Goal: Task Accomplishment & Management: Complete application form

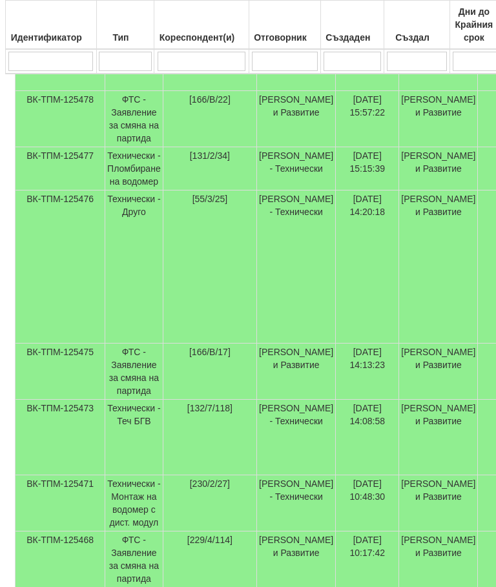
scroll to position [477, 0]
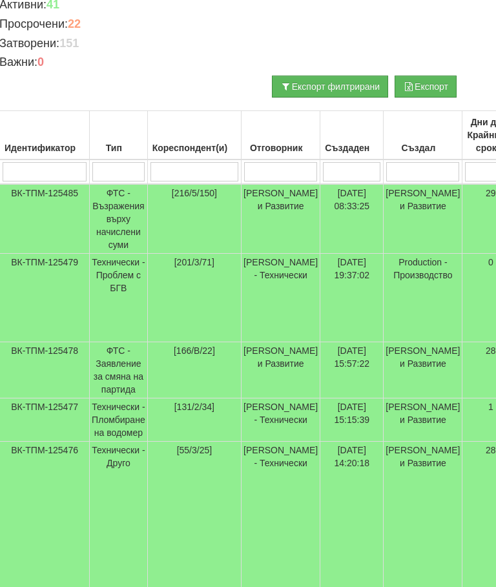
click at [272, 163] on input "search" at bounding box center [280, 172] width 73 height 19
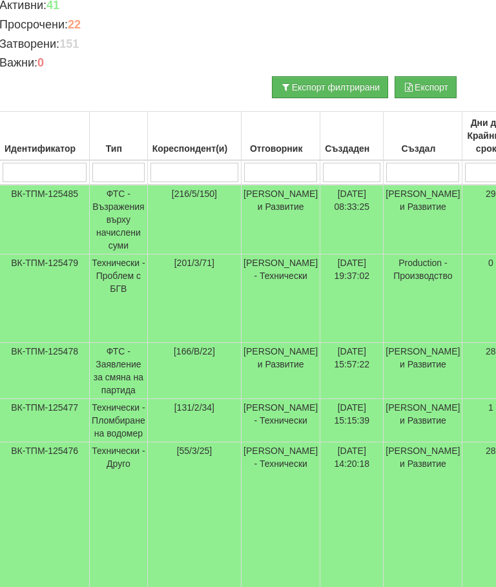
type input "С"
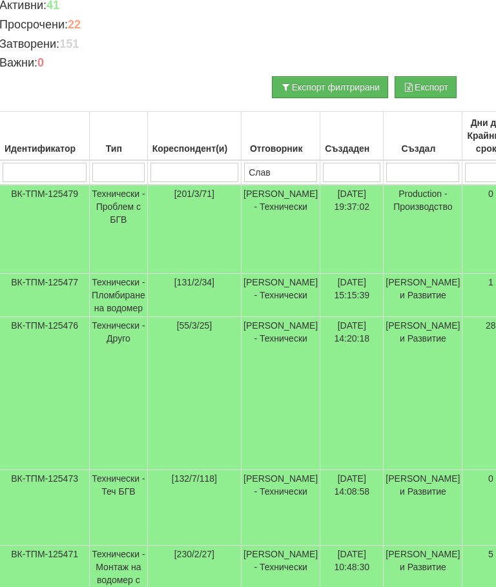
type input "Слави"
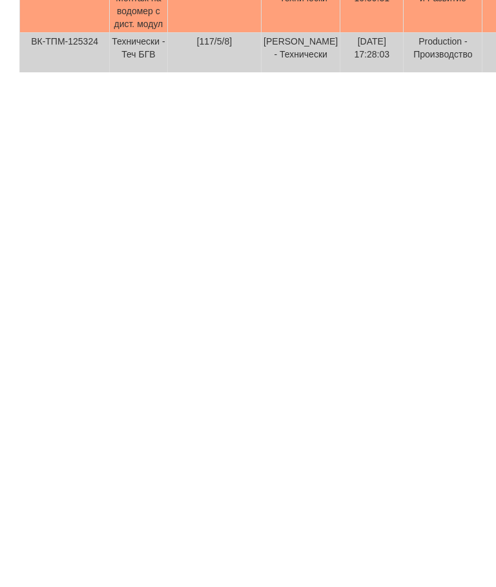
scroll to position [11, 0]
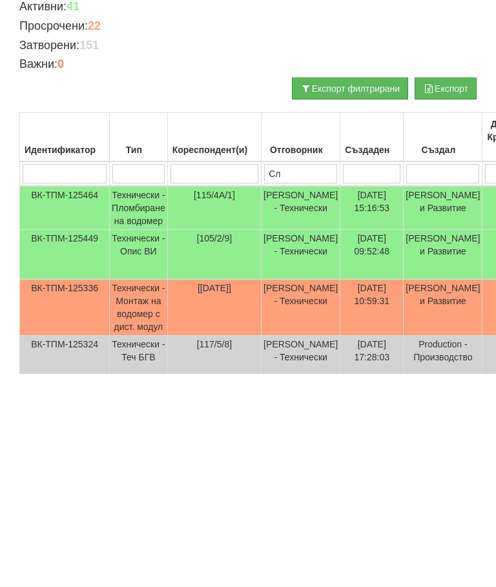
type input "С"
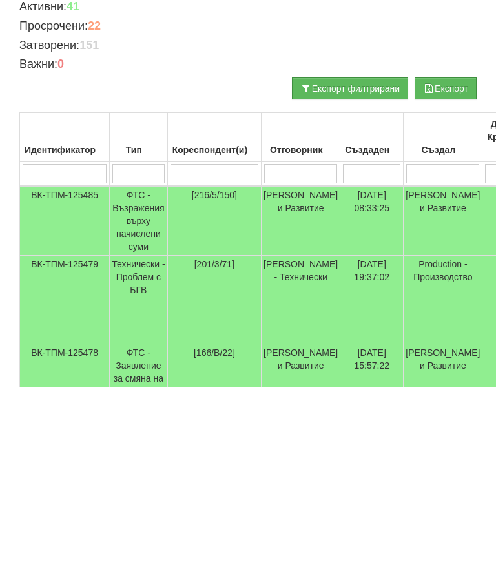
scroll to position [0, 0]
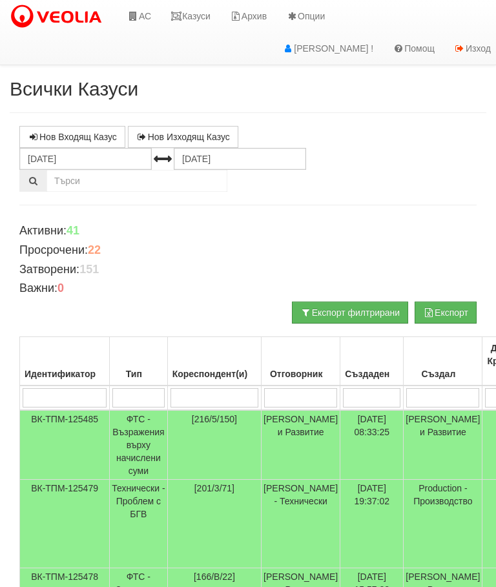
click at [192, 17] on link "Казуси" at bounding box center [190, 16] width 59 height 32
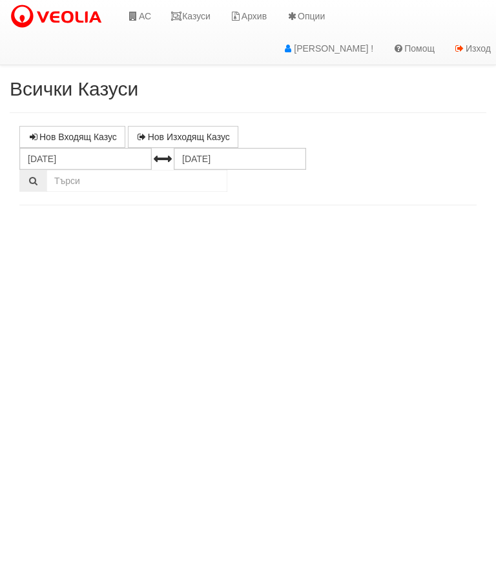
select select "10"
select select "1"
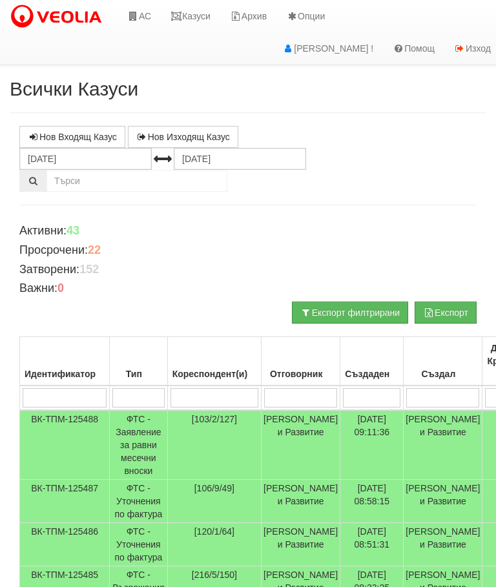
click at [194, 8] on link "Казуси" at bounding box center [190, 16] width 59 height 32
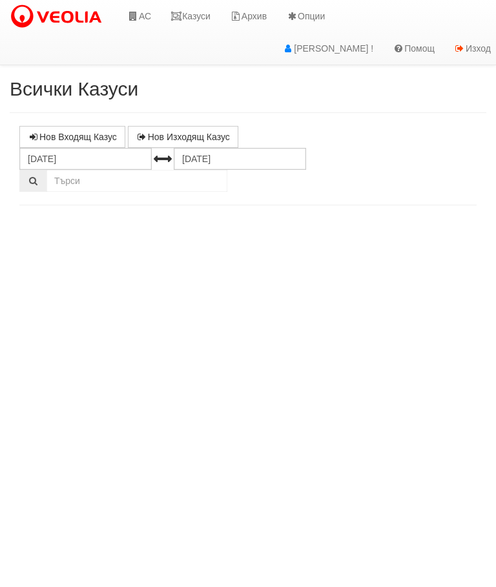
select select "10"
select select "1"
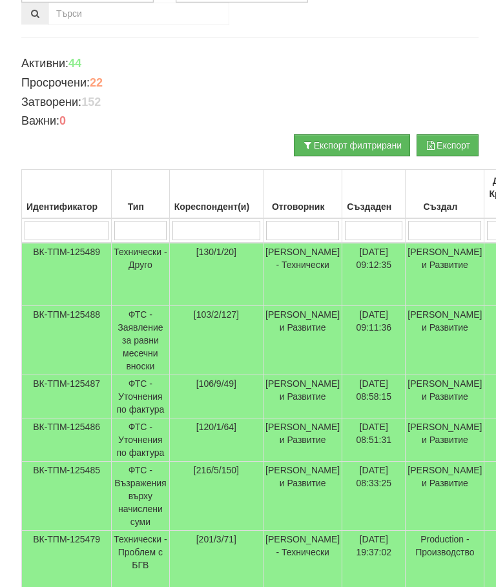
scroll to position [167, 0]
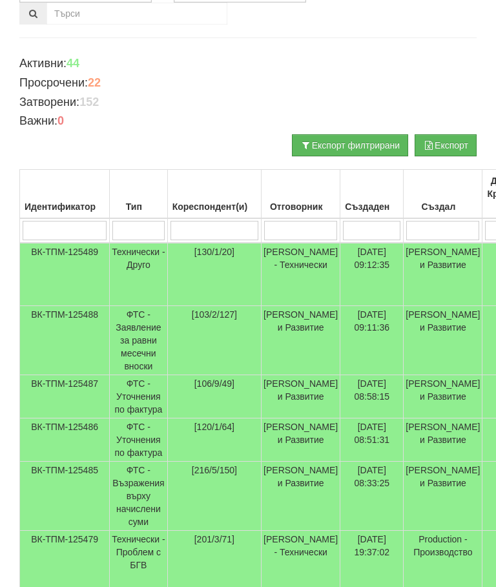
click at [135, 252] on td "Технически - Друго" at bounding box center [139, 274] width 58 height 63
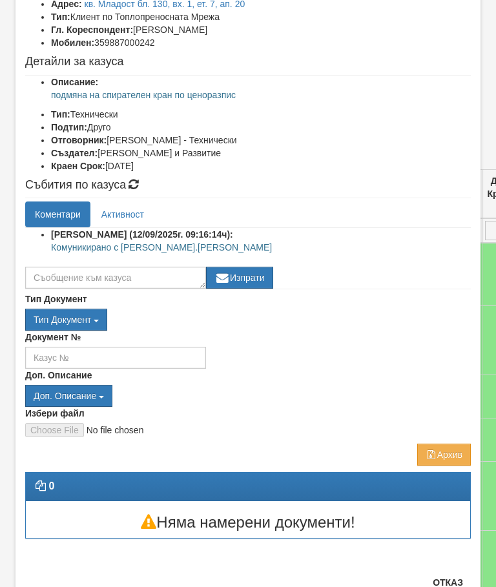
scroll to position [97, 0]
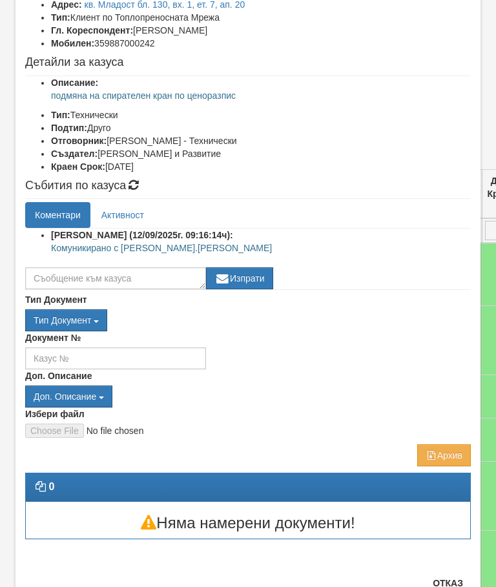
click at [454, 586] on button "Отказ" at bounding box center [448, 583] width 46 height 21
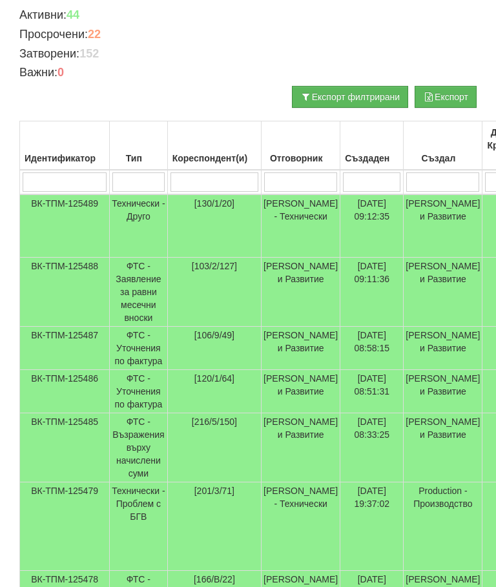
click at [299, 186] on input "search" at bounding box center [300, 181] width 73 height 19
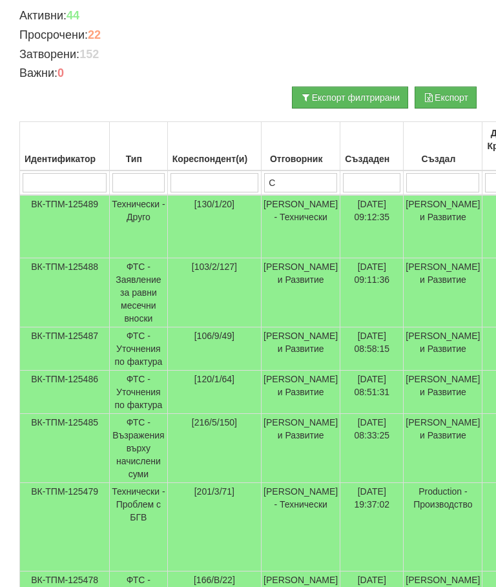
type input "Сл"
type input "С"
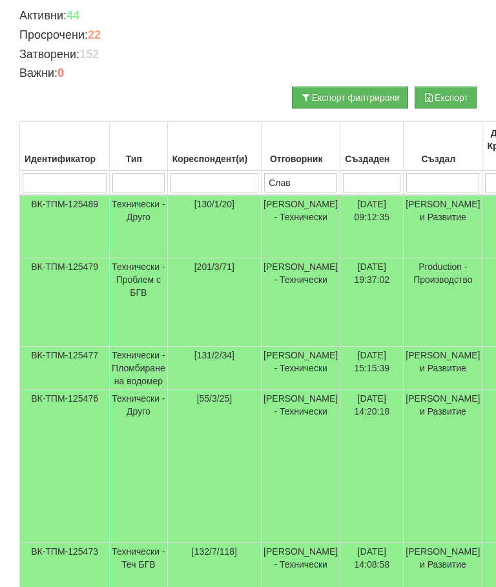
type input "Слави"
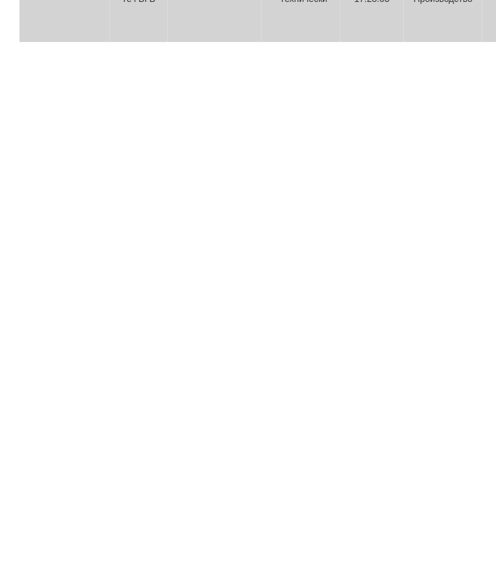
scroll to position [0, 0]
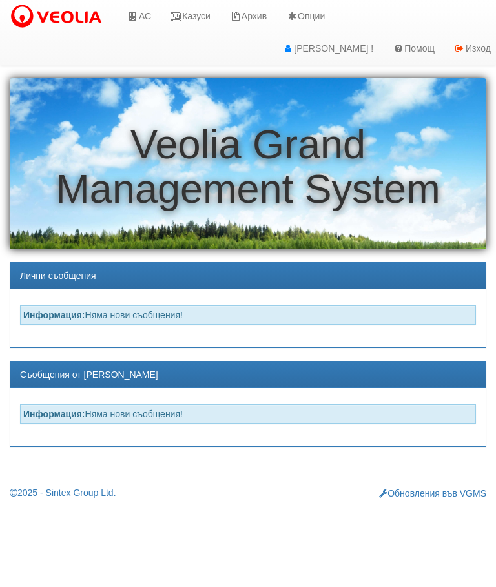
click at [147, 12] on link "АС" at bounding box center [138, 16] width 43 height 32
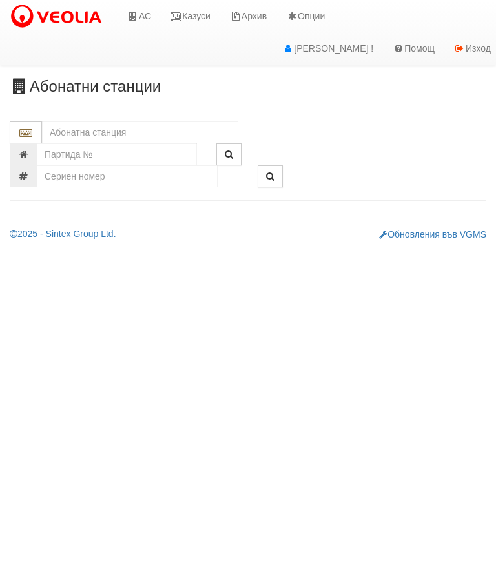
click at [68, 122] on input "text" at bounding box center [140, 132] width 196 height 22
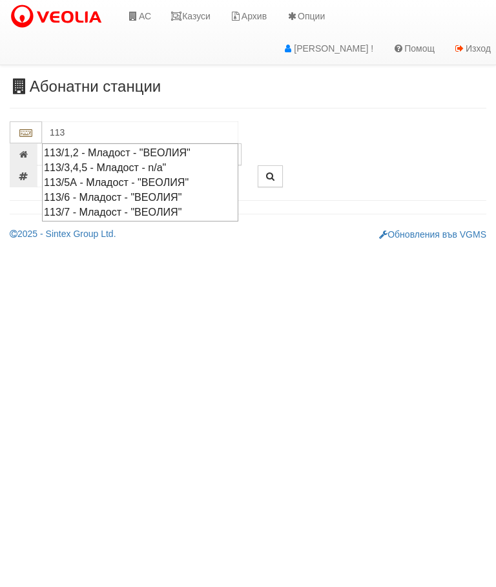
click at [124, 148] on div "113/1,2 - Младост - "ВЕОЛИЯ"" at bounding box center [140, 152] width 192 height 15
type input "113/1,2 - Младост - "ВЕОЛИЯ""
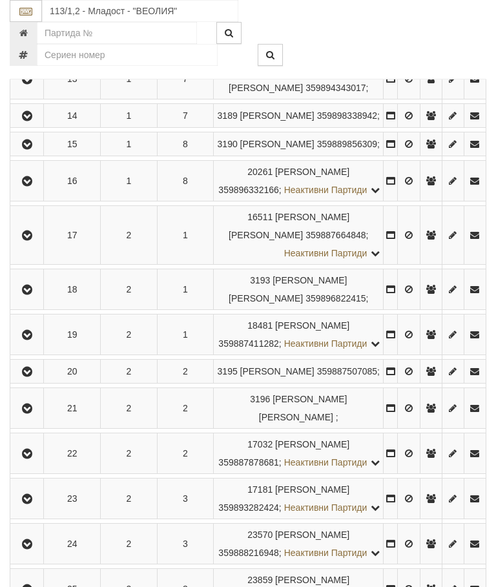
scroll to position [745, 0]
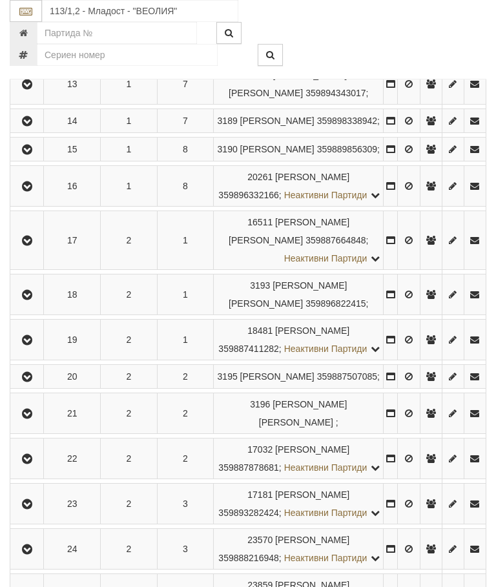
click at [17, 94] on button "button" at bounding box center [26, 83] width 29 height 19
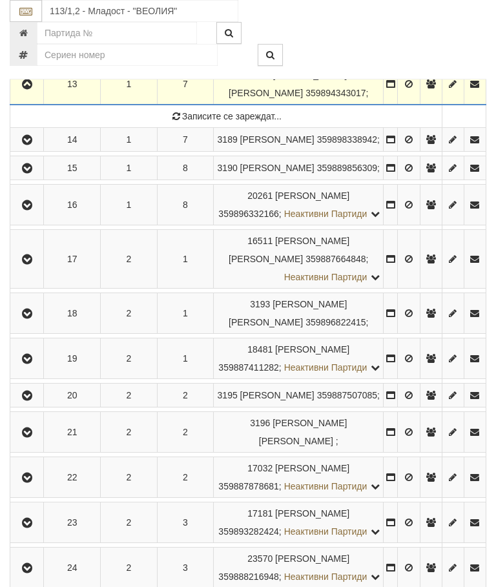
click at [32, 44] on icon "button" at bounding box center [26, 39] width 15 height 9
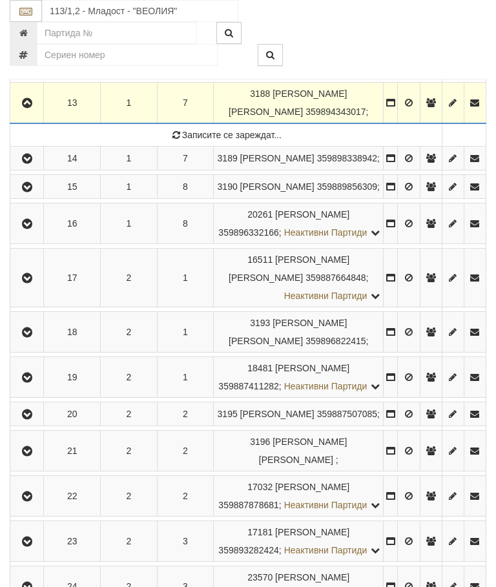
click at [28, 108] on icon "button" at bounding box center [26, 103] width 15 height 9
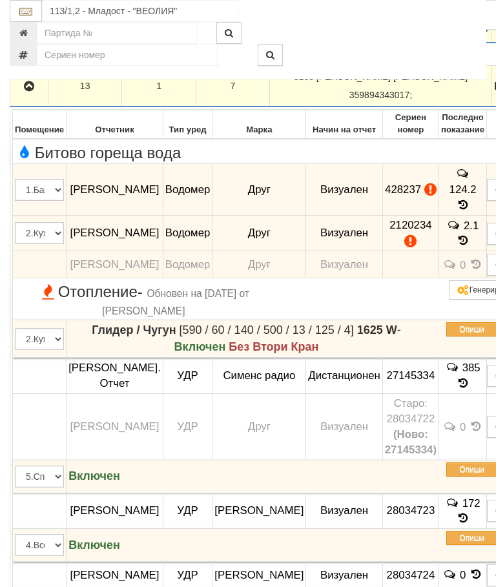
click at [31, 91] on icon "button" at bounding box center [28, 86] width 15 height 9
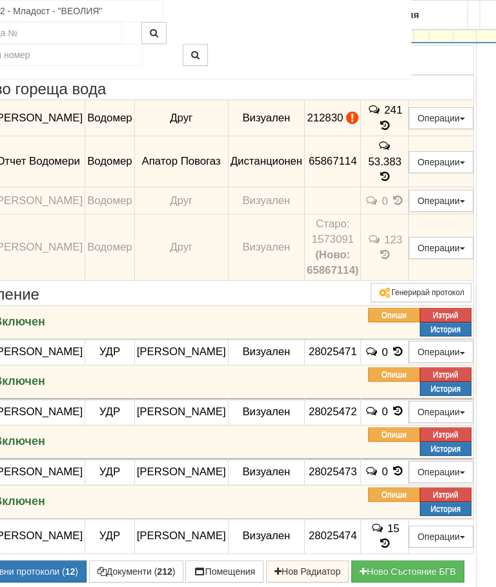
scroll to position [745, 76]
click at [0, 0] on button "Подмяна" at bounding box center [0, 0] width 0 height 0
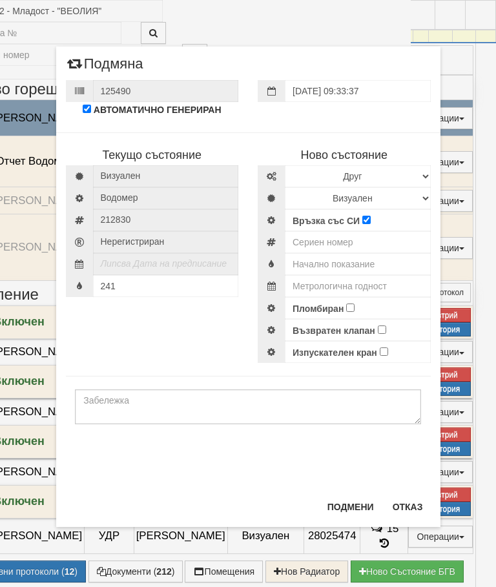
click at [0, 0] on button "Подмяна" at bounding box center [0, 0] width 0 height 0
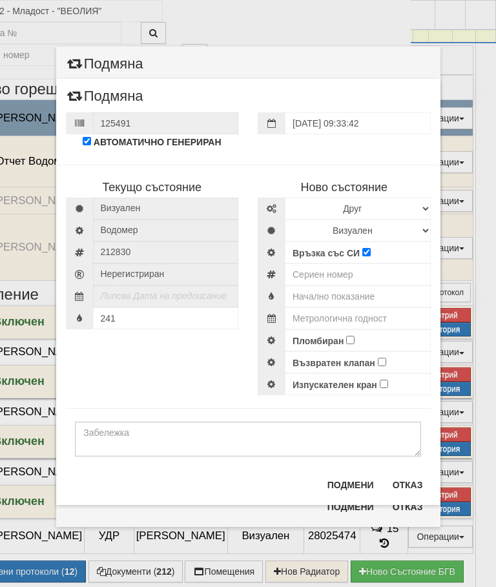
click at [410, 478] on button "Отказ" at bounding box center [408, 484] width 46 height 21
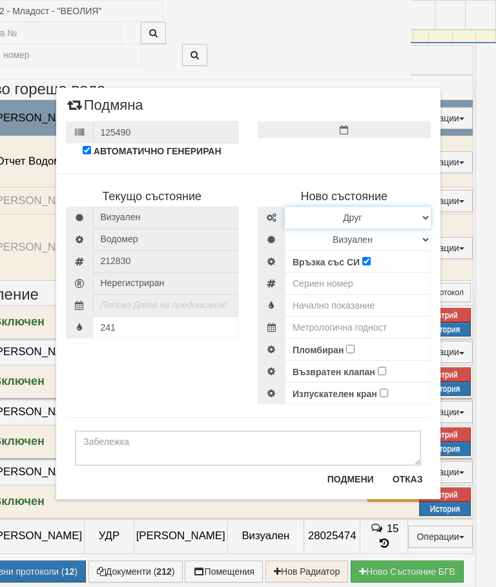
click at [304, 210] on select "Избери Марка и модел Апатор Повогаз Друг Кундис Радио Сименс Визуален Сименс Ра…" at bounding box center [358, 218] width 146 height 22
select select "ed08aeea-bb71-eb11-810c-b7de96689bdf"
click at [320, 241] on select "Визуален Дистанционен Изолирана линия БГВ Няма Oтклонение БГВ Няма Щранг БГВ" at bounding box center [358, 239] width 146 height 22
select select "2"
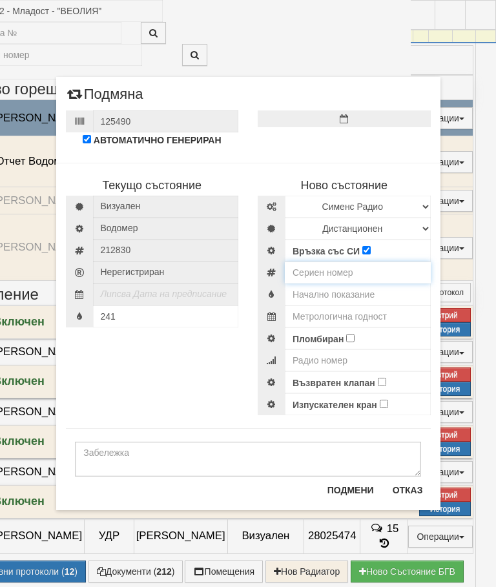
click at [324, 270] on input "number" at bounding box center [358, 272] width 146 height 22
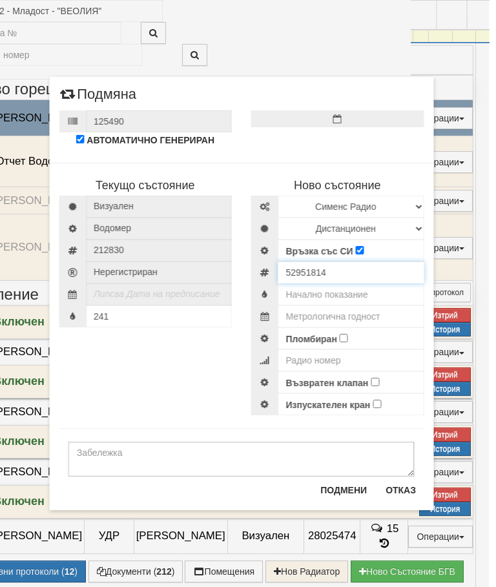
scroll to position [745, 66]
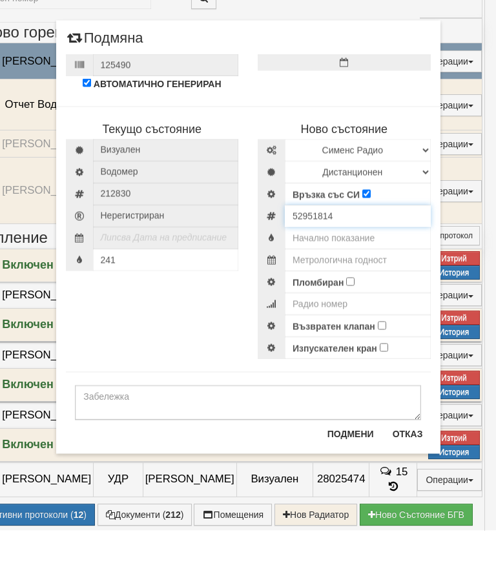
type input "52951814"
click at [352, 283] on input "text" at bounding box center [358, 294] width 146 height 22
type input "0"
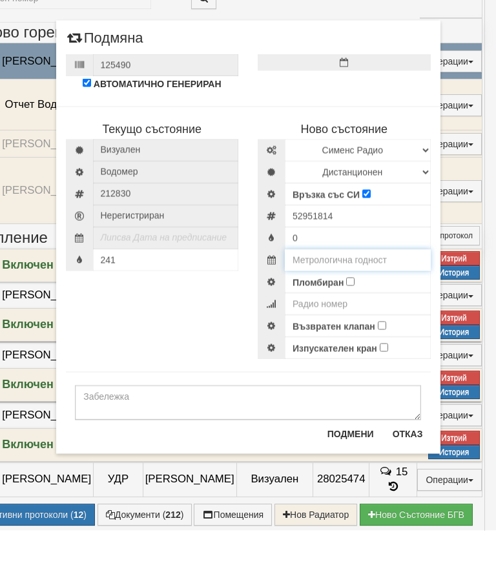
click at [372, 305] on input "text" at bounding box center [358, 316] width 146 height 22
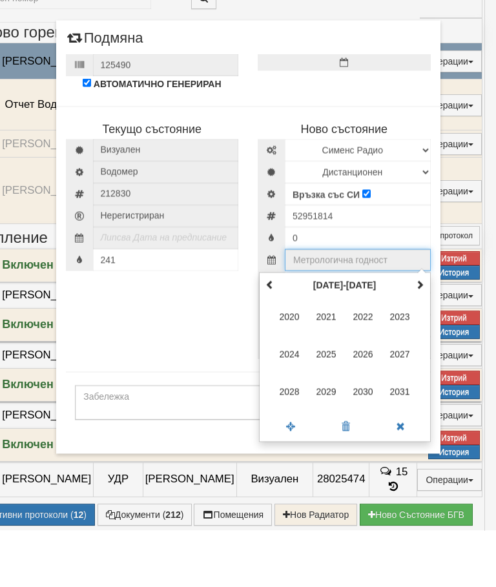
click at [420, 336] on span at bounding box center [419, 340] width 9 height 9
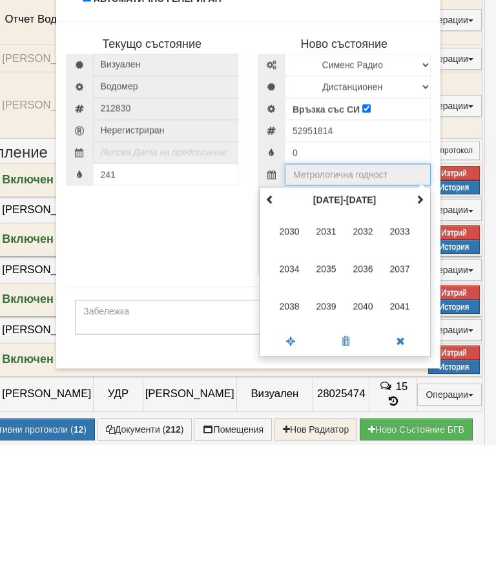
click at [330, 393] on span "2035" at bounding box center [326, 410] width 35 height 35
type input "2035"
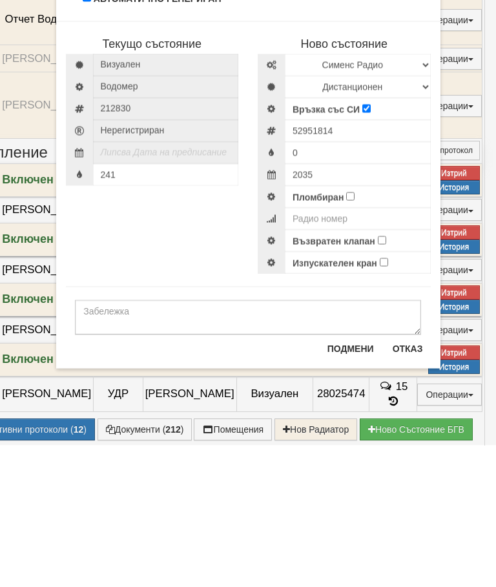
scroll to position [887, 67]
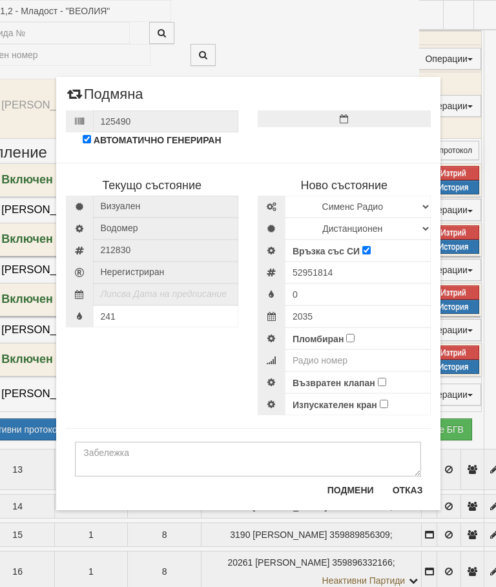
click at [349, 338] on input "Пломбиран" at bounding box center [350, 338] width 8 height 8
checkbox input "true"
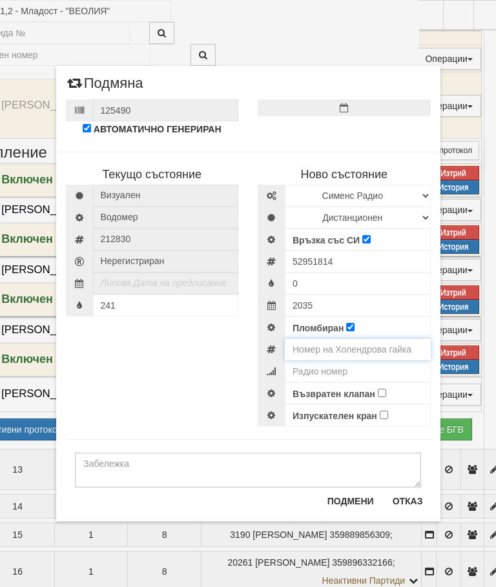
click at [361, 349] on input "number" at bounding box center [358, 349] width 146 height 22
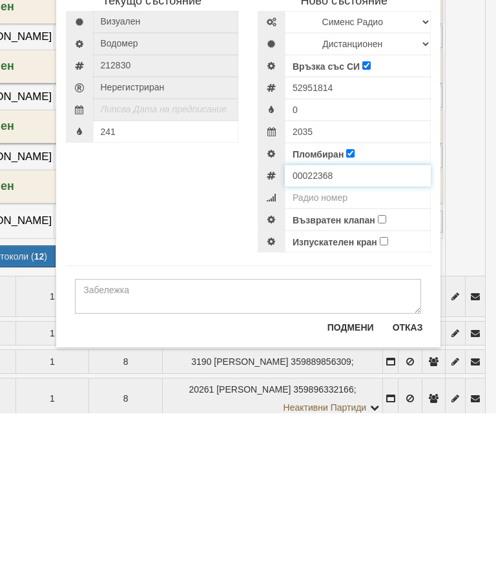
type input "00022368"
click at [378, 389] on input "Възвратен клапан" at bounding box center [382, 393] width 8 height 8
checkbox input "true"
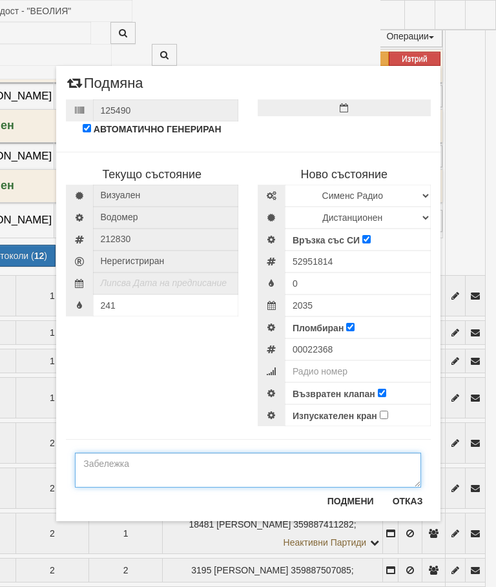
click at [105, 468] on textarea at bounding box center [248, 469] width 346 height 35
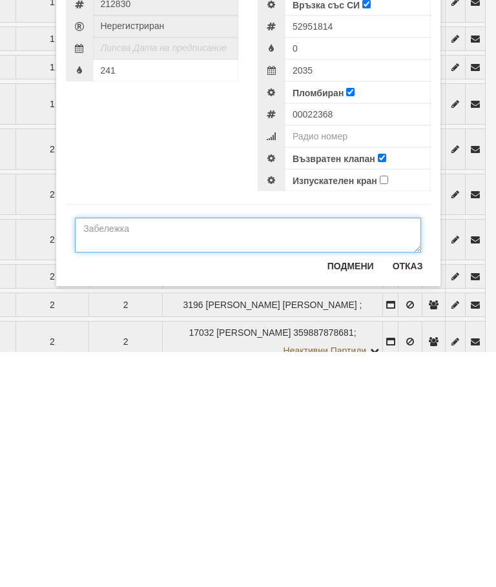
type textarea "2"
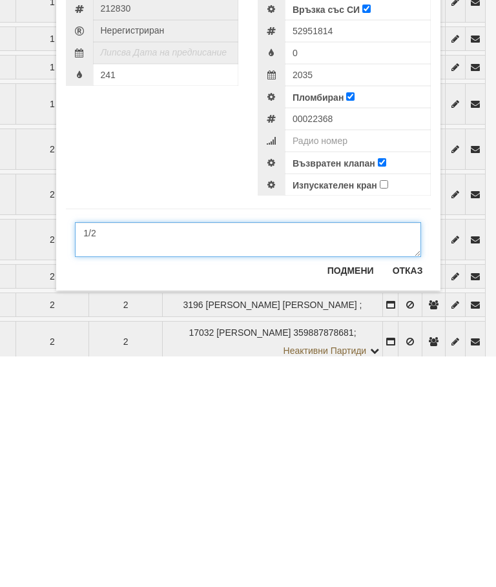
scroll to position [1124, 106]
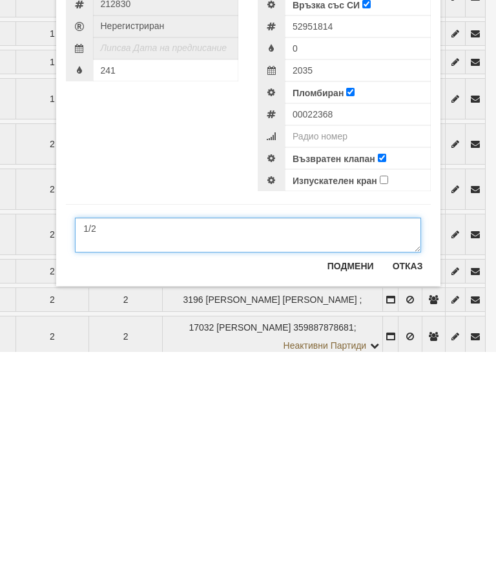
type textarea "1/2"
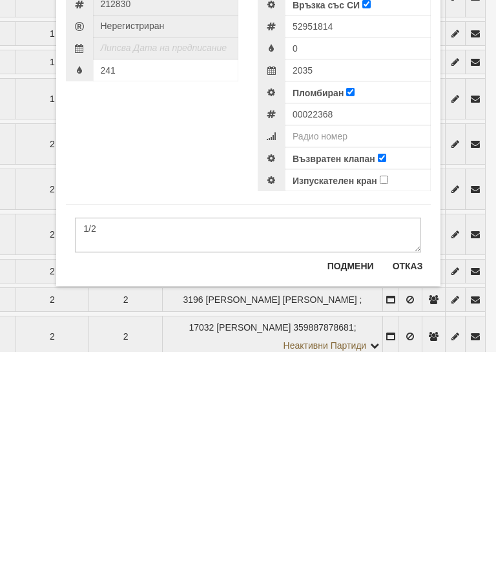
click at [352, 491] on button "Подмени" at bounding box center [351, 501] width 62 height 21
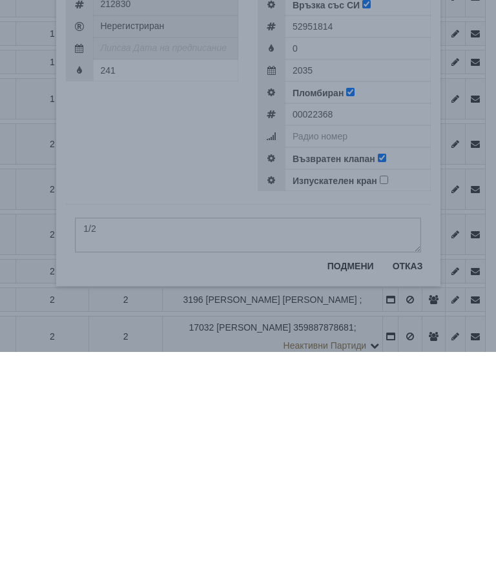
scroll to position [1360, 106]
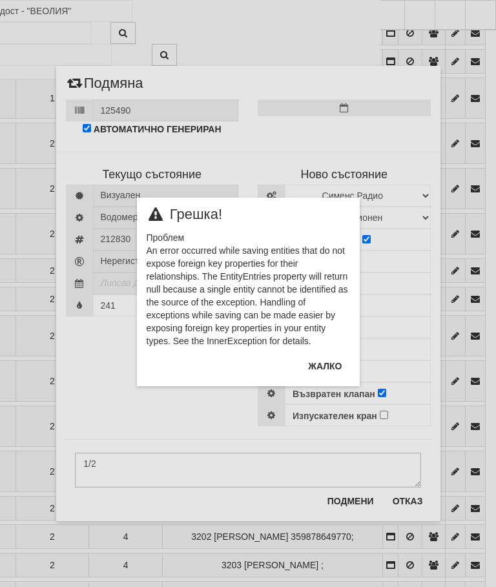
click at [323, 363] on button "Жалко" at bounding box center [324, 366] width 49 height 21
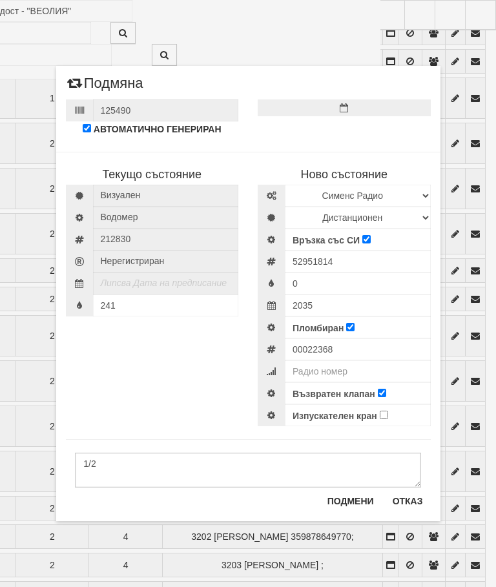
click at [358, 503] on button "Подмени" at bounding box center [351, 501] width 62 height 21
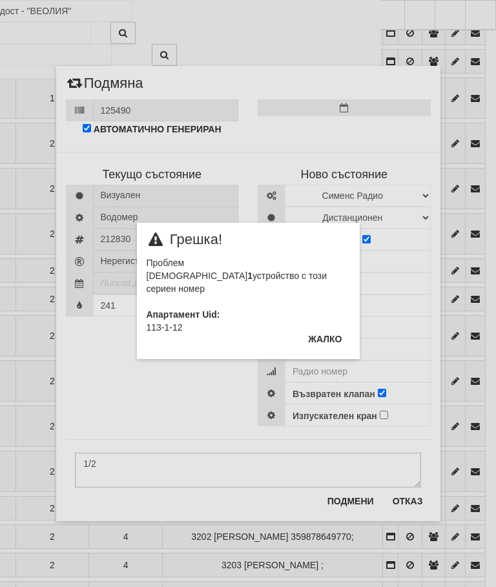
click at [329, 347] on button "Жалко" at bounding box center [324, 339] width 49 height 21
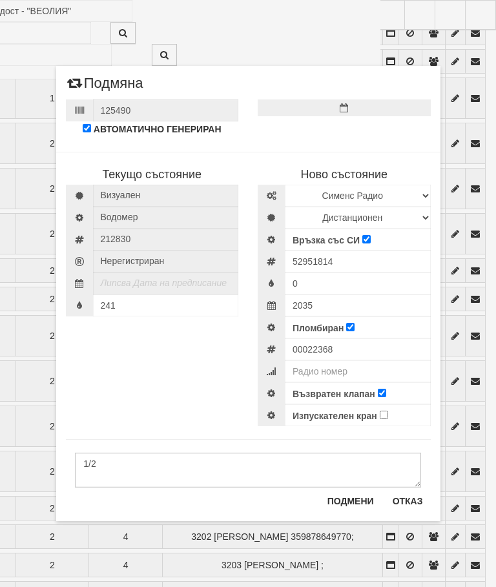
click at [410, 505] on button "Отказ" at bounding box center [408, 501] width 46 height 21
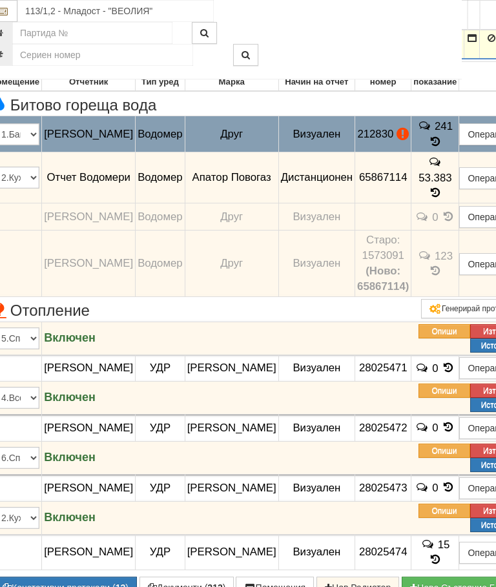
scroll to position [729, 41]
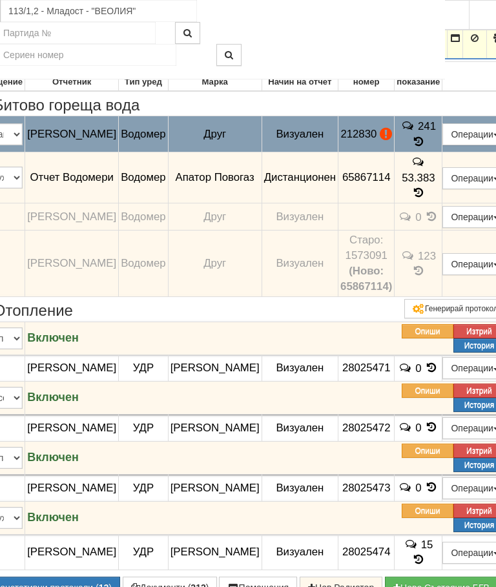
click at [0, 0] on button "Подмяна" at bounding box center [0, 0] width 0 height 0
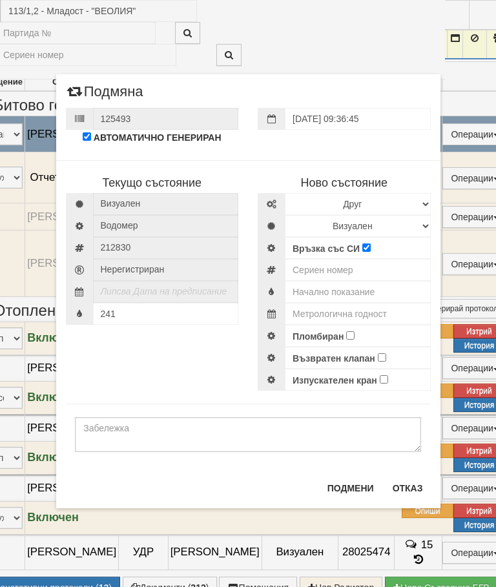
click at [156, 346] on div "Текущо състояние Визуален Водомер 212830" at bounding box center [248, 268] width 384 height 243
click at [303, 197] on select "Избери Марка и модел Апатор Повогаз Друг Кундис Радио Сименс Визуален Сименс Ра…" at bounding box center [358, 204] width 146 height 22
select select "ed08aeea-bb71-eb11-810c-b7de96689bdf"
click at [316, 223] on select "Визуален Дистанционен Изолирана линия БГВ Няма Oтклонение БГВ Няма Щранг БГВ" at bounding box center [358, 226] width 146 height 22
select select "2"
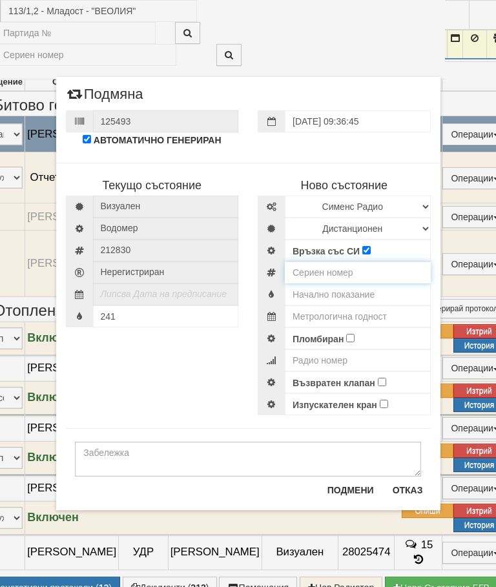
click at [318, 271] on input "number" at bounding box center [358, 272] width 146 height 22
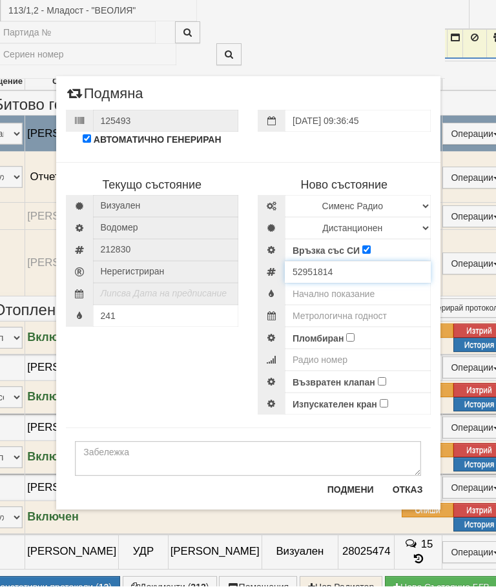
type input "52951814"
click at [355, 297] on input "text" at bounding box center [358, 294] width 146 height 22
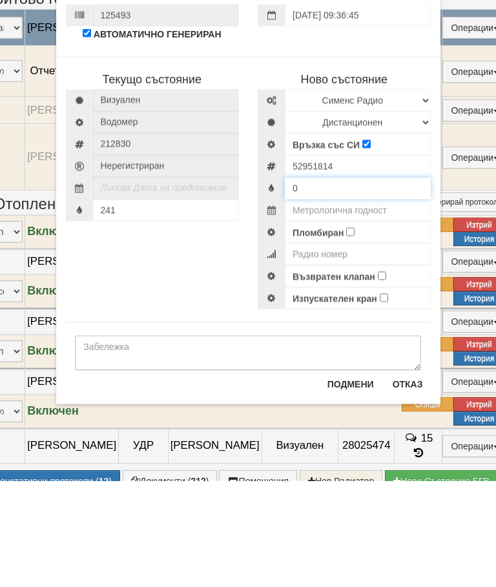
type input "0"
click at [379, 305] on input "text" at bounding box center [358, 316] width 146 height 22
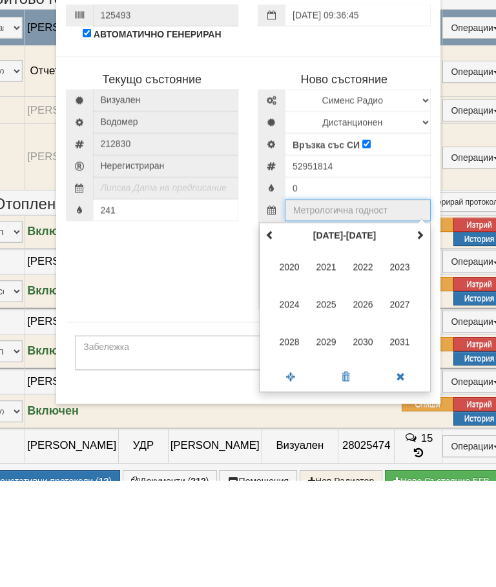
click at [423, 336] on span at bounding box center [419, 340] width 9 height 9
click at [335, 393] on span "2035" at bounding box center [326, 410] width 35 height 35
type input "2035"
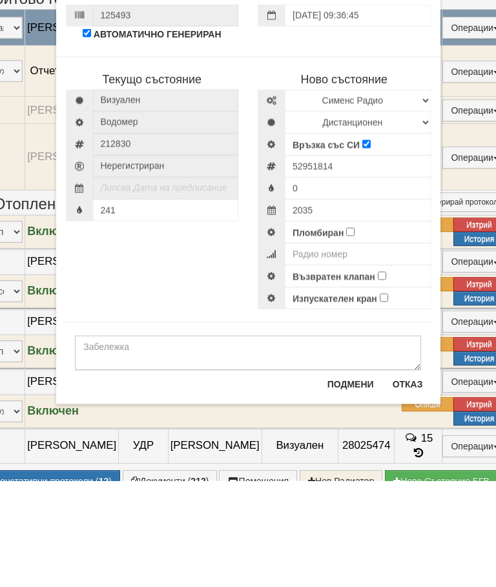
scroll to position [835, 41]
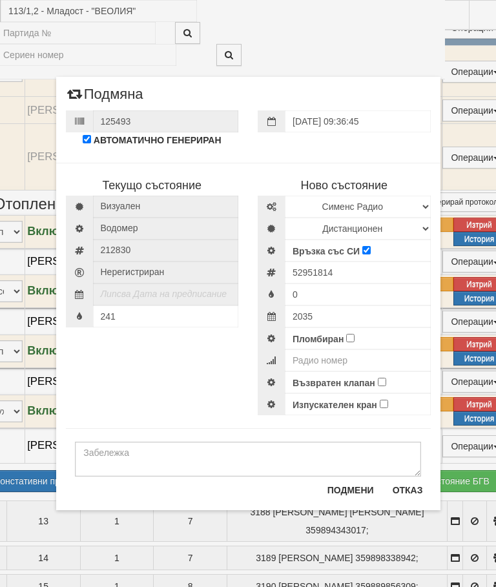
click at [354, 335] on input "Пломбиран" at bounding box center [350, 338] width 8 height 8
checkbox input "true"
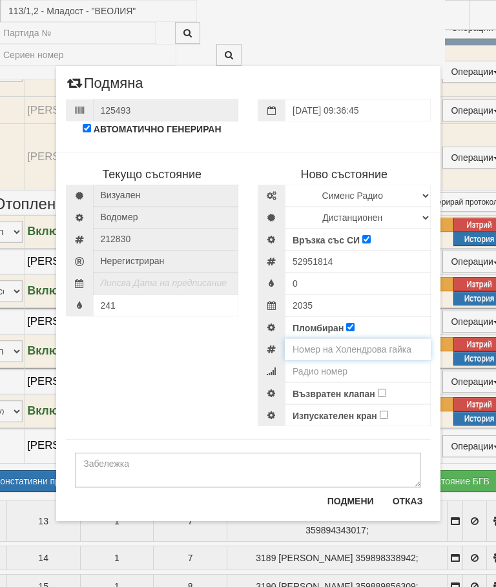
click at [360, 346] on input "number" at bounding box center [358, 349] width 146 height 22
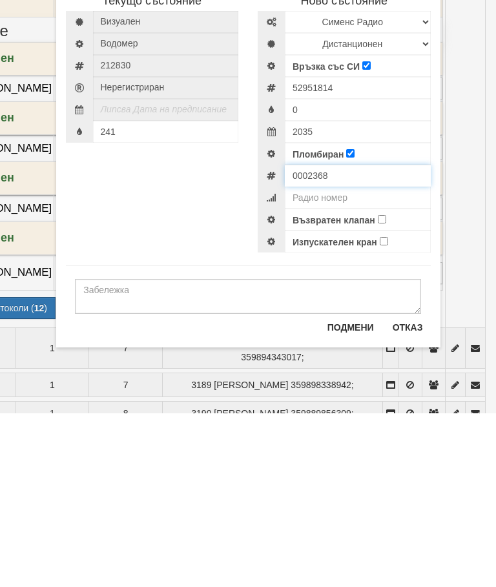
type input "0002368"
click at [382, 389] on input "Възвратен клапан" at bounding box center [382, 393] width 8 height 8
checkbox input "true"
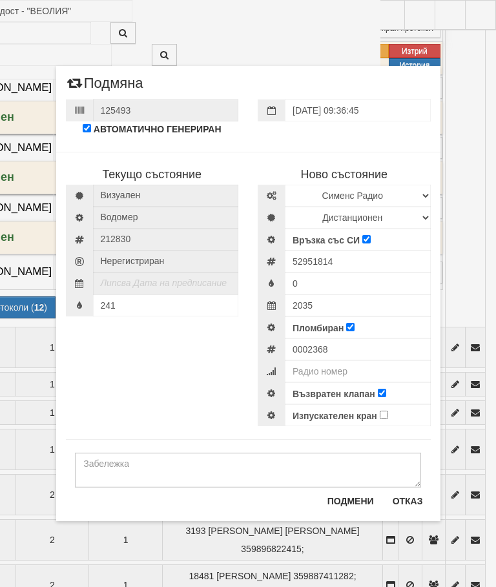
click at [354, 505] on button "Подмени" at bounding box center [351, 501] width 62 height 21
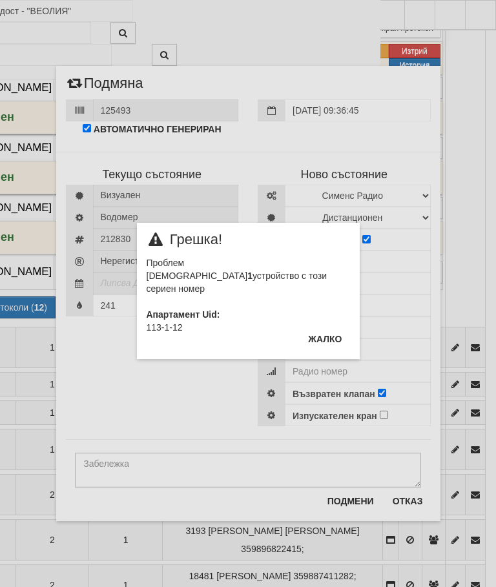
click at [414, 500] on div "× Грешка! Проблем Има 1 устройствo с този сериен номер Апартамент Uid: 113-1-12…" at bounding box center [248, 293] width 496 height 587
click at [404, 503] on div "× Грешка! Проблем Има 1 устройствo с този сериен номер Апартамент Uid: 113-1-12…" at bounding box center [248, 293] width 496 height 587
click at [323, 338] on button "Жалко" at bounding box center [324, 339] width 49 height 21
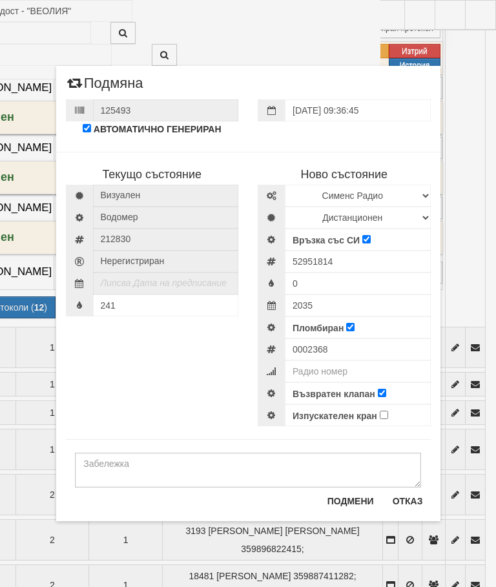
click at [418, 511] on button "Отказ" at bounding box center [408, 501] width 46 height 21
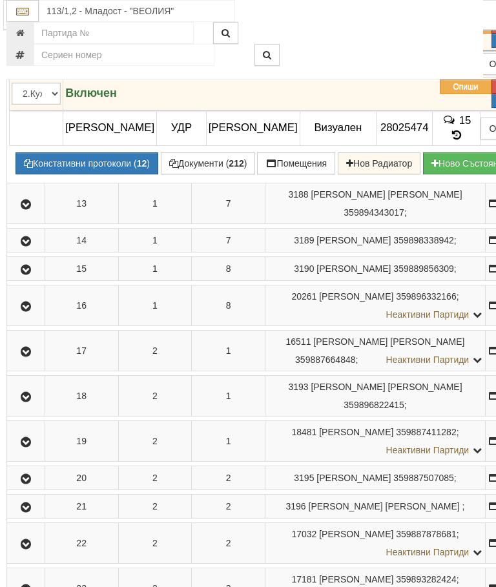
scroll to position [1153, 8]
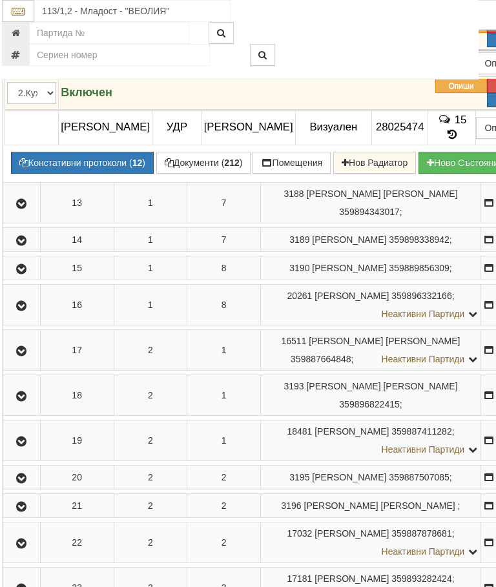
click at [76, 174] on button "Констативни протоколи ( 12 )" at bounding box center [82, 163] width 143 height 22
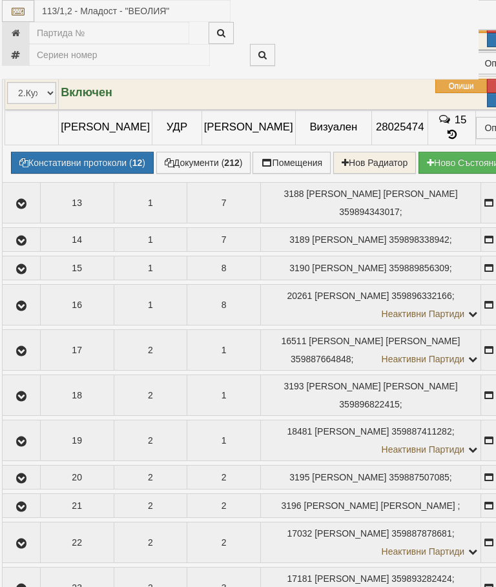
select select "10"
select select "1"
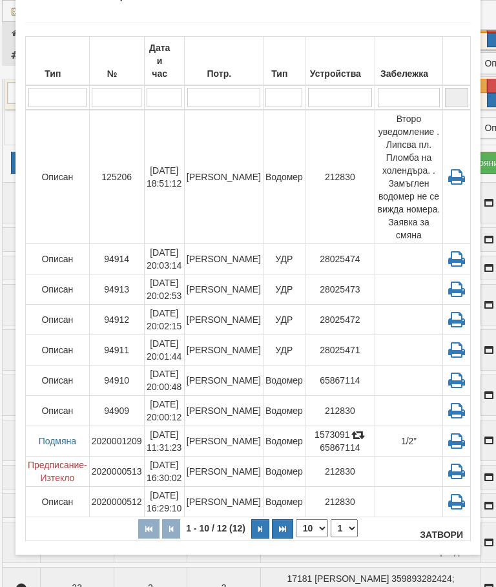
scroll to position [55, 0]
click at [443, 529] on button "Затвори" at bounding box center [441, 534] width 59 height 21
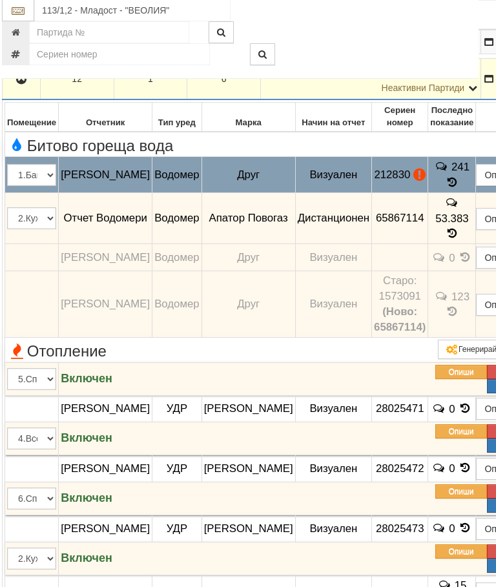
scroll to position [688, 8]
click at [0, 0] on button "Подмяна" at bounding box center [0, 0] width 0 height 0
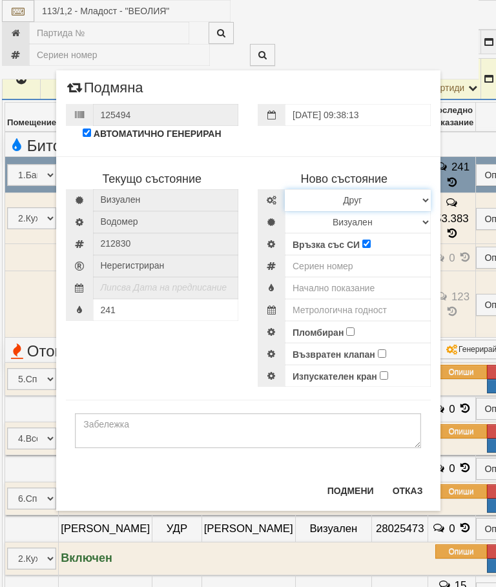
click at [302, 193] on select "Избери Марка и модел Апатор Повогаз Друг Кундис Радио Сименс Визуален Сименс Ра…" at bounding box center [358, 200] width 146 height 22
select select "ed08aeea-bb71-eb11-810c-b7de96689bdf"
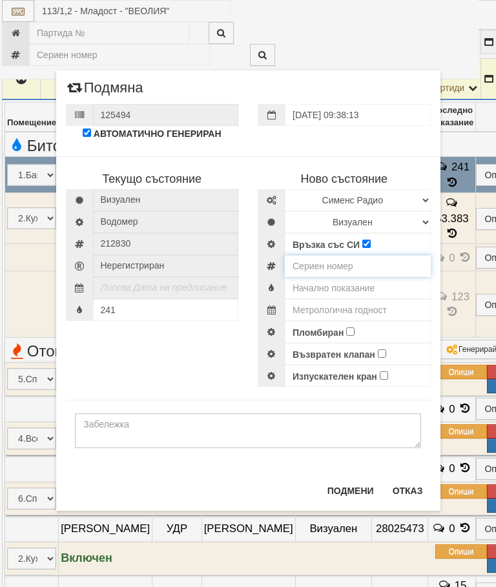
click at [317, 263] on input "number" at bounding box center [358, 266] width 146 height 22
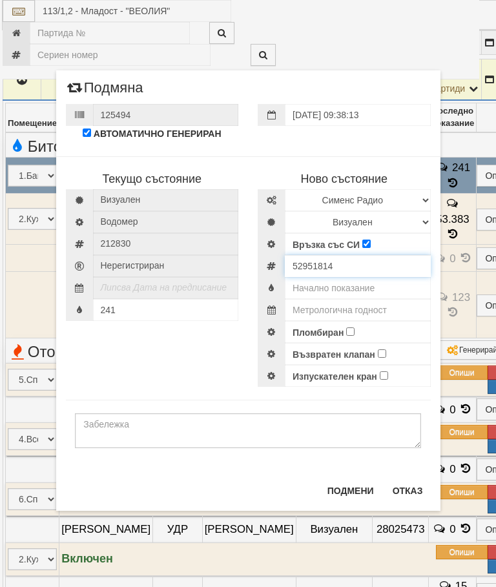
type input "52951814"
click at [315, 219] on select "Визуален Дистанционен Изолирана линия БГВ Няма Oтклонение БГВ Няма Щранг БГВ" at bounding box center [358, 222] width 146 height 22
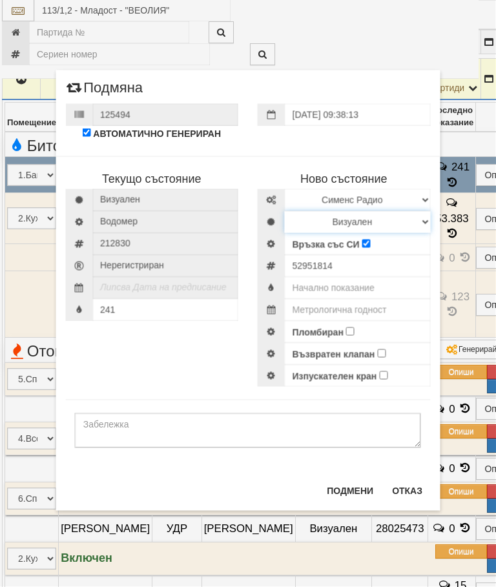
select select "2"
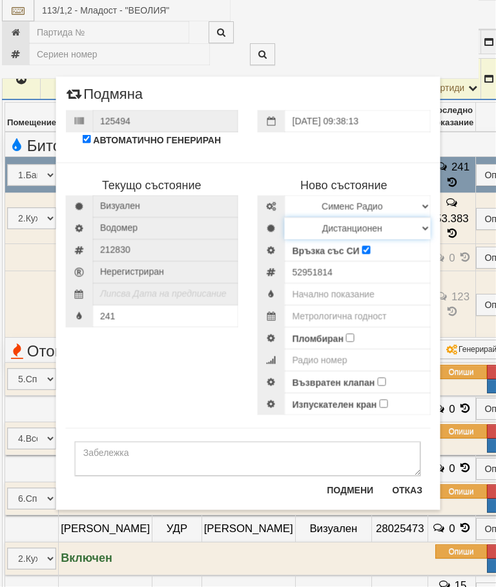
scroll to position [688, 8]
click at [349, 294] on input "text" at bounding box center [358, 294] width 146 height 22
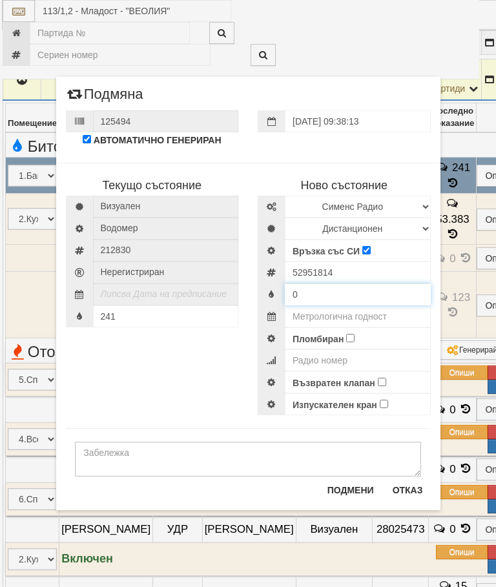
type input "0"
click at [365, 310] on input "text" at bounding box center [358, 316] width 146 height 22
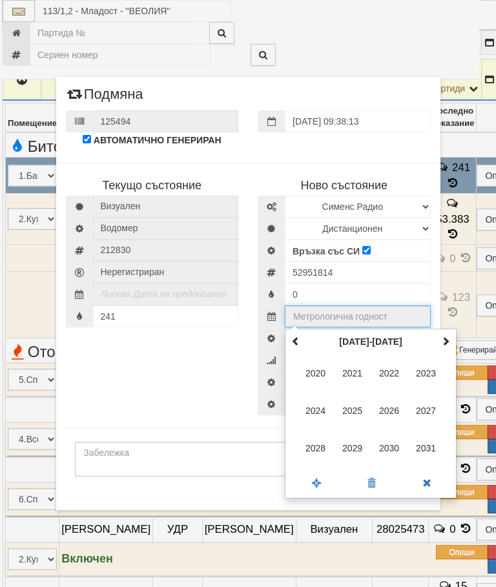
scroll to position [687, 106]
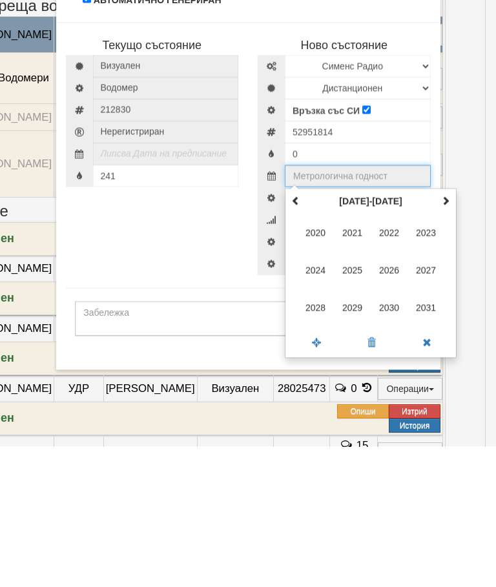
click at [448, 336] on span at bounding box center [445, 340] width 9 height 9
click at [359, 393] on span "2035" at bounding box center [352, 410] width 35 height 35
type input "2035"
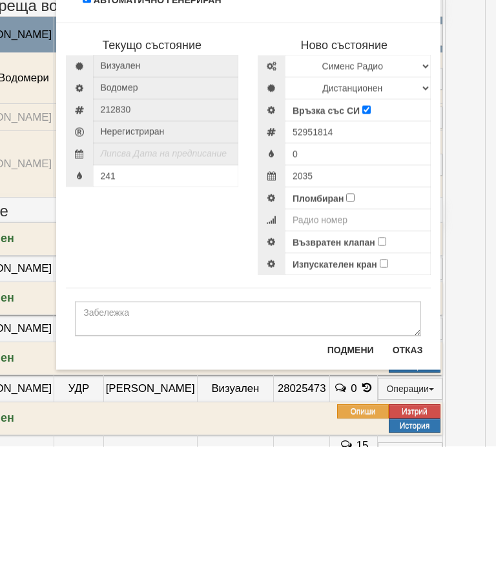
scroll to position [828, 106]
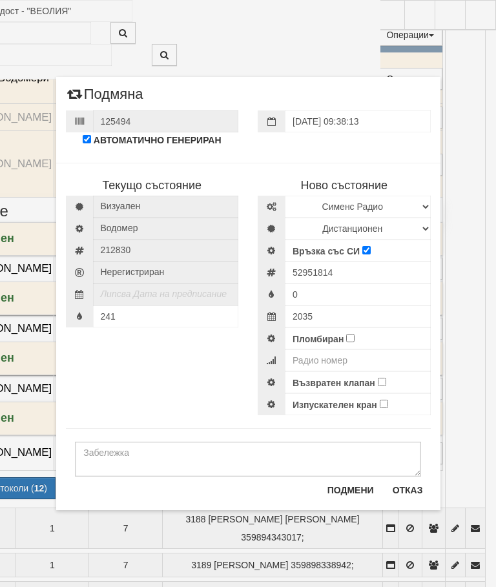
click at [350, 342] on input "Пломбиран" at bounding box center [350, 338] width 8 height 8
checkbox input "true"
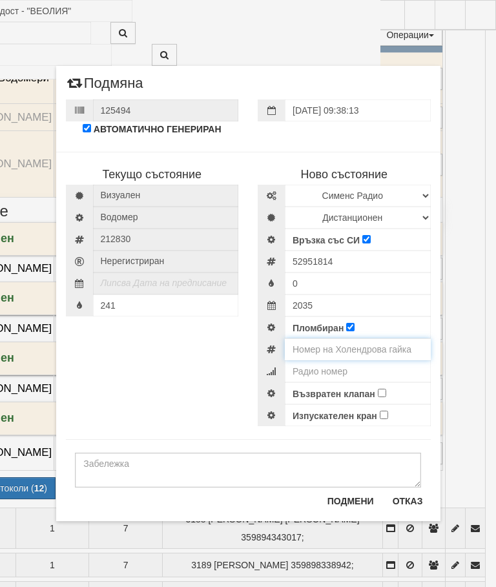
click at [372, 353] on input "number" at bounding box center [358, 349] width 146 height 22
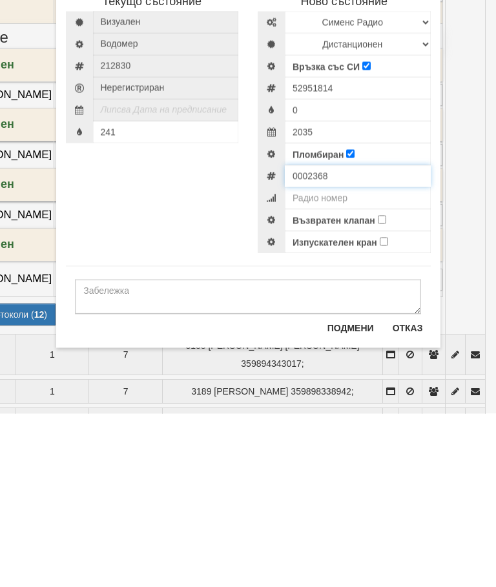
type input "0002368"
click at [382, 389] on input "Възвратен клапан" at bounding box center [382, 393] width 8 height 8
checkbox input "true"
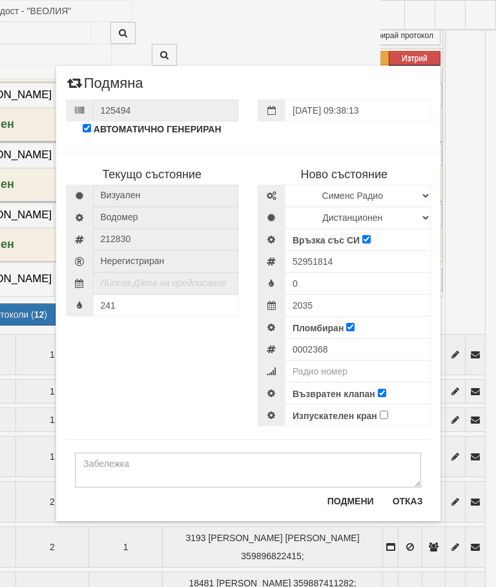
click at [358, 504] on button "Подмени" at bounding box center [351, 501] width 62 height 21
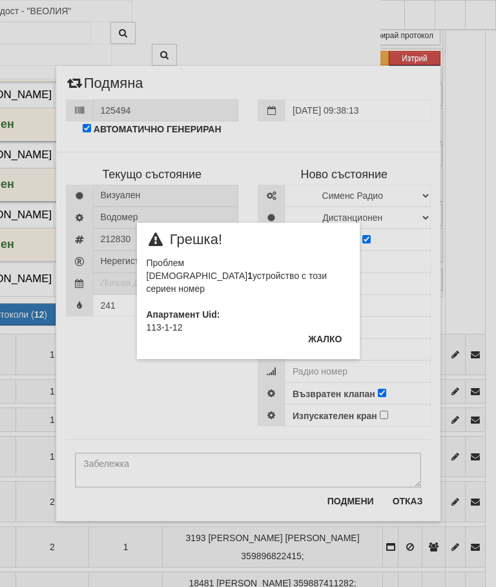
click at [320, 325] on div "Проблем Има 1 устройствo с този сериен номер Апартамент Uid: 113-1-12" at bounding box center [248, 290] width 203 height 69
click at [409, 499] on div "× Грешка! Проблем Има 1 устройствo с този сериен номер Апартамент Uid: 113-1-12…" at bounding box center [248, 293] width 496 height 587
click at [339, 336] on button "Жалко" at bounding box center [324, 339] width 49 height 21
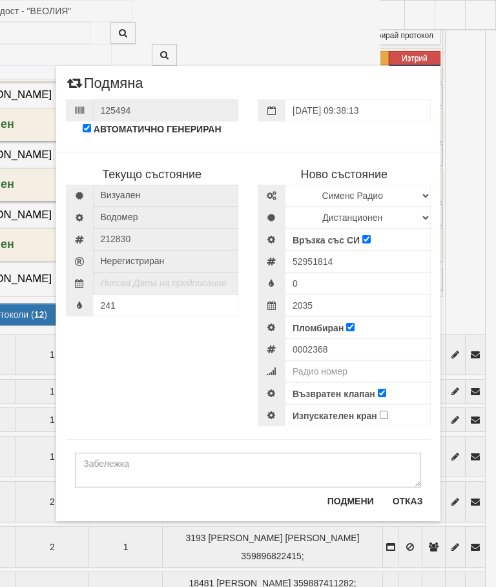
click at [412, 498] on button "Отказ" at bounding box center [408, 501] width 46 height 21
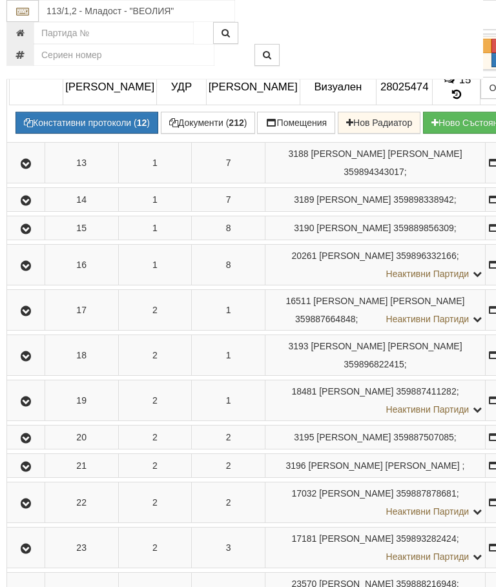
scroll to position [1175, 0]
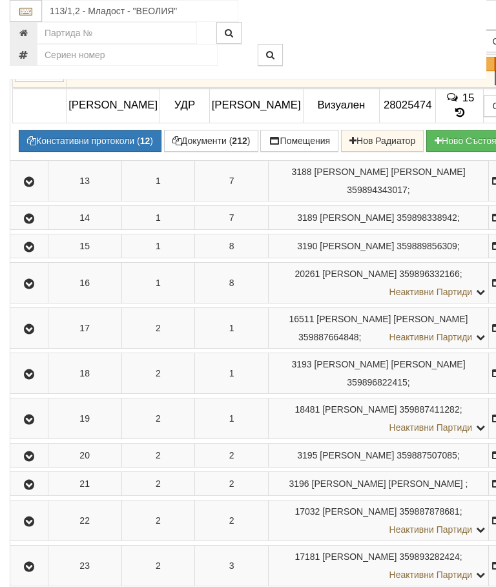
click at [31, 187] on icon "button" at bounding box center [28, 182] width 15 height 9
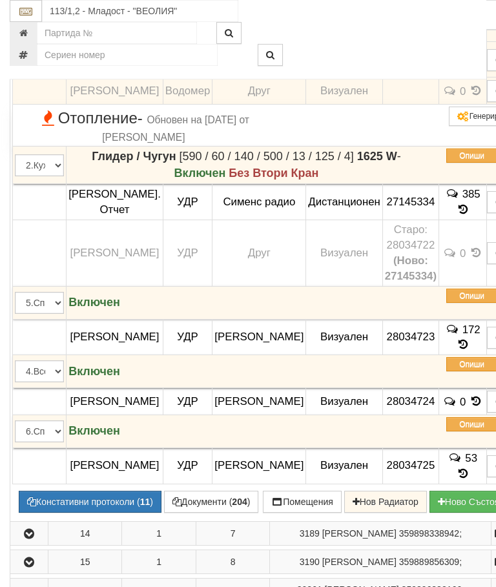
scroll to position [1443, 0]
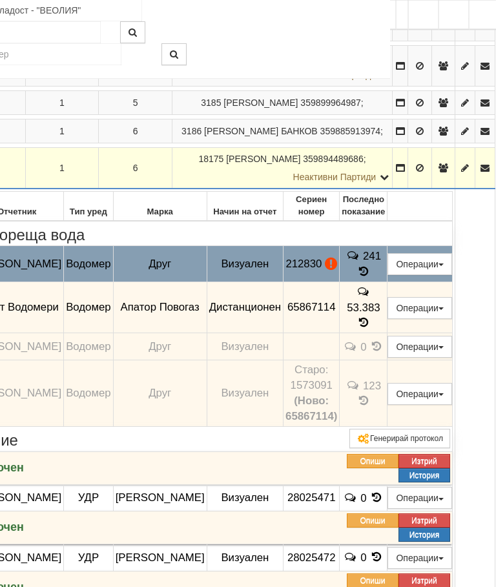
scroll to position [590, 36]
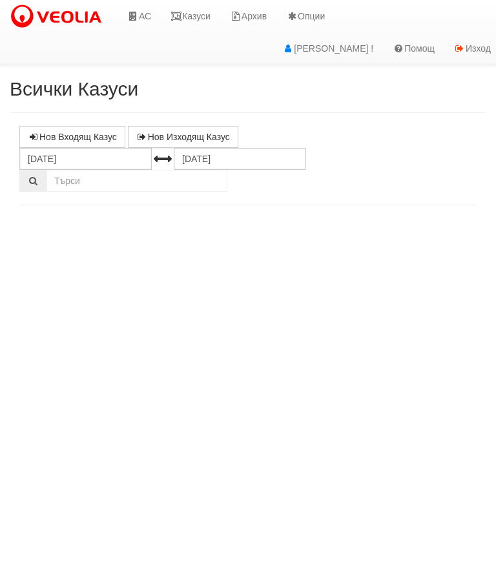
select select "10"
select select "1"
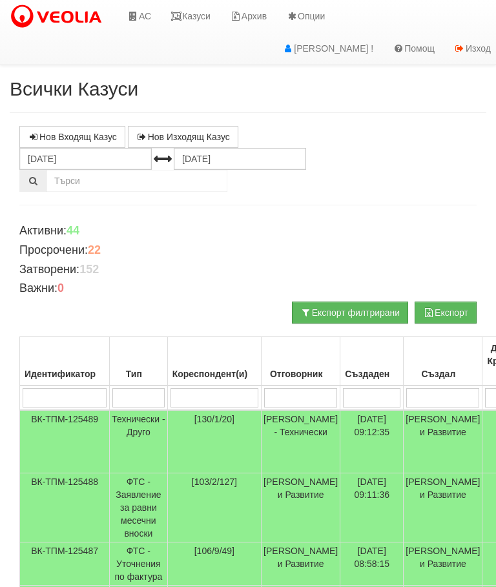
click at [142, 12] on link "АС" at bounding box center [138, 16] width 43 height 32
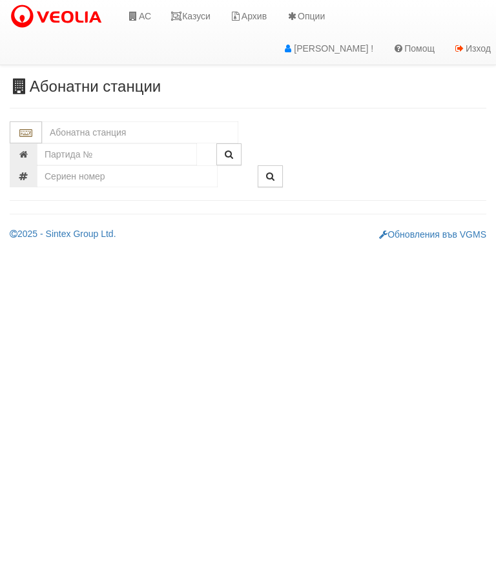
click at [61, 123] on input "text" at bounding box center [140, 132] width 196 height 22
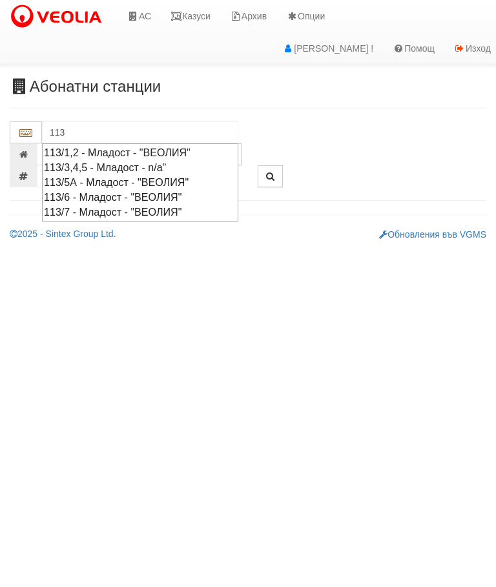
click at [127, 149] on div "113/1,2 - Младост - "ВЕОЛИЯ"" at bounding box center [140, 152] width 192 height 15
type input "113/1,2 - Младост - "ВЕОЛИЯ""
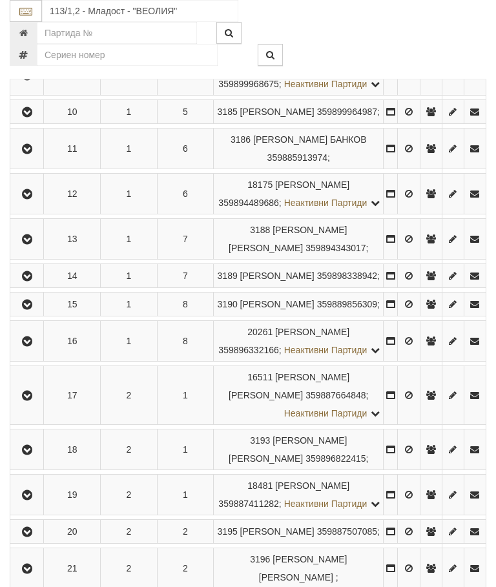
scroll to position [591, 0]
click at [28, 198] on icon "button" at bounding box center [26, 193] width 15 height 9
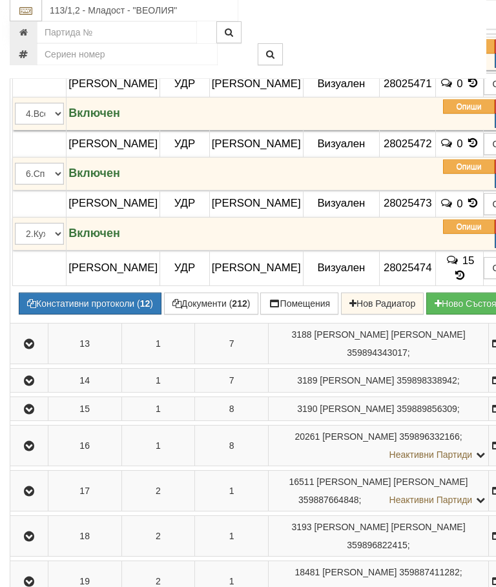
scroll to position [1040, 0]
click at [80, 314] on button "Констативни протоколи ( 12 )" at bounding box center [90, 303] width 143 height 22
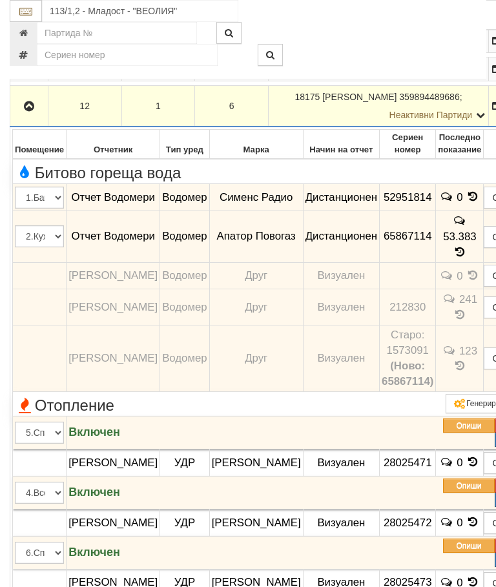
scroll to position [660, 0]
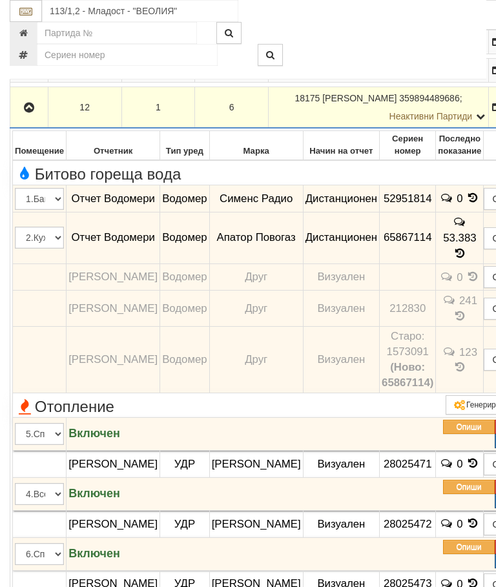
click at [0, 0] on button "Редакция / Протокол" at bounding box center [0, 0] width 0 height 0
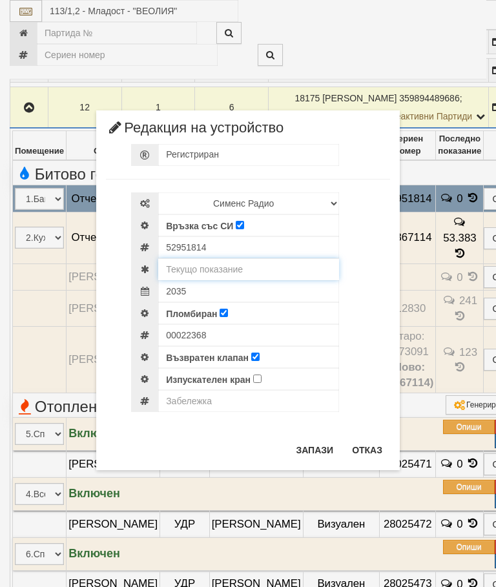
click at [202, 270] on input "text" at bounding box center [248, 269] width 181 height 22
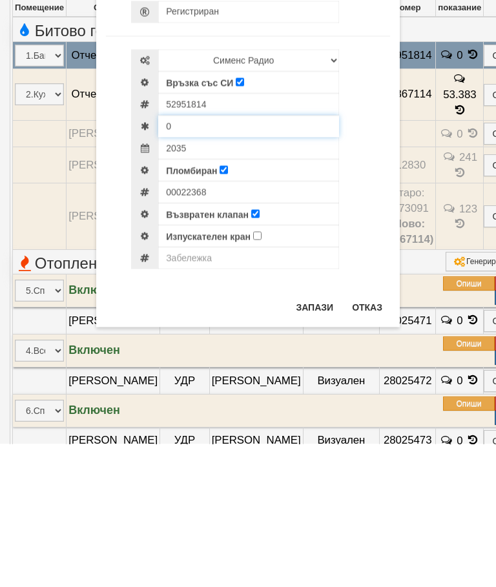
type input "0"
click at [311, 440] on button "Запази" at bounding box center [314, 450] width 53 height 21
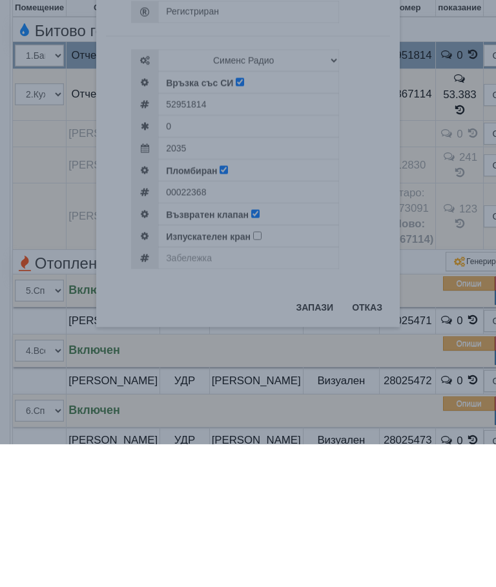
scroll to position [803, 0]
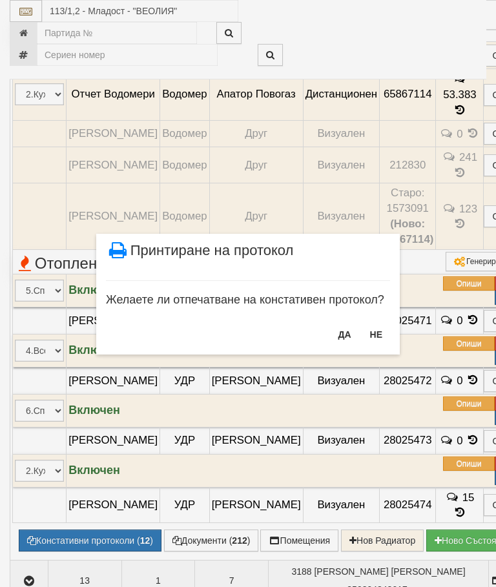
click at [344, 336] on button "ДА" at bounding box center [344, 334] width 28 height 21
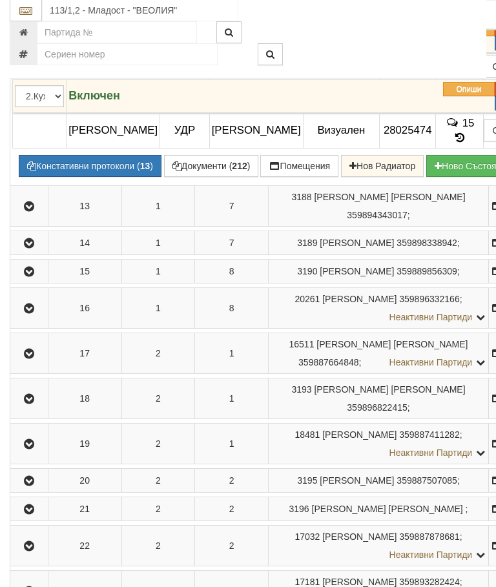
click at [77, 178] on button "Констативни протоколи ( 13 )" at bounding box center [90, 167] width 143 height 22
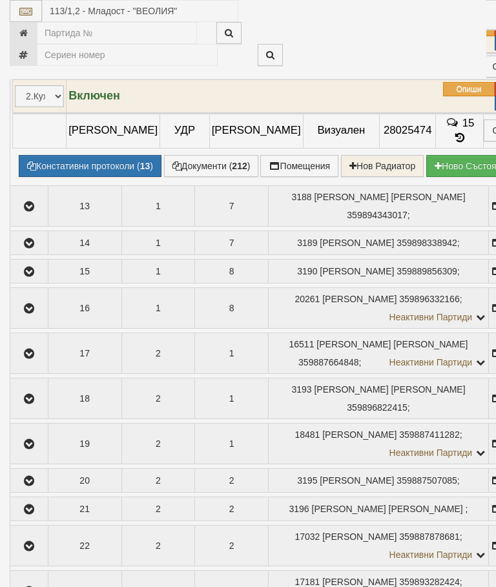
select select "10"
select select "1"
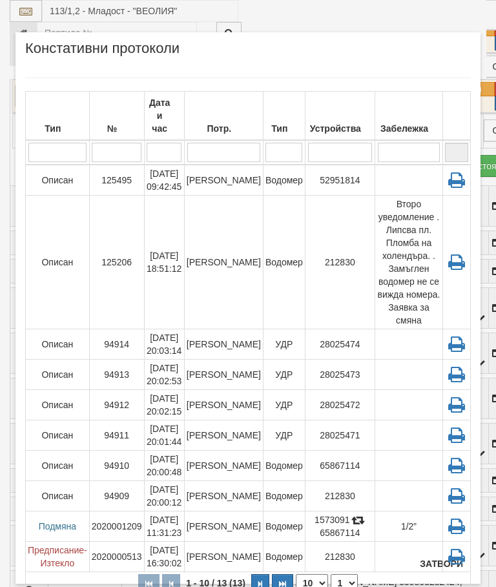
click at [439, 567] on button "Затвори" at bounding box center [441, 563] width 59 height 21
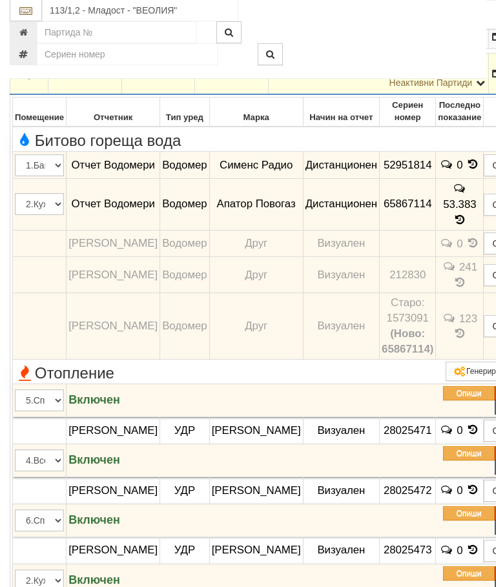
scroll to position [693, 0]
click at [29, 79] on icon "button" at bounding box center [28, 74] width 15 height 9
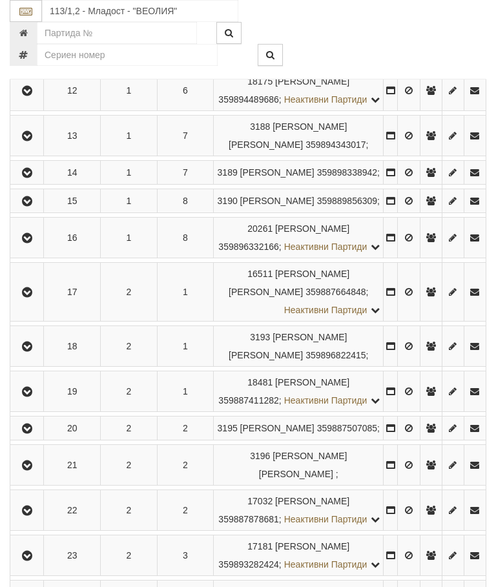
click at [24, 178] on icon "button" at bounding box center [26, 172] width 15 height 9
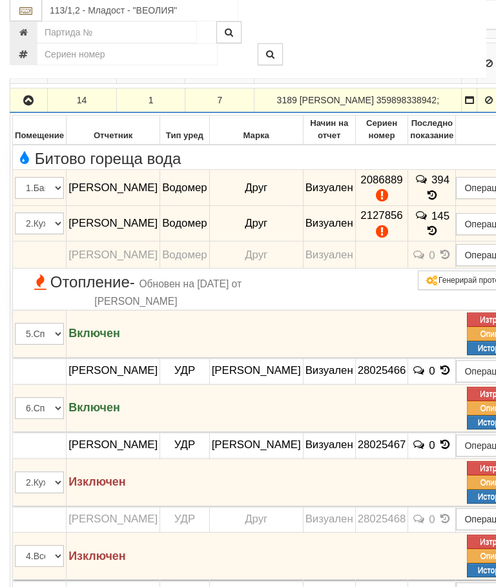
scroll to position [749, 0]
click at [0, 0] on button "Подмяна" at bounding box center [0, 0] width 0 height 0
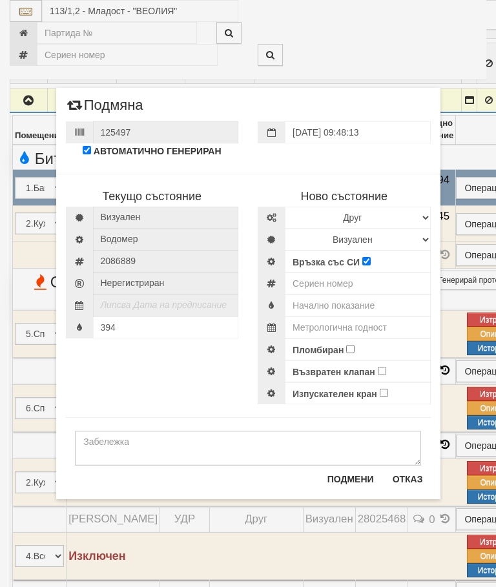
scroll to position [797, 0]
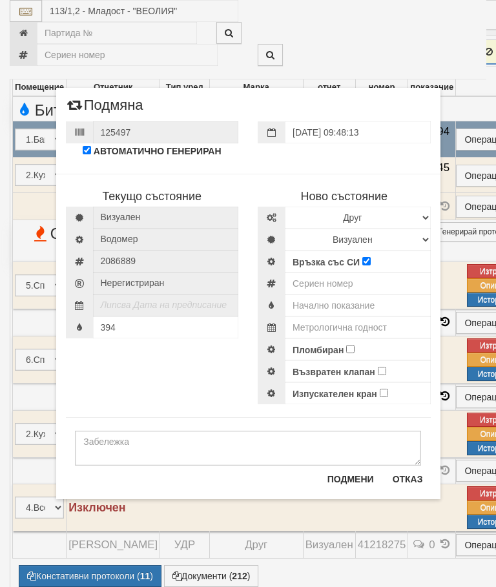
click at [405, 484] on button "Отказ" at bounding box center [408, 479] width 46 height 21
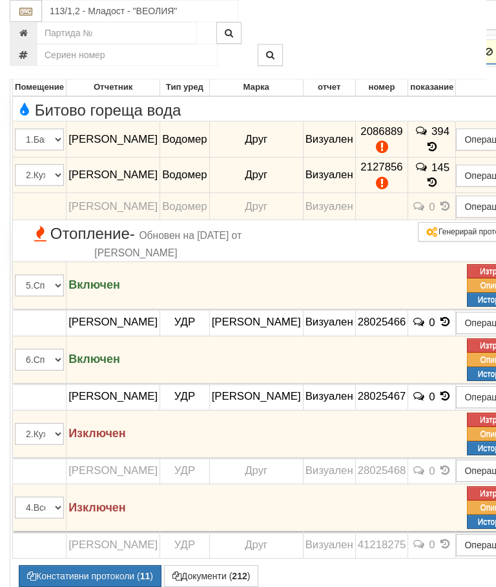
click at [0, 0] on button "Подмяна" at bounding box center [0, 0] width 0 height 0
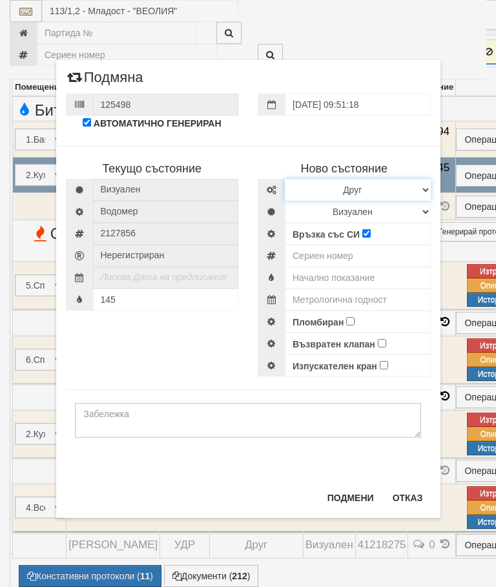
click at [307, 188] on select "Избери Марка и модел Апатор Повогаз Друг Кундис Радио Сименс Визуален Сименс Ра…" at bounding box center [358, 190] width 146 height 22
click at [335, 189] on select "Избери Марка и модел Апатор Повогаз Друг Кундис Радио Сименс Визуален Сименс Ра…" at bounding box center [358, 190] width 146 height 22
select select "ed08aeea-bb71-eb11-810c-b7de96689bdf"
click at [321, 211] on select "Визуален Дистанционен Изолирана линия БГВ Няма Oтклонение БГВ Няма Щранг БГВ" at bounding box center [358, 212] width 146 height 22
select select "2"
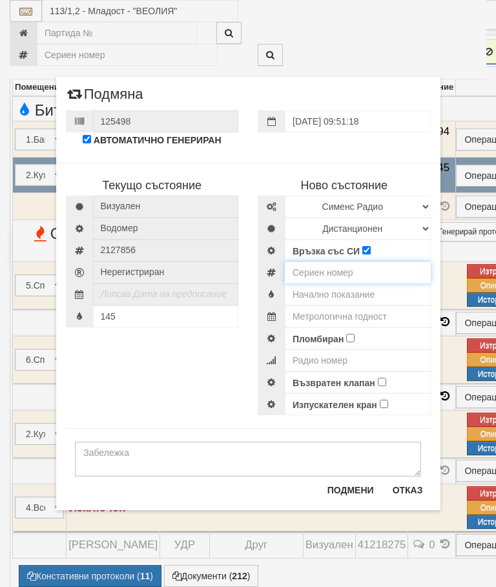
click at [318, 277] on input "number" at bounding box center [358, 272] width 146 height 22
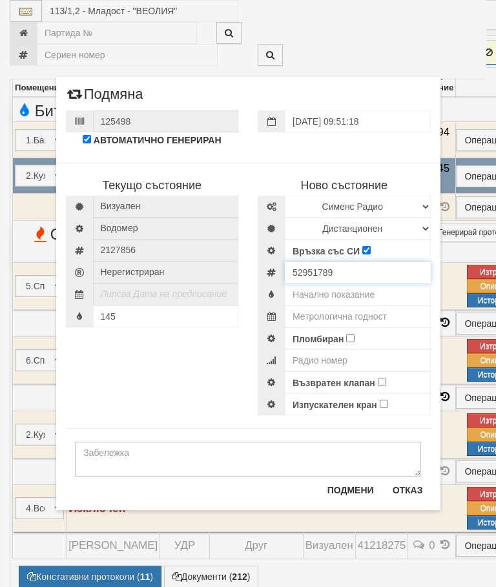
type input "52951789"
click at [356, 299] on input "text" at bounding box center [358, 294] width 146 height 22
type input "0"
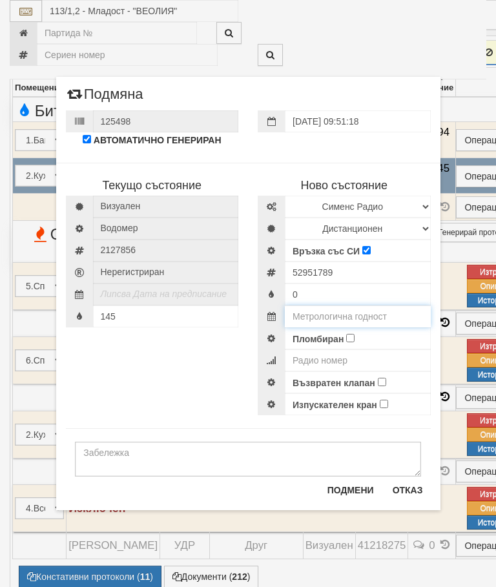
click at [381, 309] on input "text" at bounding box center [358, 316] width 146 height 22
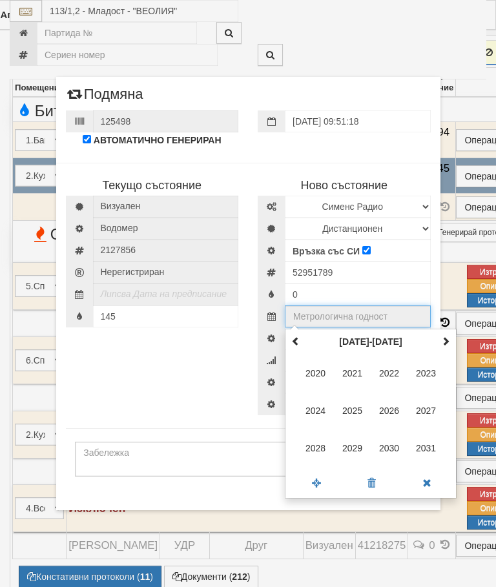
scroll to position [796, 72]
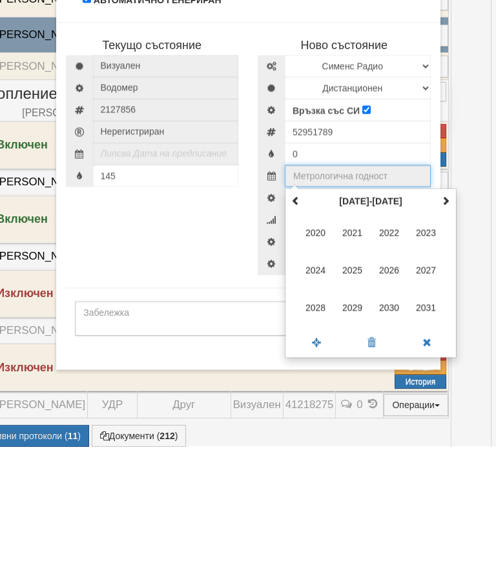
click at [449, 336] on span at bounding box center [445, 340] width 9 height 9
click at [360, 393] on span "2035" at bounding box center [352, 410] width 35 height 35
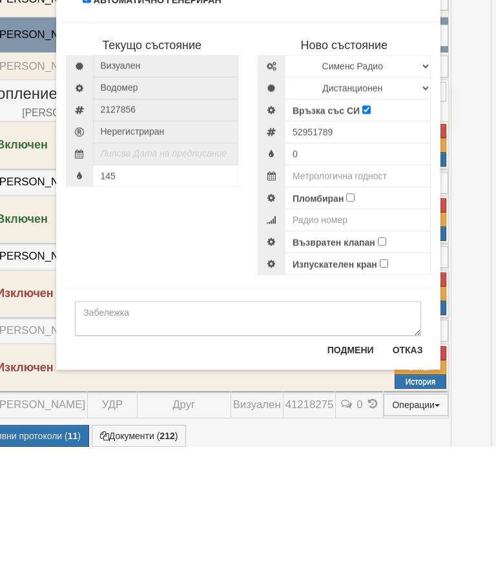
type input "2035"
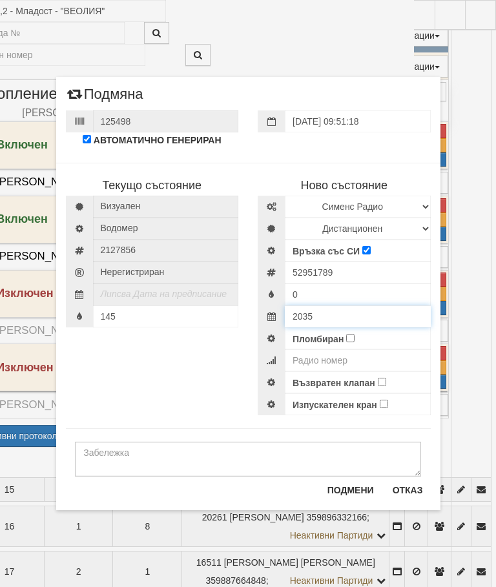
click at [350, 326] on input "2035" at bounding box center [358, 316] width 146 height 22
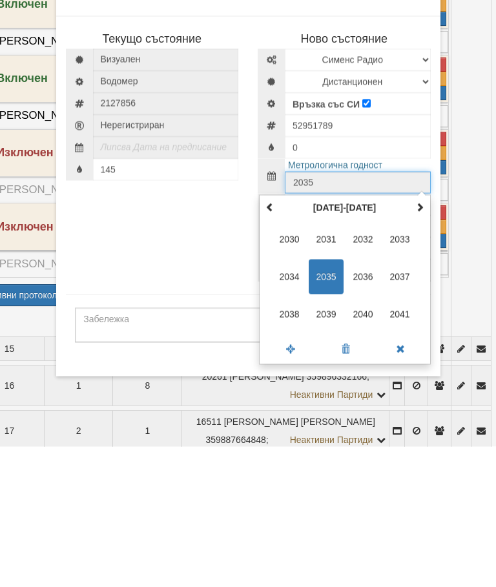
click at [326, 400] on span "2035" at bounding box center [326, 417] width 35 height 35
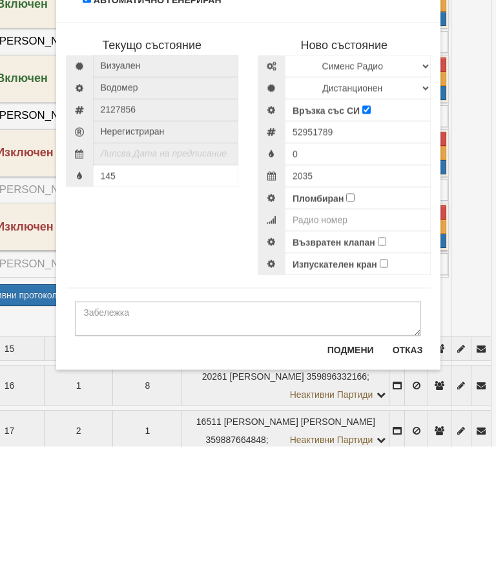
scroll to position [1078, 72]
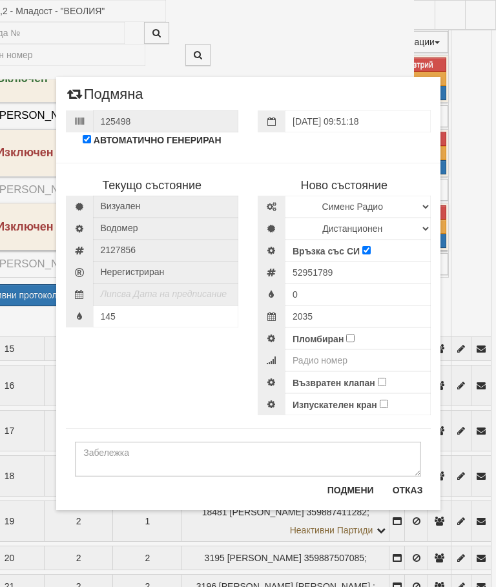
click at [350, 342] on input "Пломбиран" at bounding box center [350, 338] width 8 height 8
checkbox input "true"
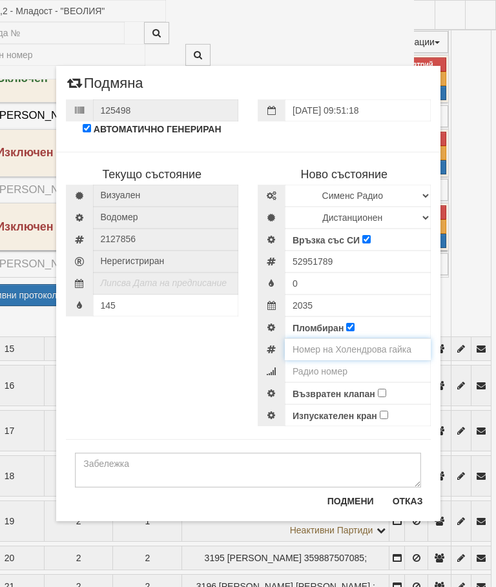
click at [369, 349] on input "number" at bounding box center [358, 349] width 146 height 22
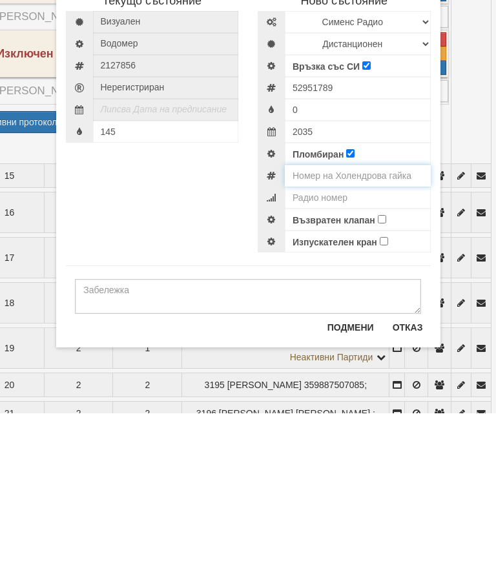
type input "2"
type input "0002478"
click at [312, 272] on input "0" at bounding box center [358, 283] width 146 height 22
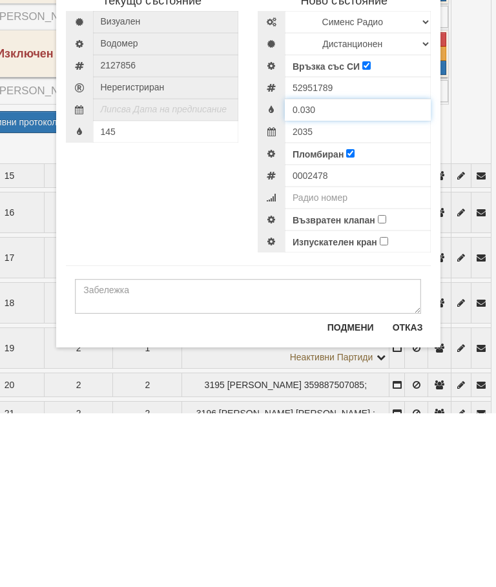
type input "0.030"
click at [379, 389] on input "Възвратен клапан" at bounding box center [382, 393] width 8 height 8
checkbox input "true"
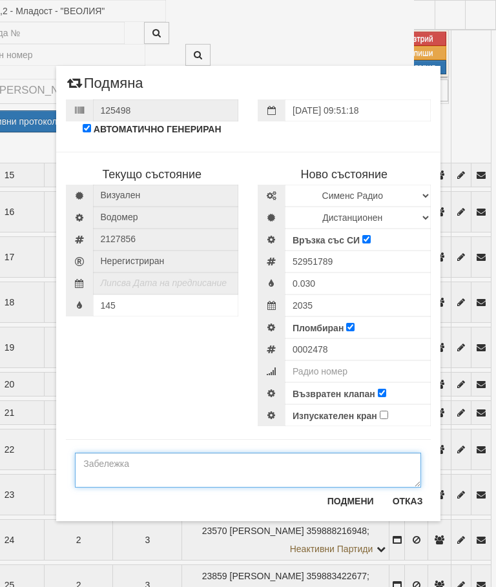
click at [106, 465] on textarea at bounding box center [248, 469] width 346 height 35
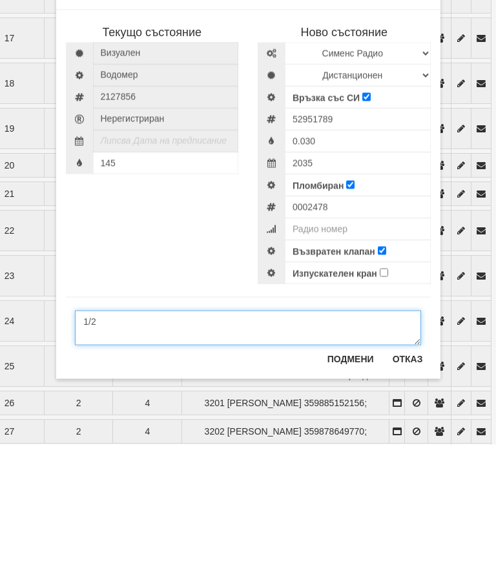
scroll to position [1328, 72]
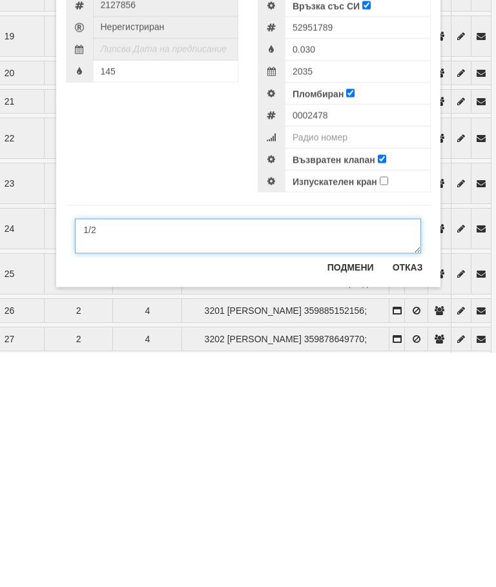
type textarea "1/2"
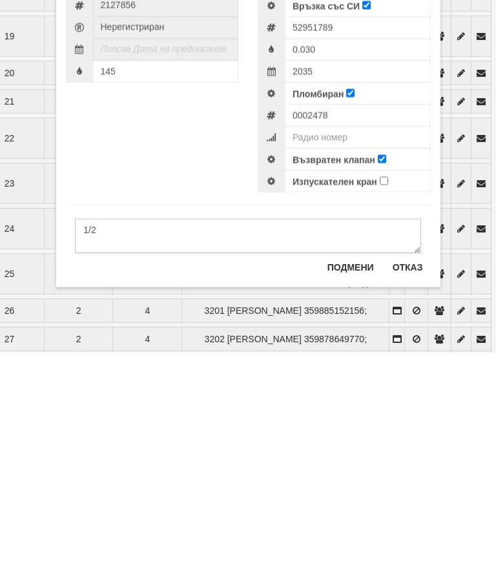
click at [348, 491] on button "Подмени" at bounding box center [351, 501] width 62 height 21
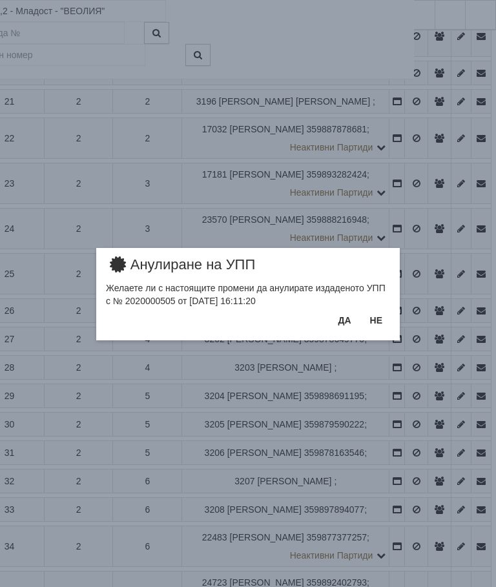
click at [345, 320] on button "Да" at bounding box center [344, 320] width 28 height 21
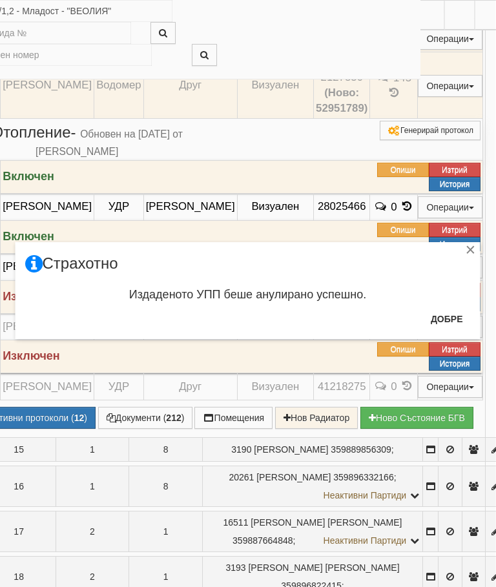
scroll to position [964, 65]
click at [443, 316] on button "Добре" at bounding box center [447, 319] width 48 height 21
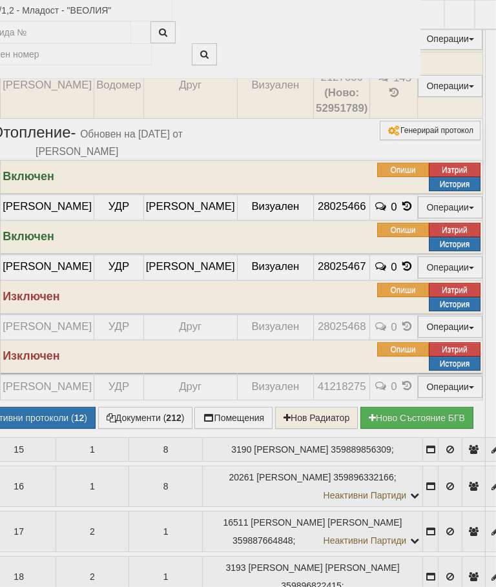
scroll to position [965, 66]
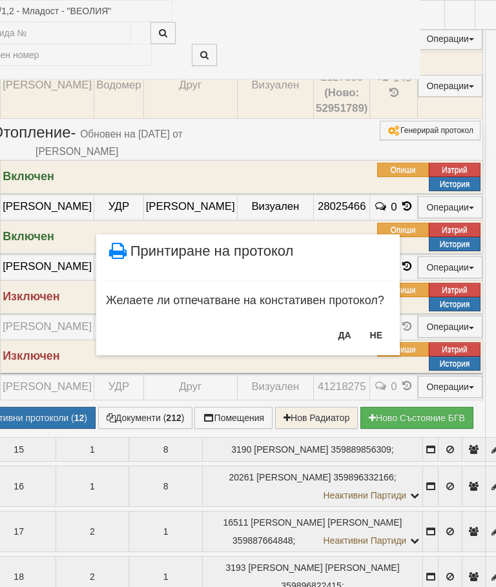
click at [341, 336] on button "ДА" at bounding box center [344, 335] width 28 height 21
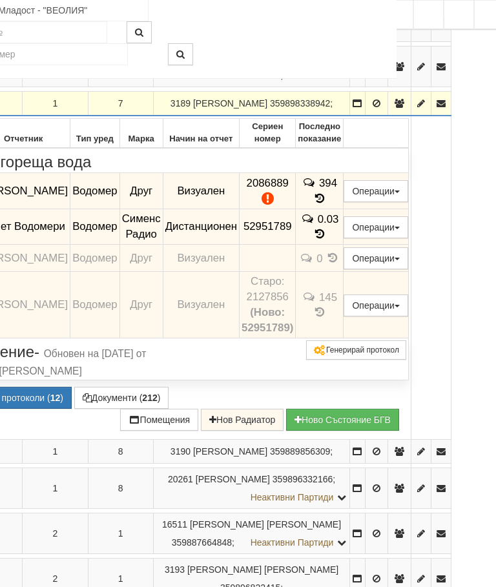
scroll to position [762, 90]
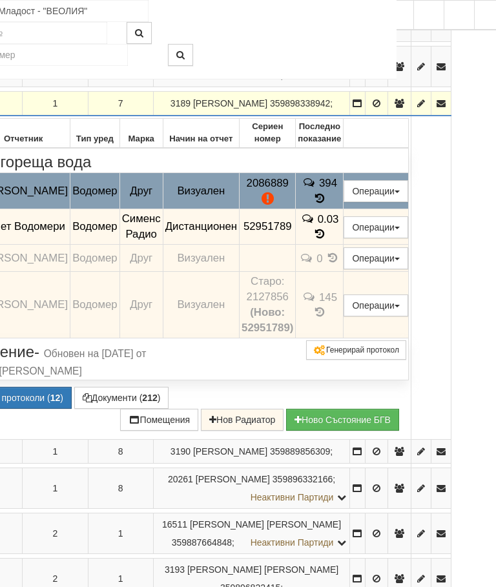
click at [0, 0] on button "Подмяна" at bounding box center [0, 0] width 0 height 0
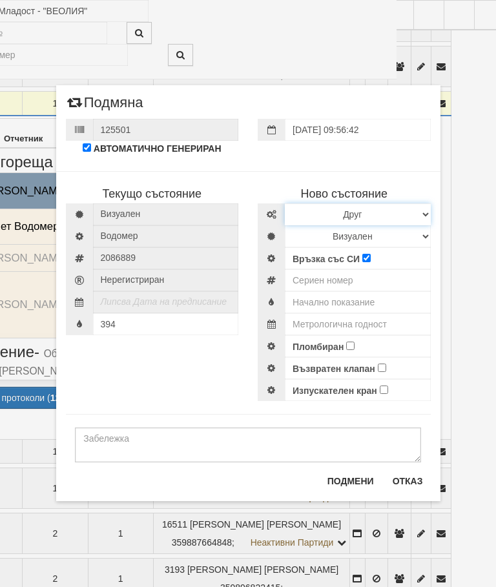
click at [378, 218] on select "Избери Марка и модел Апатор Повогаз Друг Кундис Радио Сименс Визуален Сименс Ра…" at bounding box center [358, 214] width 146 height 22
select select "ed08aeea-bb71-eb11-810c-b7de96689bdf"
click at [327, 237] on select "Визуален Дистанционен Изолирана линия БГВ Няма Oтклонение БГВ Няма Щранг БГВ" at bounding box center [358, 236] width 146 height 22
select select "2"
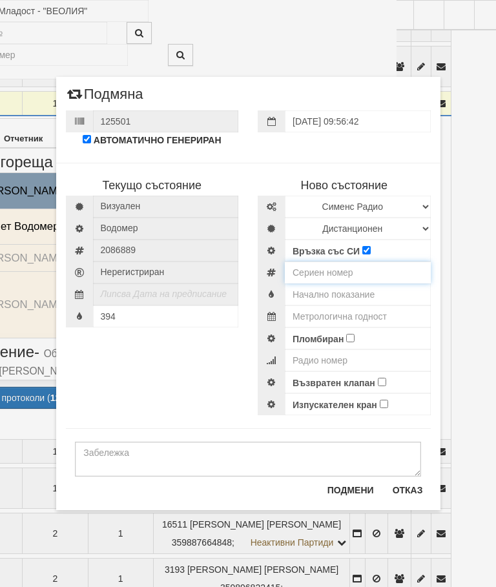
click at [333, 274] on input "number" at bounding box center [358, 272] width 146 height 22
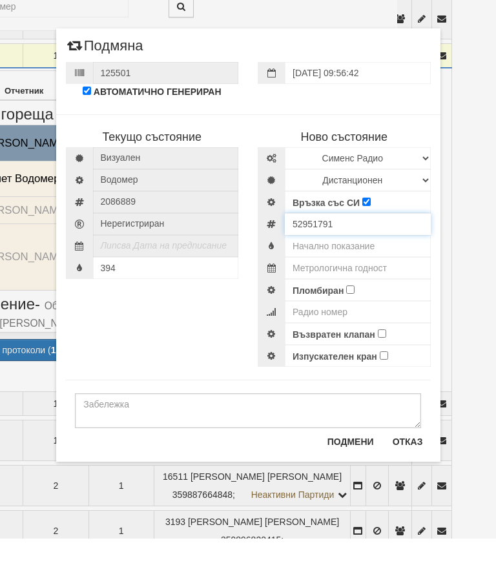
type input "52951791"
click at [349, 283] on input "text" at bounding box center [358, 294] width 146 height 22
type input "0."
click at [369, 305] on input "text" at bounding box center [358, 316] width 146 height 22
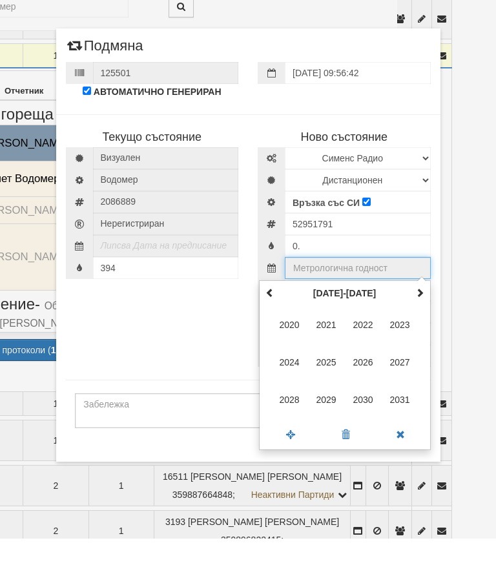
click at [416, 336] on span at bounding box center [419, 340] width 9 height 9
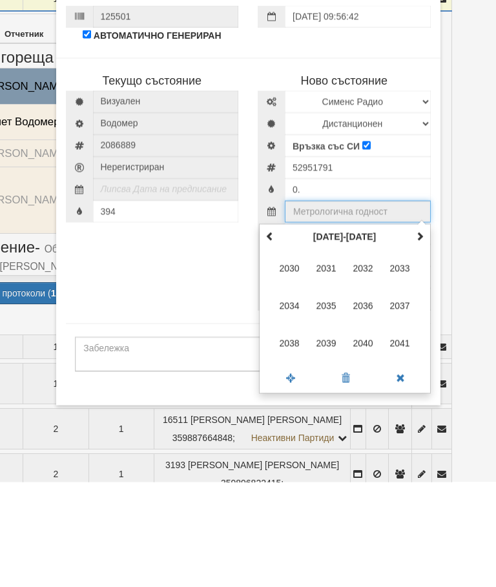
click at [326, 393] on span "2035" at bounding box center [326, 410] width 35 height 35
type input "2035"
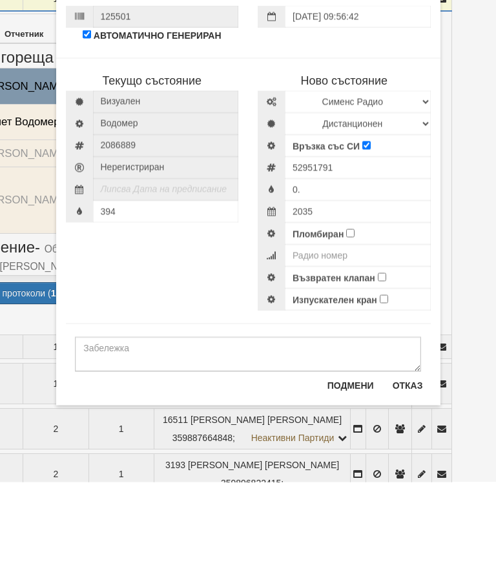
scroll to position [867, 90]
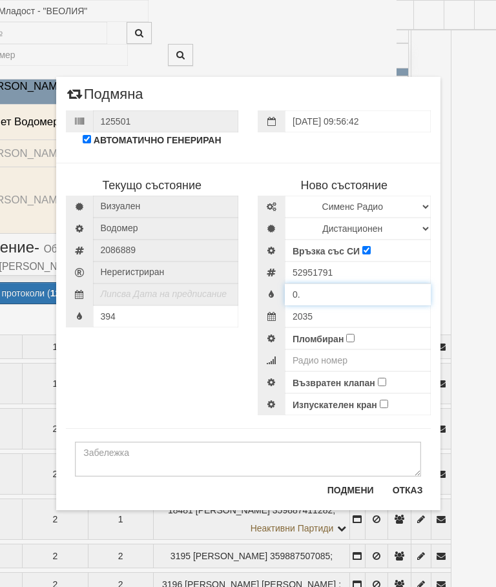
click at [312, 293] on input "0." at bounding box center [358, 294] width 146 height 22
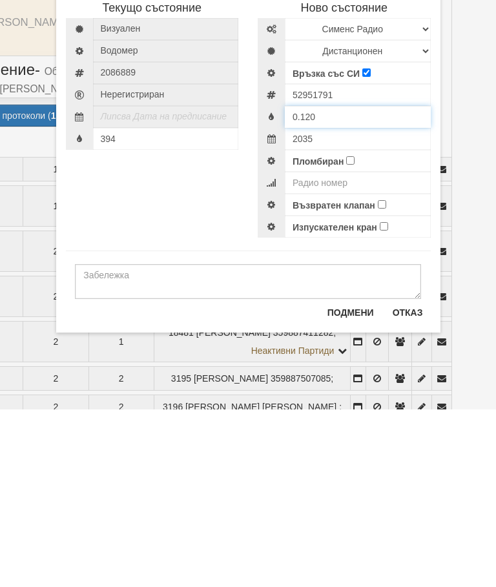
type input "0.120"
click at [343, 305] on input "2035" at bounding box center [358, 316] width 146 height 22
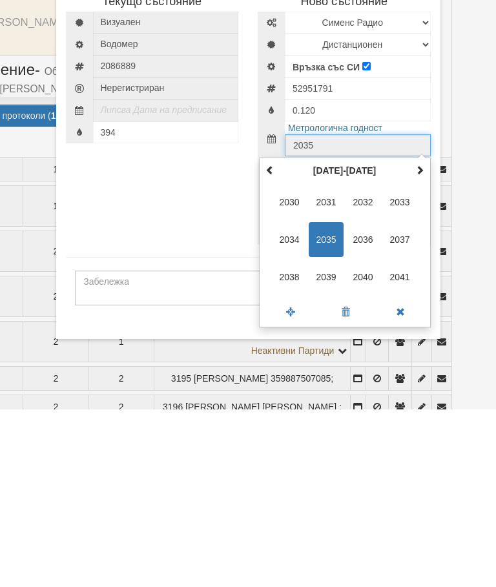
click at [332, 400] on span "2035" at bounding box center [326, 417] width 35 height 35
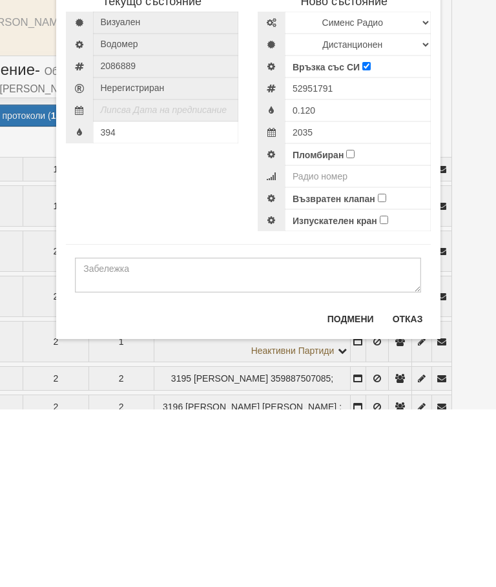
scroll to position [1044, 90]
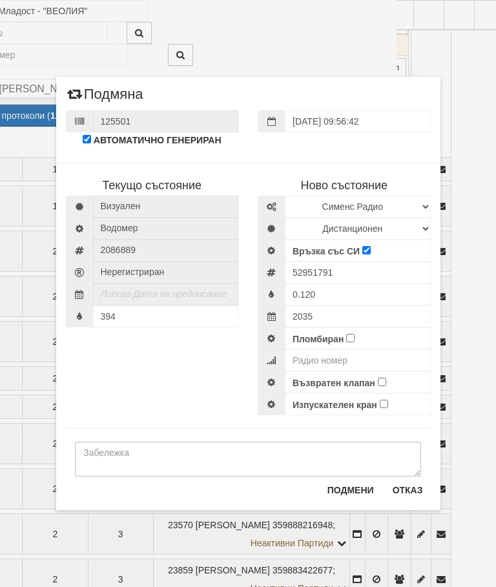
click at [354, 335] on input "Пломбиран" at bounding box center [350, 338] width 8 height 8
checkbox input "true"
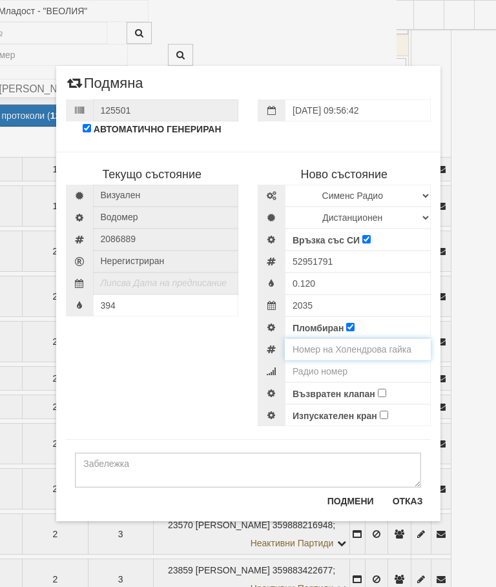
click at [369, 350] on input "number" at bounding box center [358, 349] width 146 height 22
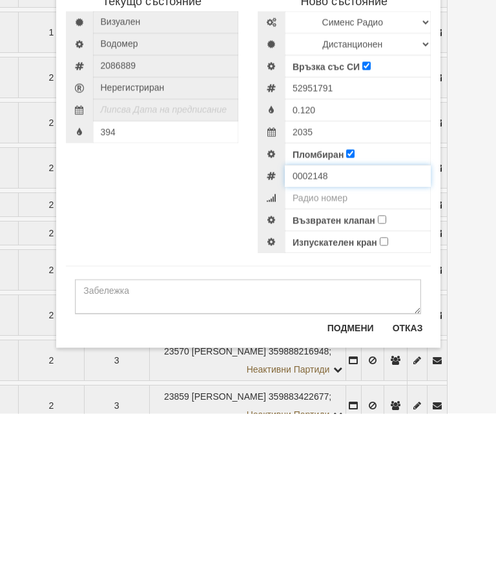
type input "0002148"
click at [386, 389] on input "Възвратен клапан" at bounding box center [382, 393] width 8 height 8
checkbox input "true"
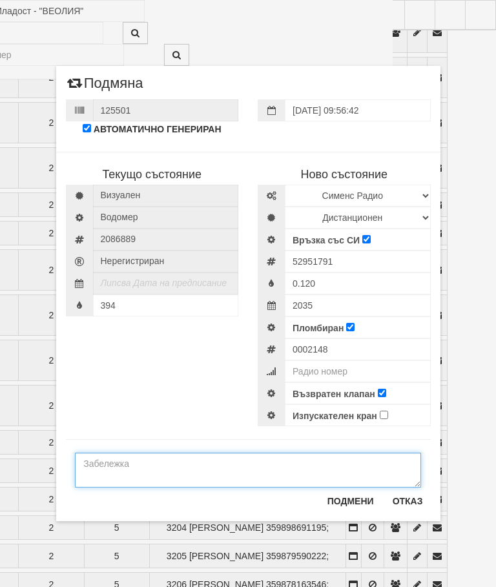
click at [97, 456] on textarea at bounding box center [248, 469] width 346 height 35
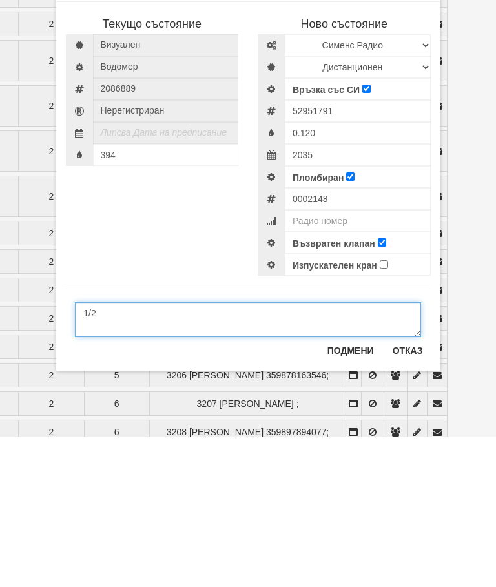
scroll to position [1486, 99]
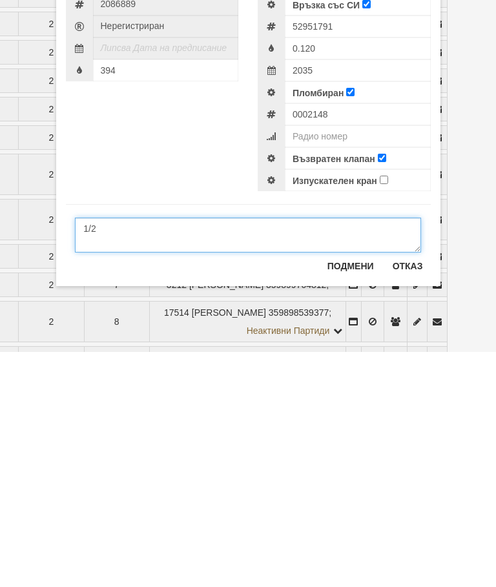
type textarea "1/2"
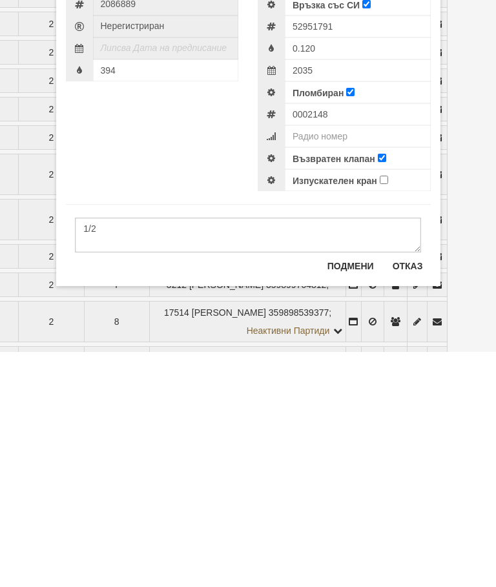
click at [350, 491] on button "Подмени" at bounding box center [351, 501] width 62 height 21
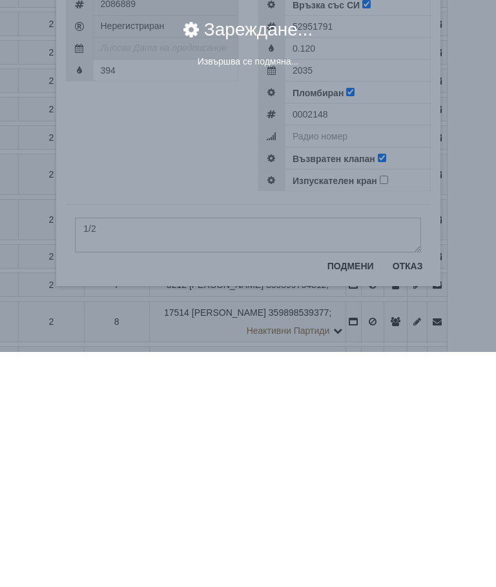
scroll to position [1722, 99]
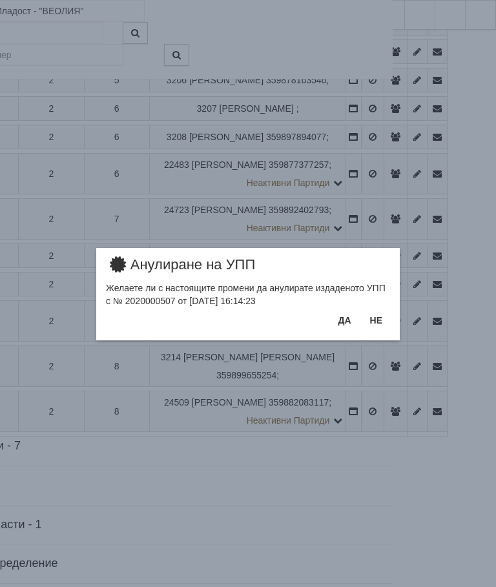
click at [348, 321] on button "Да" at bounding box center [344, 320] width 28 height 21
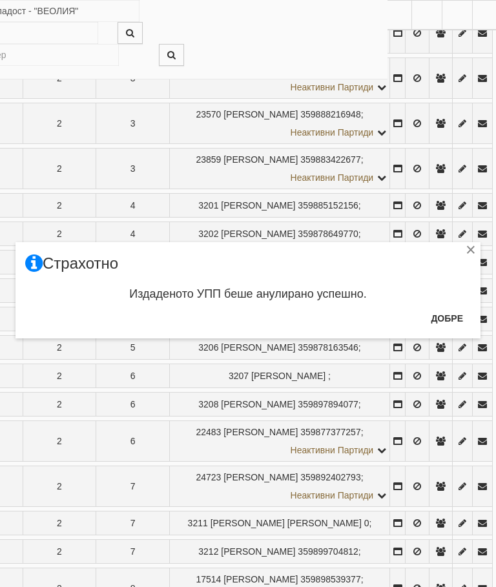
click at [451, 311] on button "Добре" at bounding box center [447, 318] width 48 height 21
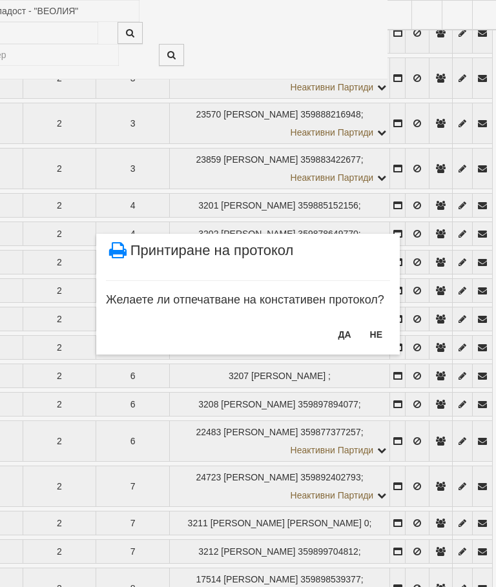
click at [341, 338] on button "ДА" at bounding box center [344, 334] width 28 height 21
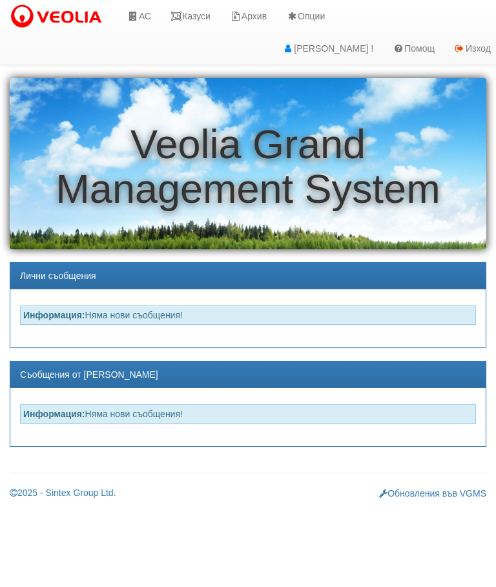
click at [194, 12] on link "Казуси" at bounding box center [190, 16] width 59 height 32
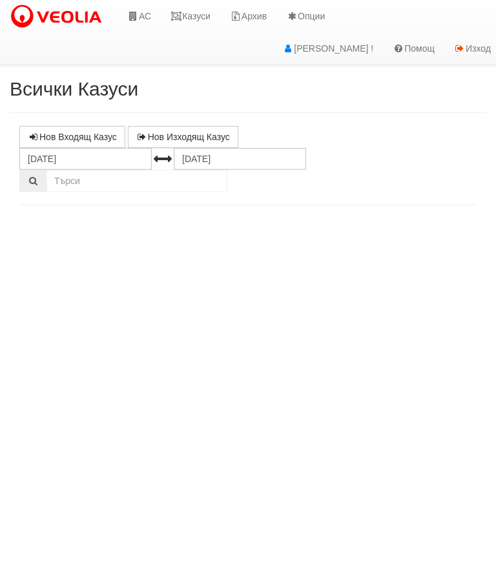
select select "10"
select select "1"
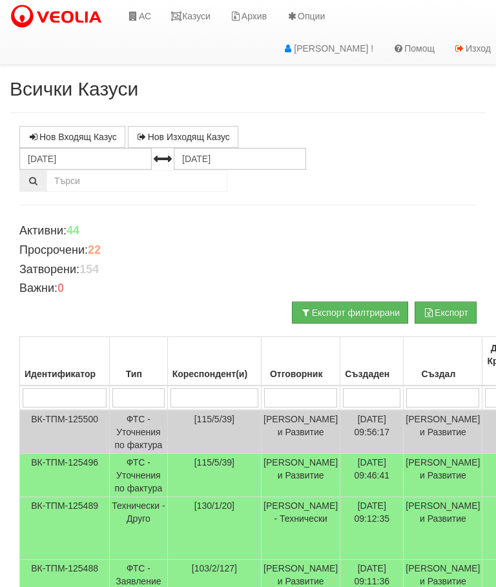
click at [291, 392] on input "search" at bounding box center [300, 397] width 73 height 19
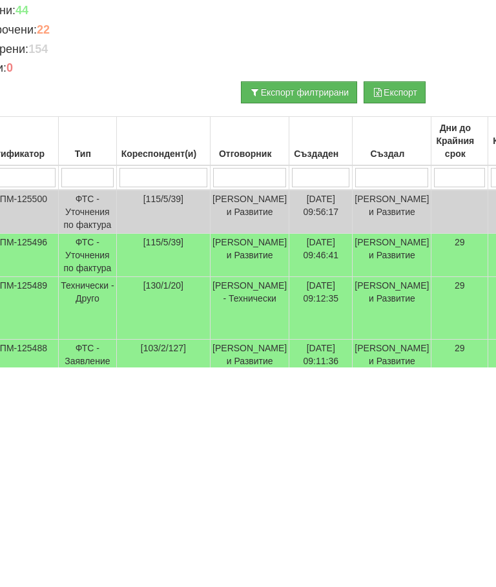
type input "С"
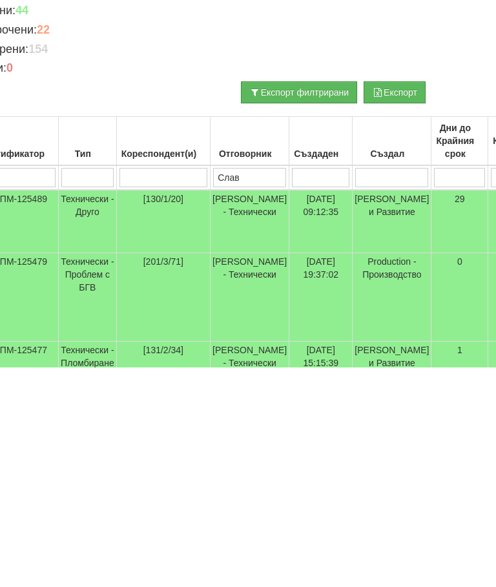
type input "Слави"
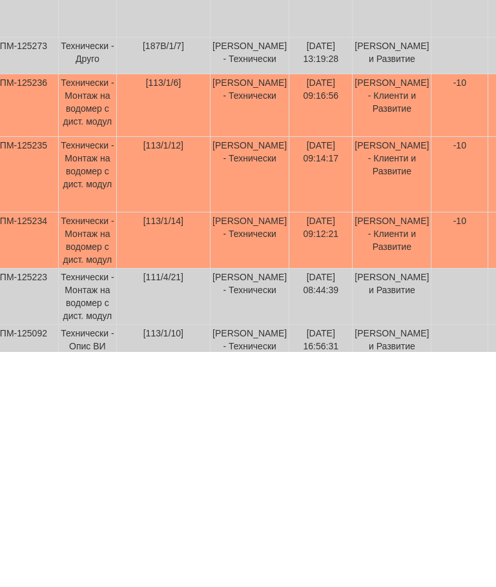
scroll to position [363, 0]
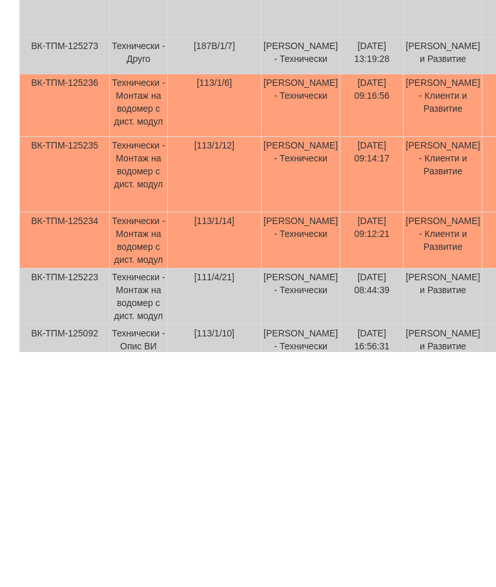
type input "Слави"
click at [136, 447] on td "Технически - Монтаж на водомер с дист. модул" at bounding box center [139, 475] width 58 height 56
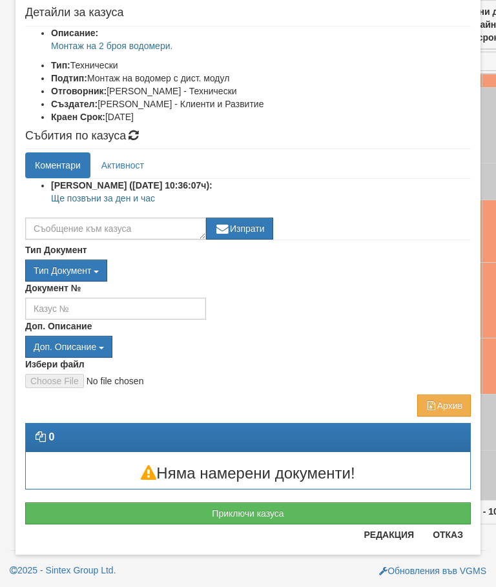
scroll to position [147, 0]
click at [267, 511] on button "Приключи казуса" at bounding box center [247, 513] width 445 height 22
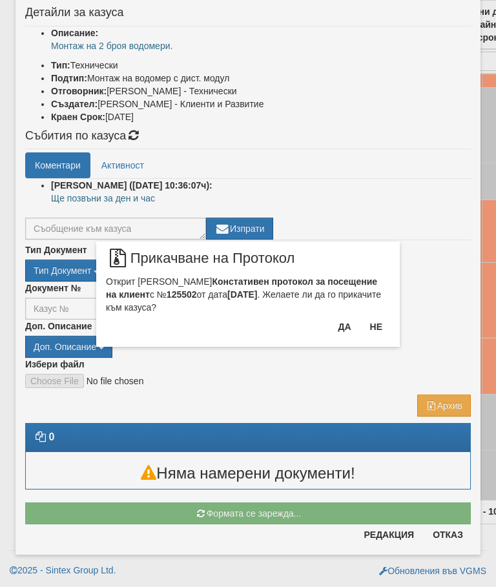
click at [350, 320] on button "Да" at bounding box center [344, 326] width 28 height 21
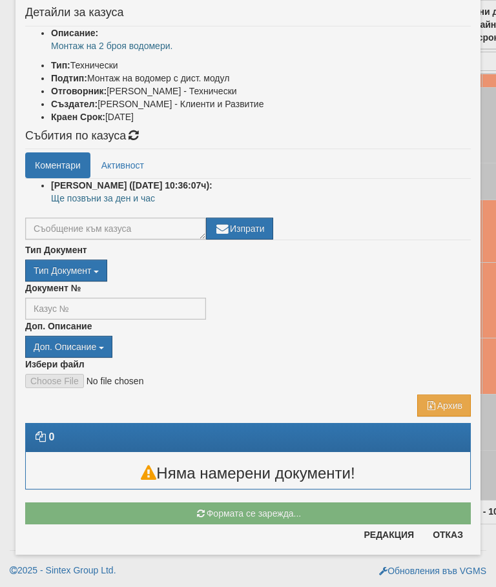
scroll to position [32, 0]
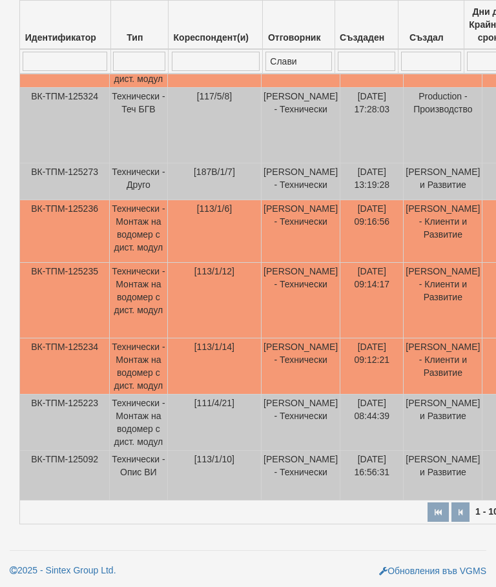
select select "10"
select select "1"
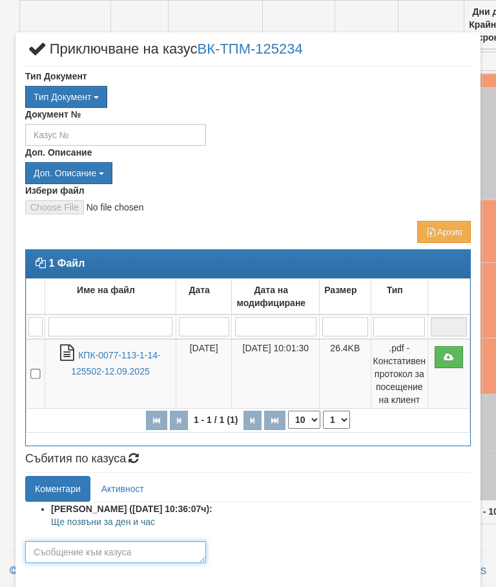
click at [64, 555] on textarea at bounding box center [115, 552] width 181 height 22
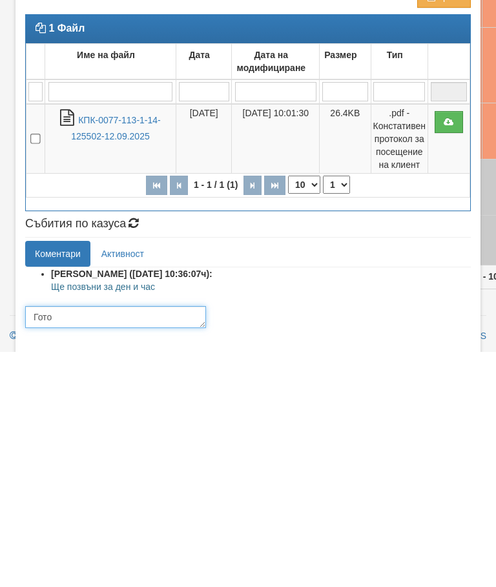
type textarea "Готов"
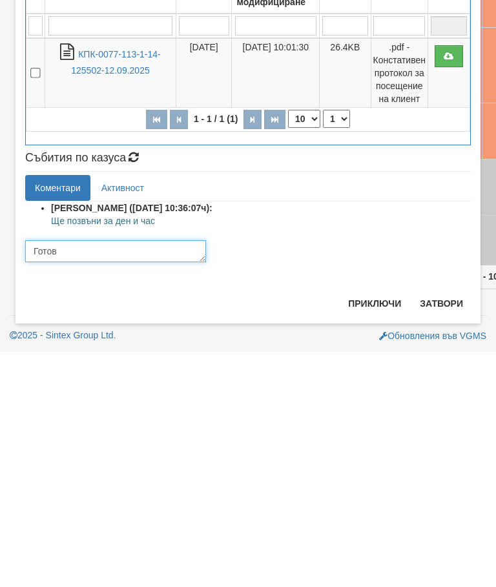
scroll to position [68, 0]
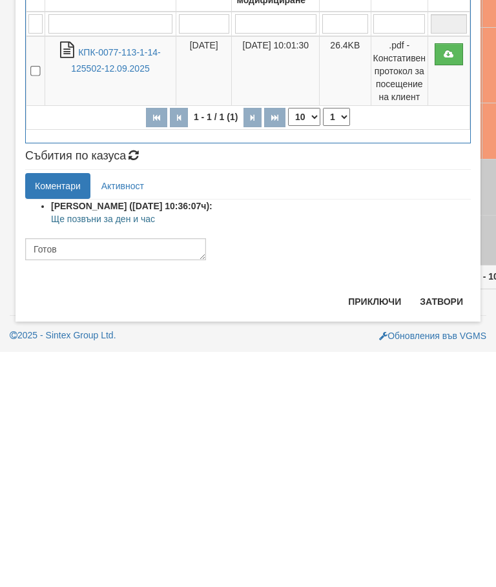
click at [370, 526] on button "Приключи" at bounding box center [374, 536] width 68 height 21
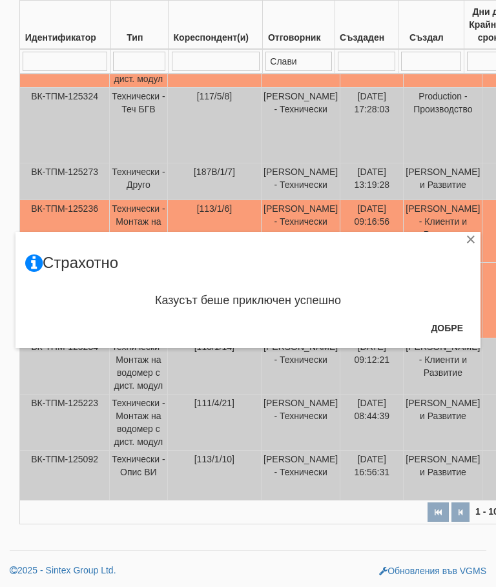
click at [435, 330] on button "Добре" at bounding box center [447, 328] width 48 height 21
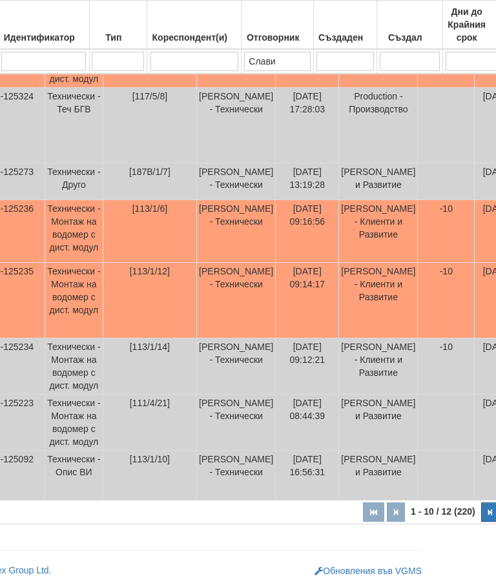
scroll to position [515, 0]
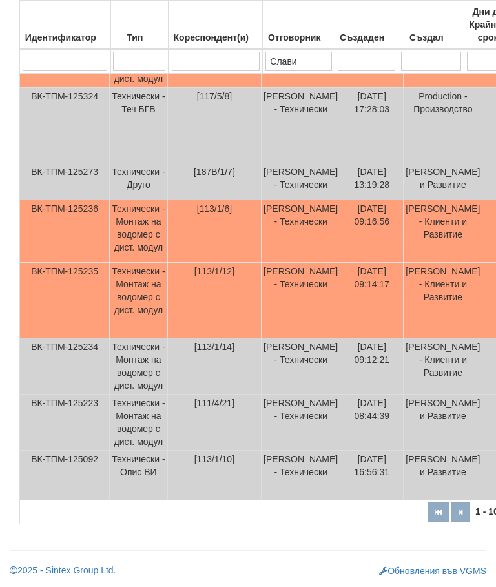
click at [145, 285] on td "Технически - Монтаж на водомер с дист. модул" at bounding box center [139, 301] width 58 height 76
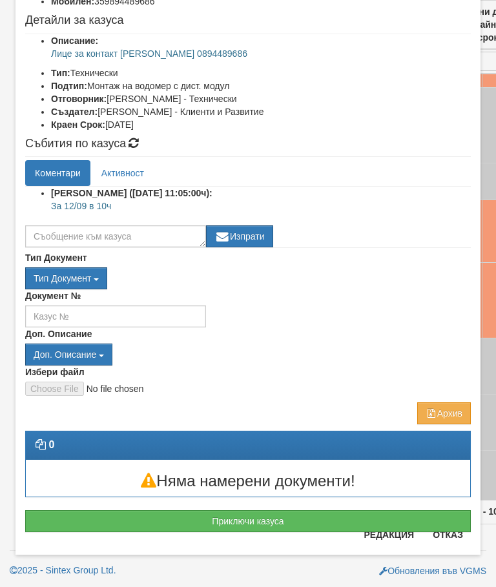
scroll to position [139, 0]
click at [253, 522] on button "Приключи казуса" at bounding box center [247, 521] width 445 height 22
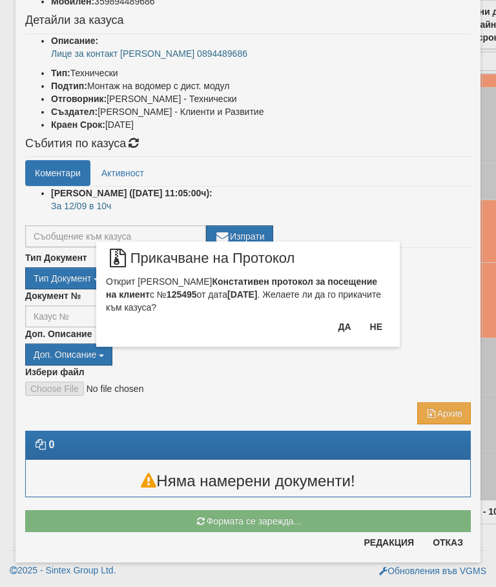
click at [343, 333] on button "Да" at bounding box center [344, 326] width 28 height 21
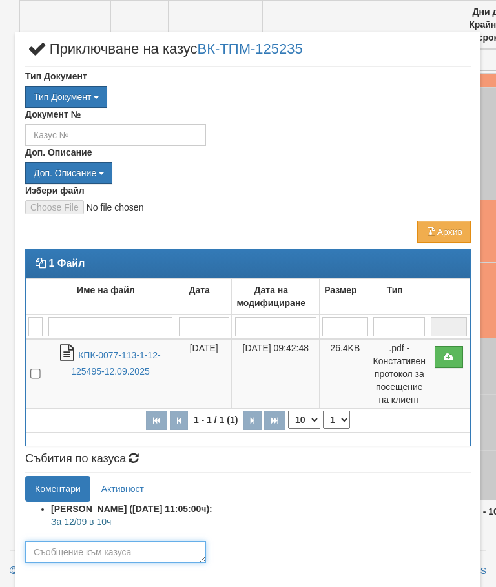
click at [49, 548] on textarea at bounding box center [115, 552] width 181 height 22
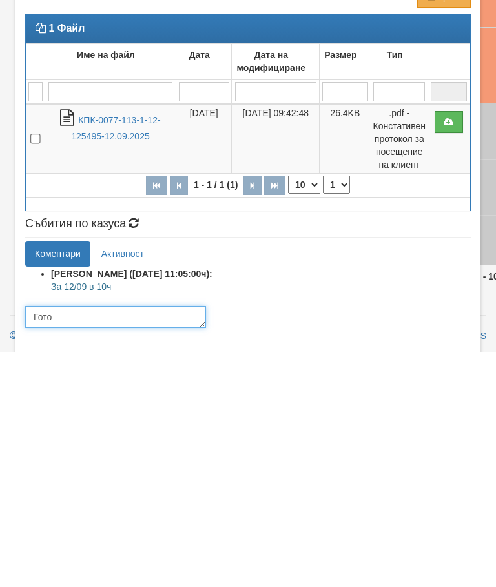
type textarea "Готов"
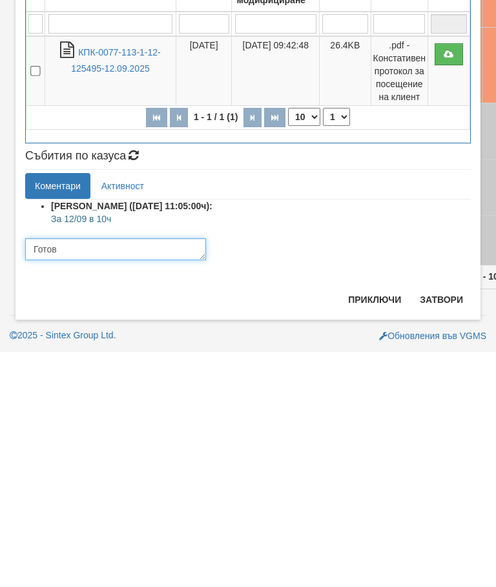
scroll to position [68, 0]
click at [365, 524] on button "Приключи" at bounding box center [374, 534] width 68 height 21
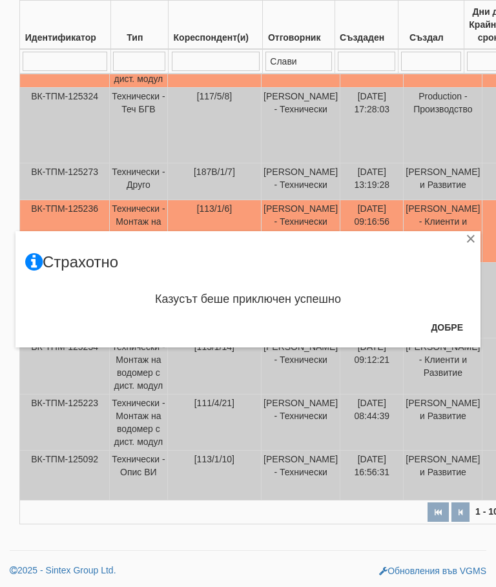
click at [445, 328] on button "Добре" at bounding box center [447, 327] width 48 height 21
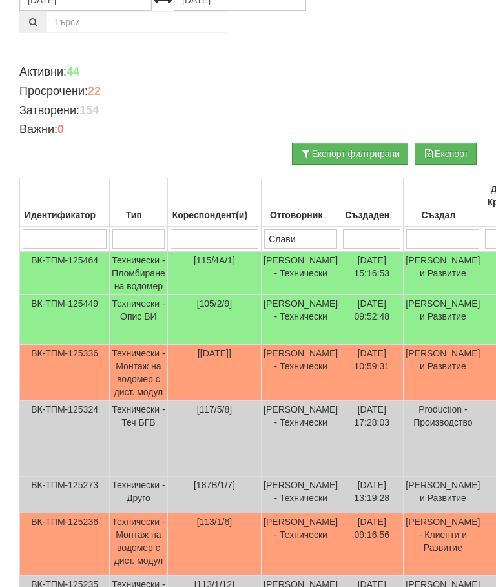
scroll to position [0, 0]
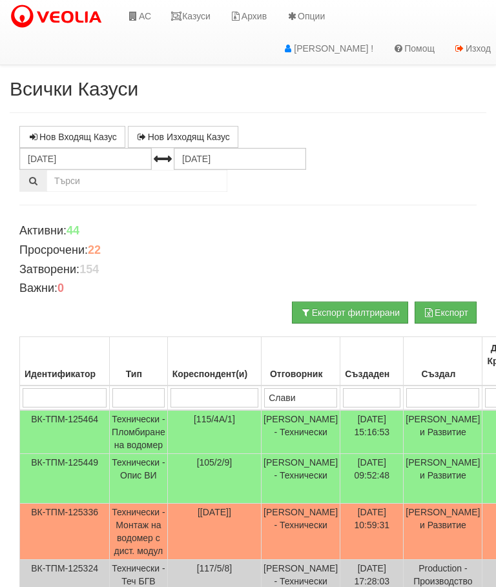
click at [207, 15] on link "Казуси" at bounding box center [190, 16] width 59 height 32
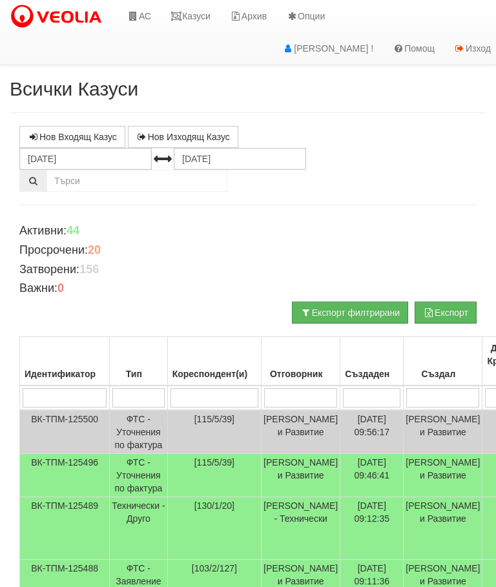
click at [194, 14] on link "Казуси" at bounding box center [190, 16] width 59 height 32
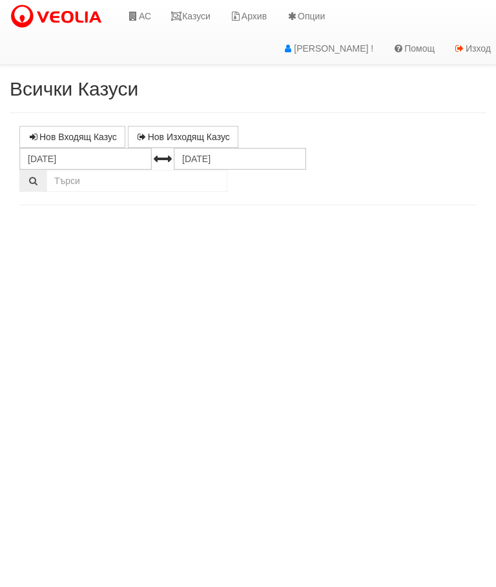
select select "10"
select select "1"
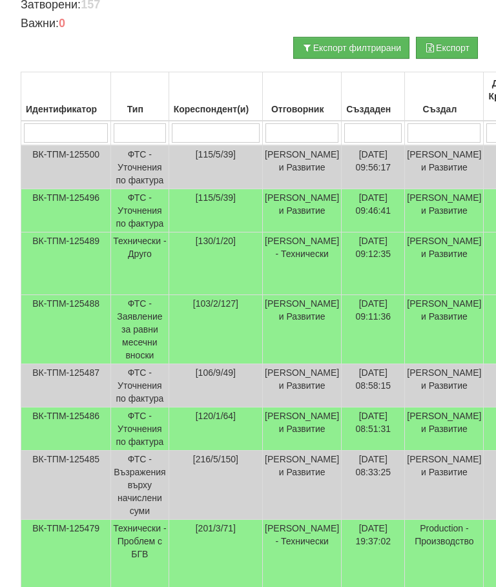
scroll to position [265, 0]
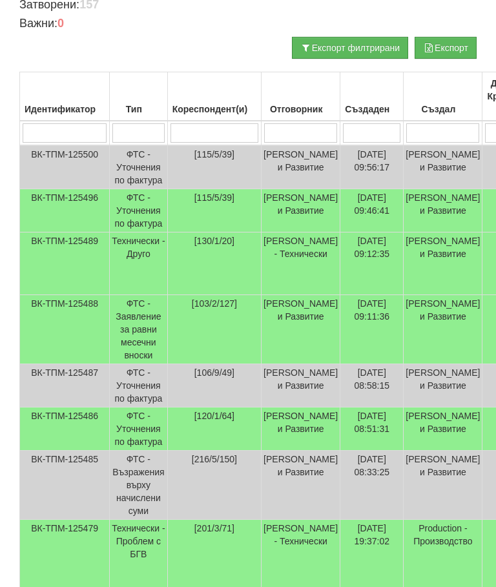
click at [129, 272] on td "Технически - Друго" at bounding box center [139, 263] width 58 height 63
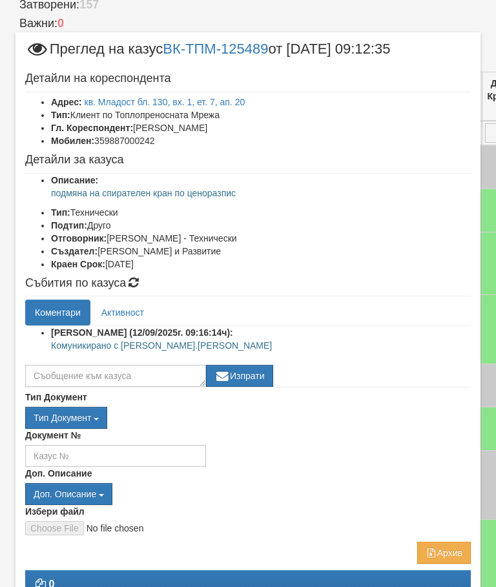
click at [117, 303] on link "Активност" at bounding box center [123, 312] width 62 height 26
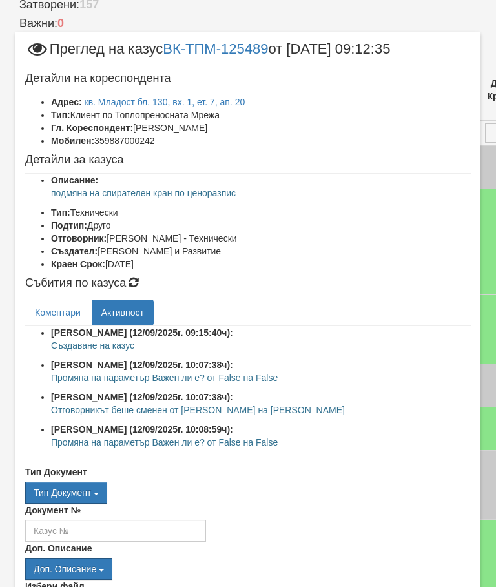
click at [51, 313] on link "Коментари" at bounding box center [57, 312] width 65 height 26
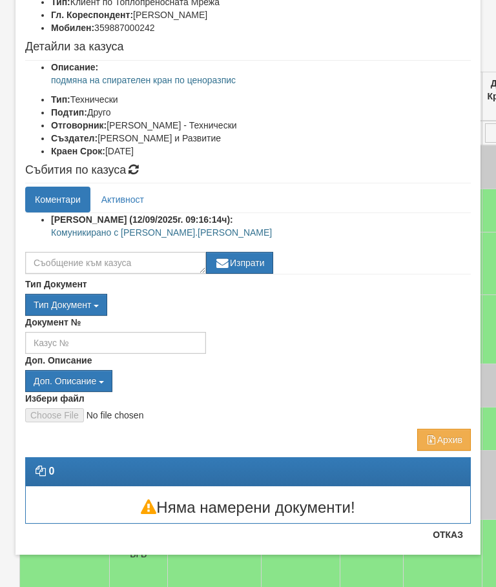
scroll to position [113, 0]
click at [460, 543] on button "Отказ" at bounding box center [448, 534] width 46 height 21
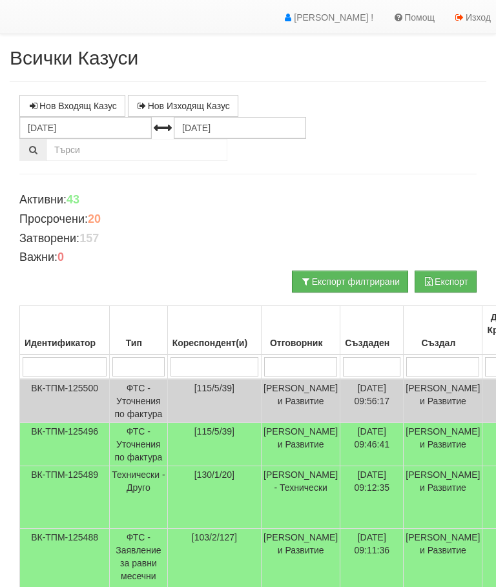
scroll to position [0, 0]
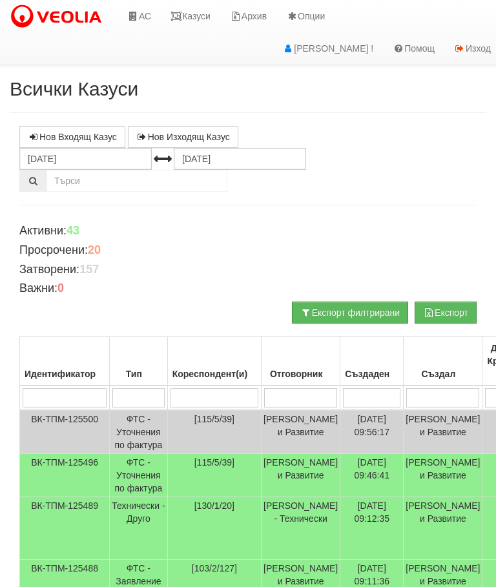
click at [187, 14] on link "Казуси" at bounding box center [190, 16] width 59 height 32
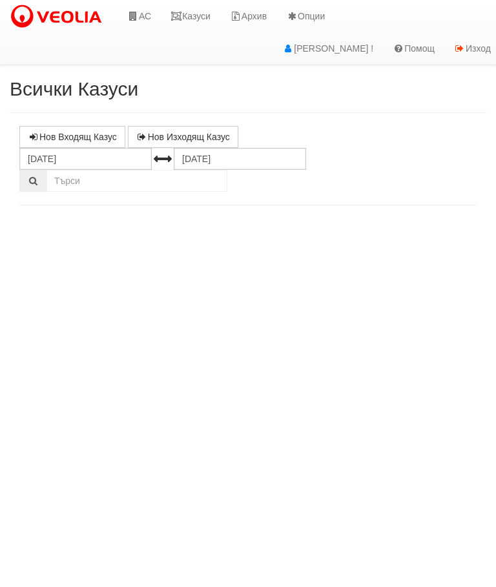
select select "10"
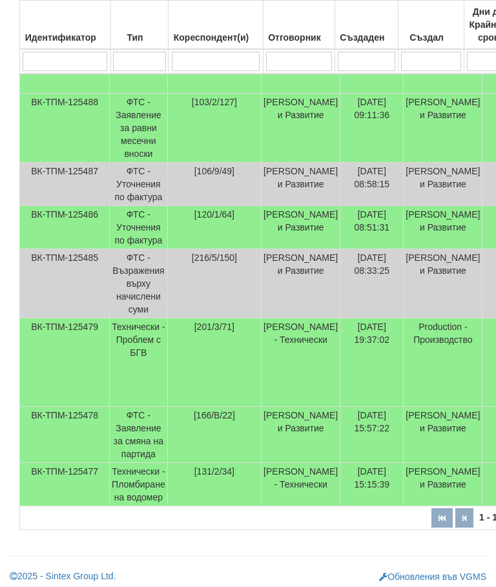
scroll to position [486, 0]
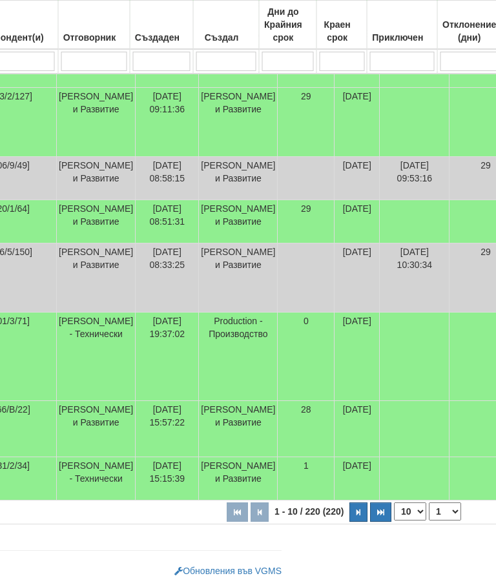
click at [350, 511] on button "button" at bounding box center [359, 511] width 18 height 19
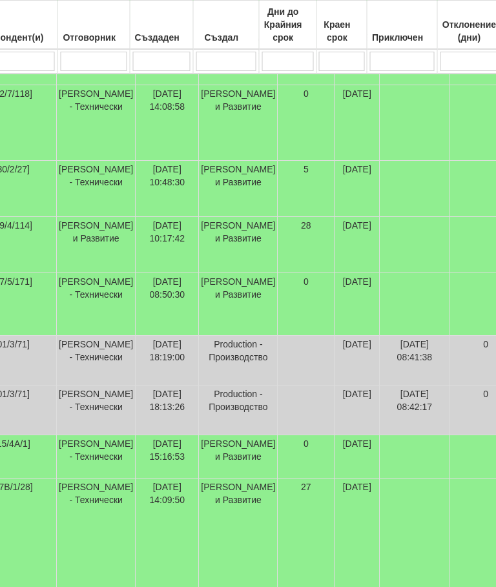
select select "2"
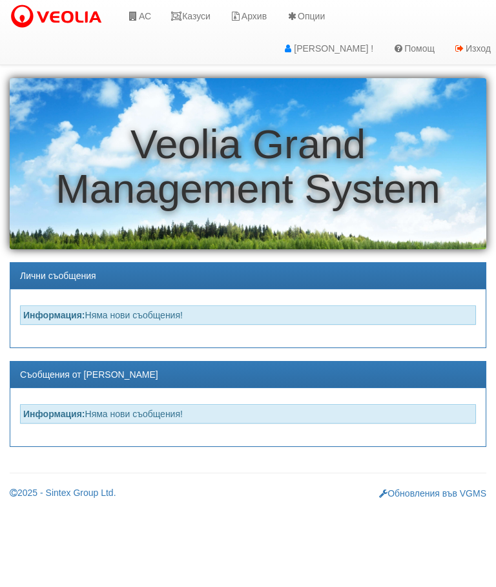
click at [196, 14] on link "Казуси" at bounding box center [190, 16] width 59 height 32
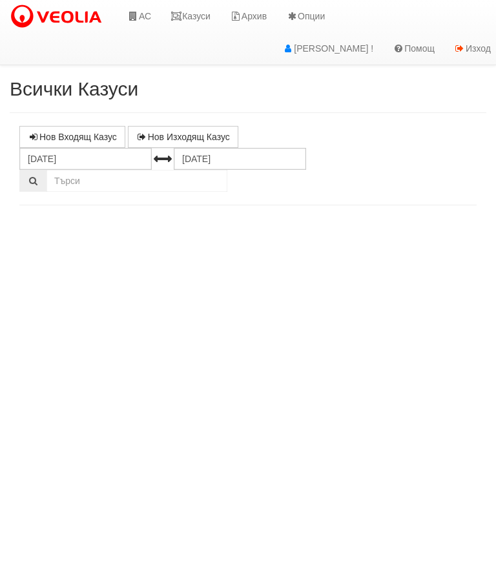
select select "10"
select select "1"
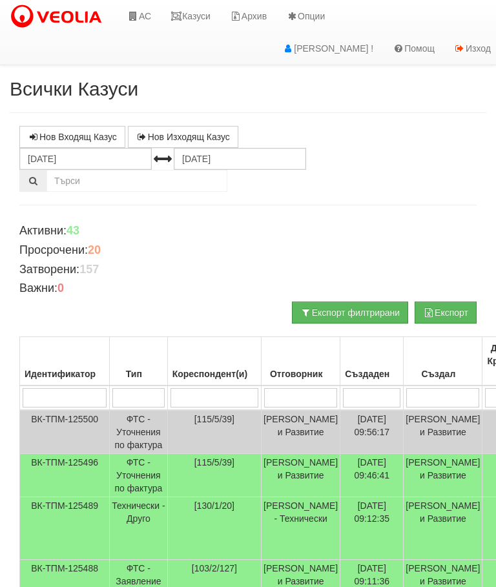
click at [201, 397] on input "search" at bounding box center [214, 397] width 88 height 19
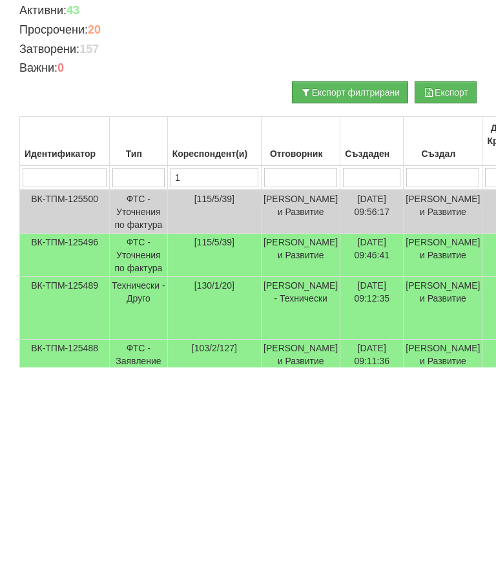
type input "11"
type input "115"
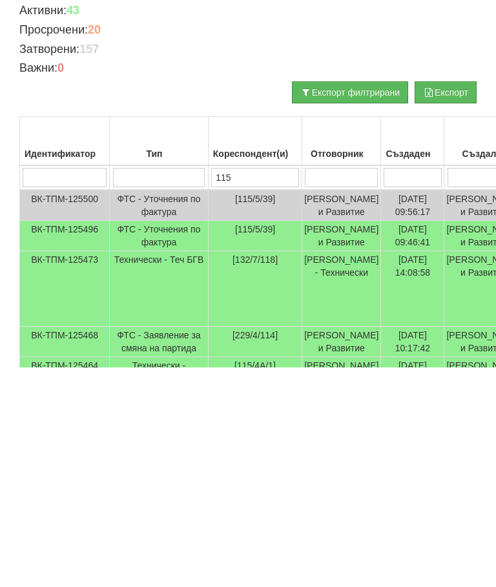
type input "115"
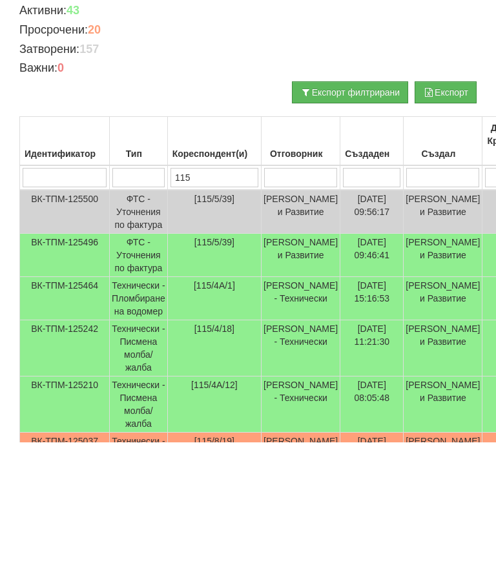
scroll to position [86, 0]
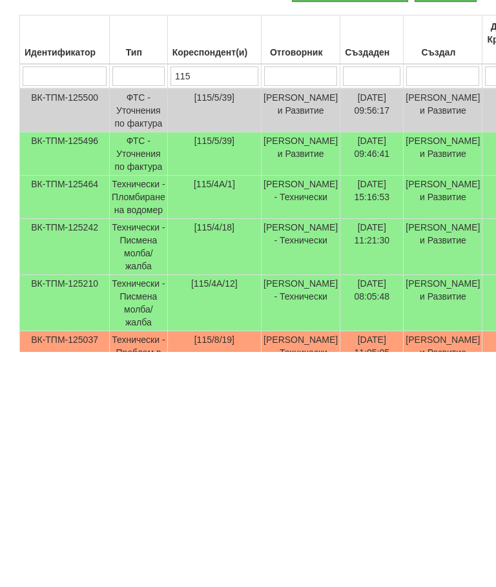
type input "115"
click at [144, 411] on td "Технически - Пломбиране на водомер" at bounding box center [139, 432] width 58 height 43
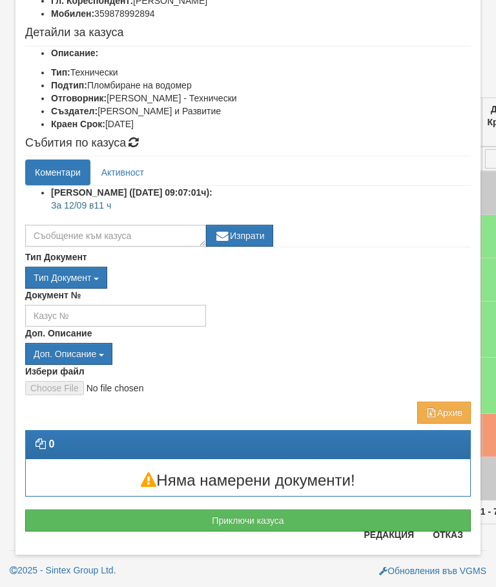
scroll to position [127, 0]
click at [456, 536] on button "Отказ" at bounding box center [448, 534] width 46 height 21
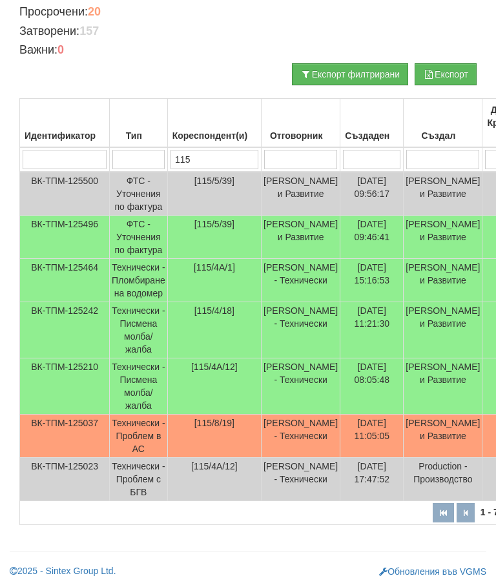
scroll to position [240, 0]
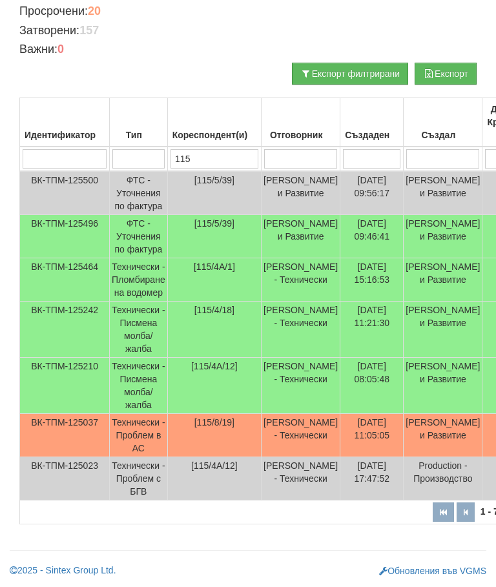
click at [139, 301] on td "Технически - Пломбиране на водомер" at bounding box center [139, 279] width 58 height 43
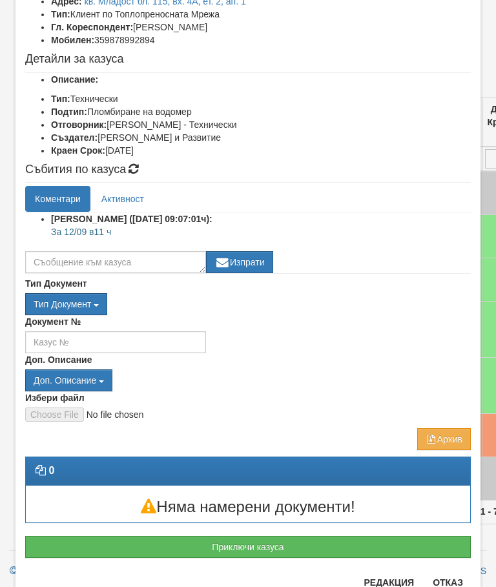
scroll to position [100, 0]
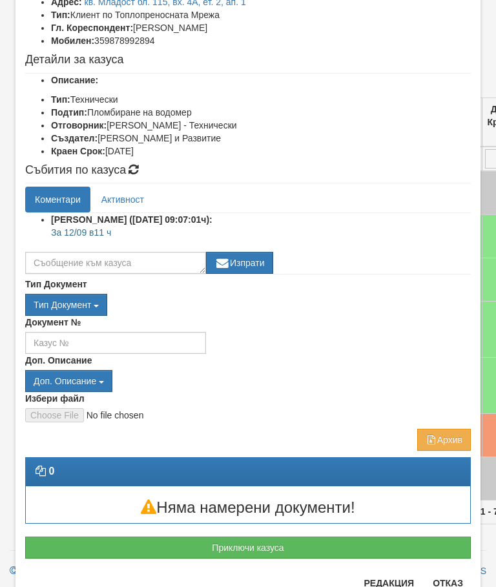
click at [245, 553] on button "Приключи казуса" at bounding box center [247, 547] width 445 height 22
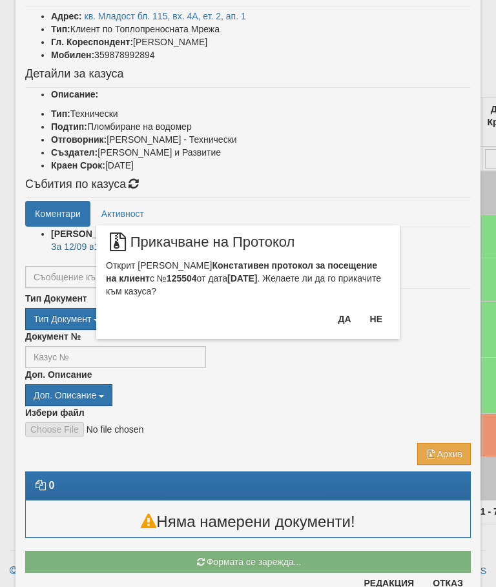
scroll to position [86, 0]
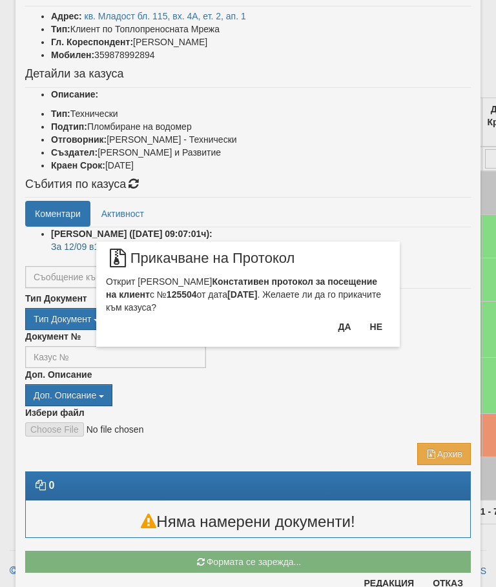
click at [334, 319] on button "Да" at bounding box center [344, 326] width 28 height 21
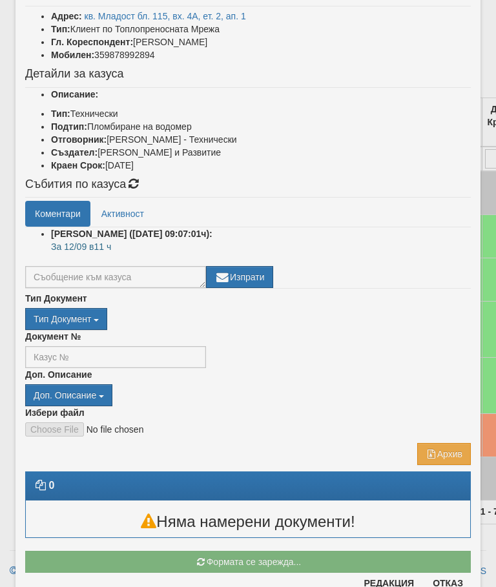
scroll to position [32, 0]
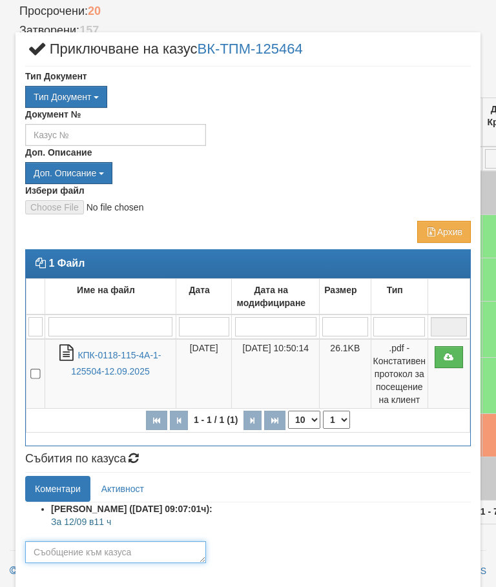
click at [76, 549] on textarea at bounding box center [115, 552] width 181 height 22
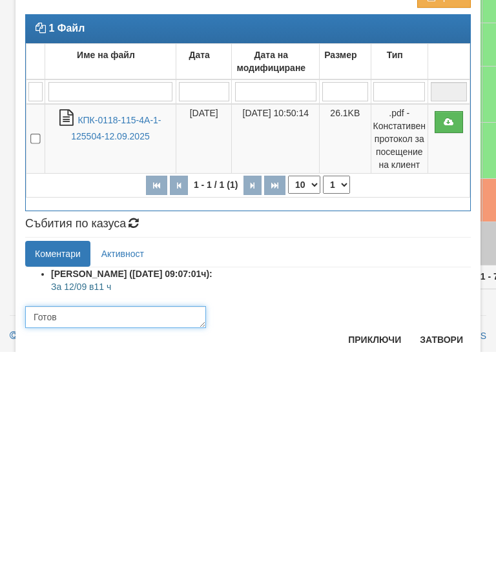
type textarea "Готов"
click at [371, 564] on button "Приключи" at bounding box center [374, 574] width 68 height 21
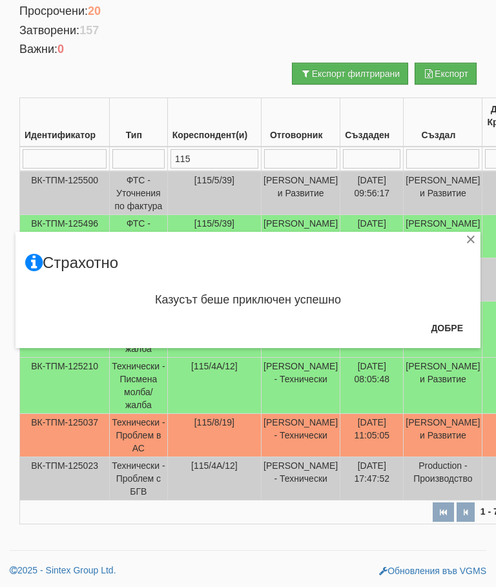
click at [451, 325] on button "Добре" at bounding box center [447, 328] width 48 height 21
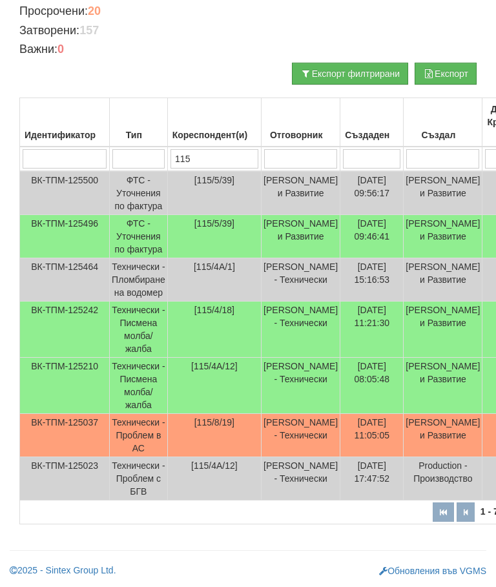
click at [145, 309] on td "Технически - Писмена молба/жалба" at bounding box center [139, 329] width 58 height 56
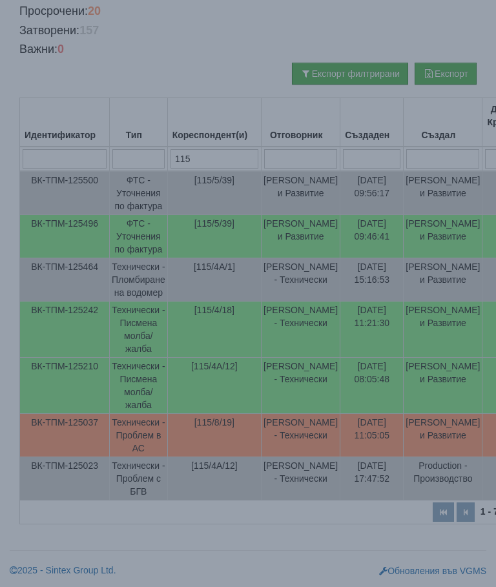
select select "10"
select select "1"
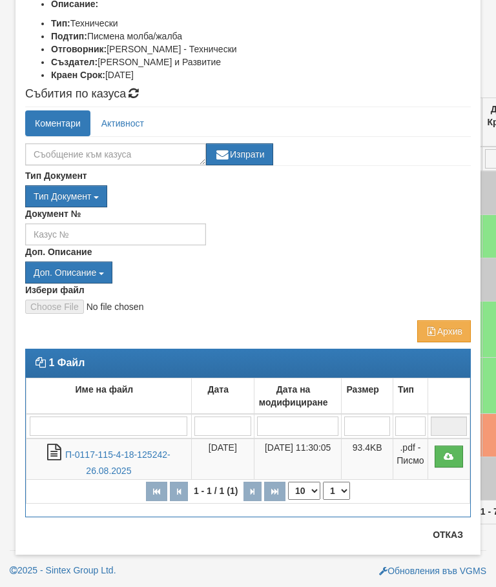
scroll to position [189, 0]
click at [456, 539] on button "Отказ" at bounding box center [448, 534] width 46 height 21
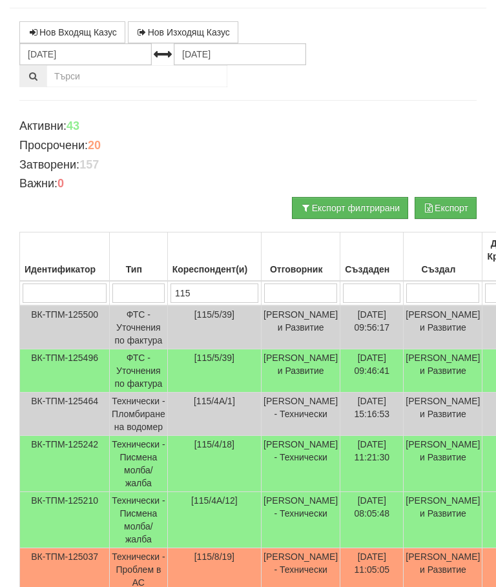
scroll to position [0, 0]
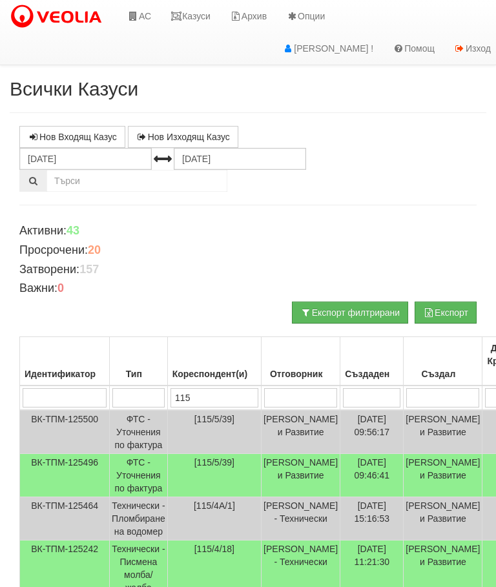
click at [197, 10] on link "Казуси" at bounding box center [190, 16] width 59 height 32
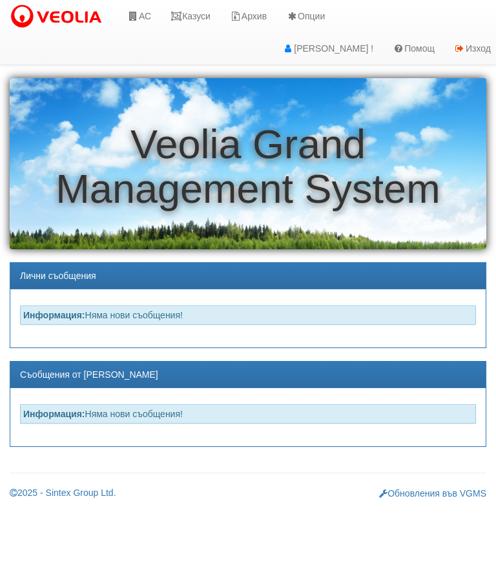
click at [139, 10] on link "АС" at bounding box center [138, 16] width 43 height 32
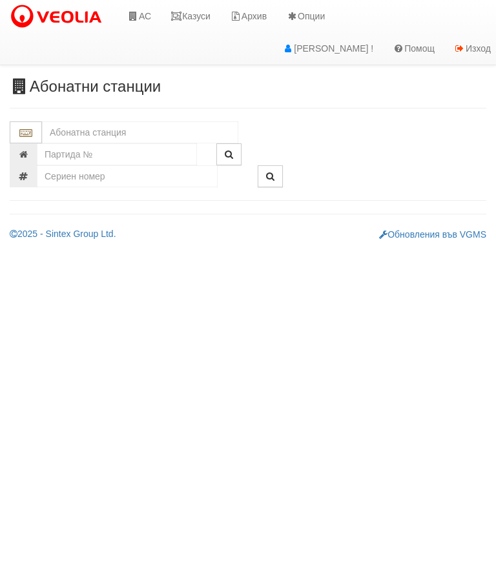
click at [53, 123] on input "text" at bounding box center [140, 132] width 196 height 22
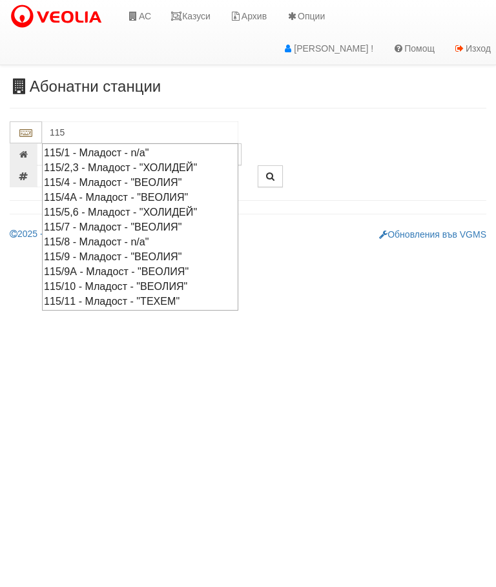
click at [128, 197] on div "115/4A - Младост - "ВЕОЛИЯ"" at bounding box center [140, 197] width 192 height 15
type input "115/4A - Младост - "ВЕОЛИЯ""
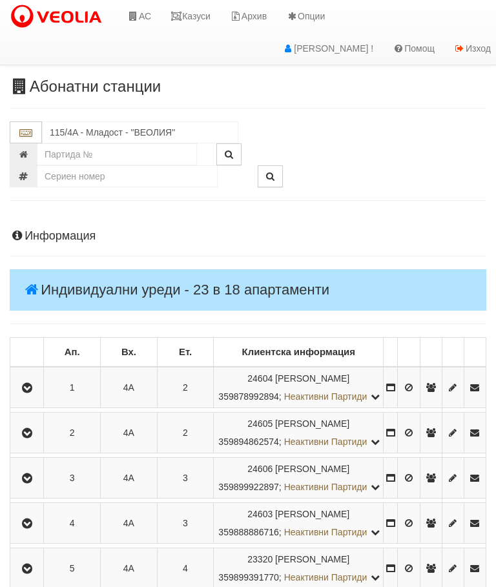
click at [28, 392] on icon "button" at bounding box center [26, 387] width 15 height 9
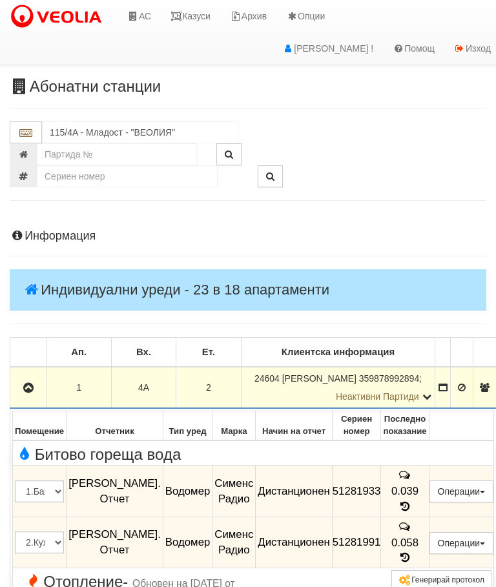
click at [26, 387] on icon "button" at bounding box center [28, 387] width 15 height 9
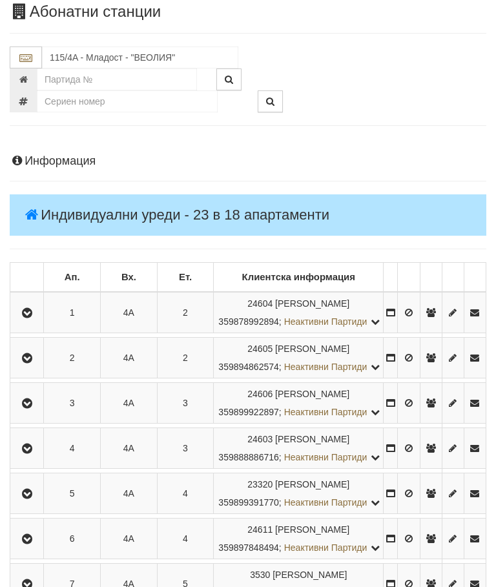
click at [32, 316] on icon "button" at bounding box center [26, 313] width 15 height 9
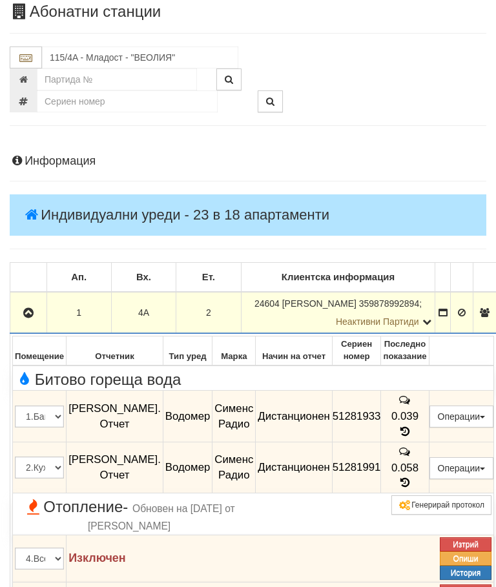
click at [0, 0] on button "Редакция / Протокол" at bounding box center [0, 0] width 0 height 0
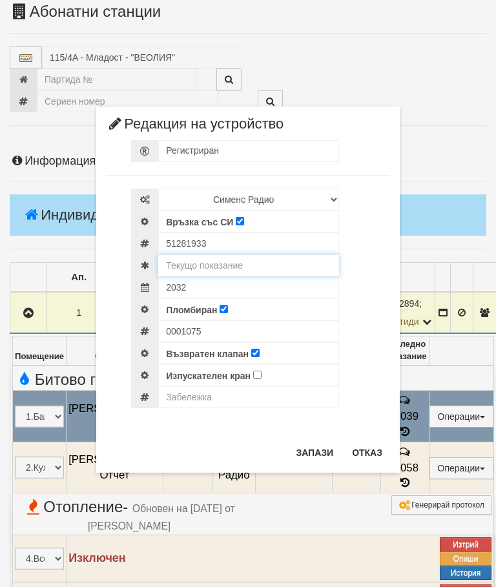
click at [212, 264] on input "text" at bounding box center [248, 265] width 181 height 22
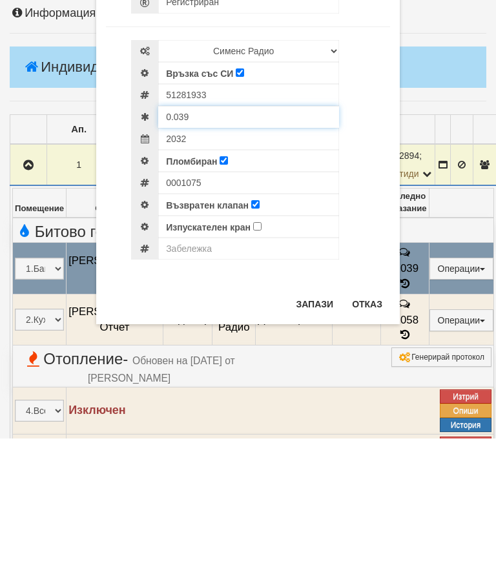
type input "0.039"
click at [219, 320] on div "0001075" at bounding box center [260, 331] width 259 height 22
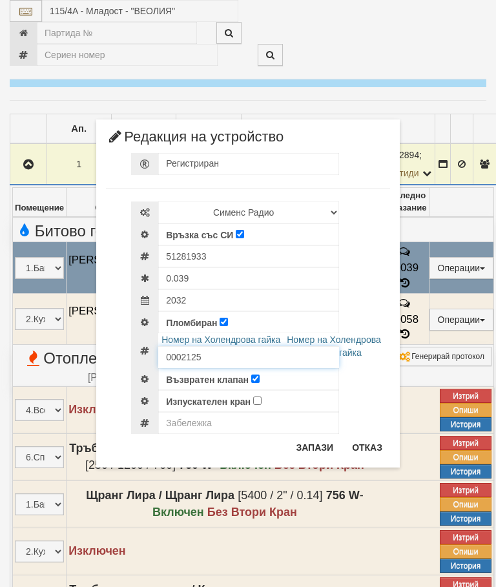
scroll to position [223, 1]
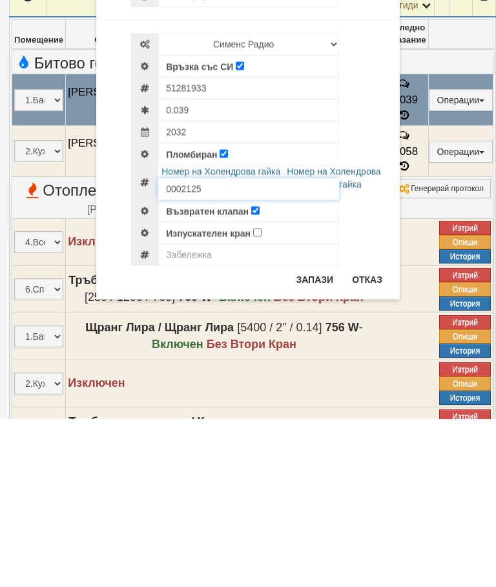
type input "0002125"
click at [312, 437] on button "Запази" at bounding box center [314, 447] width 53 height 21
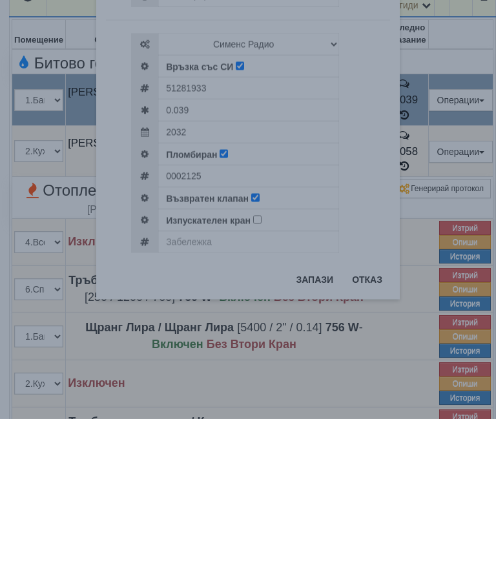
scroll to position [391, 1]
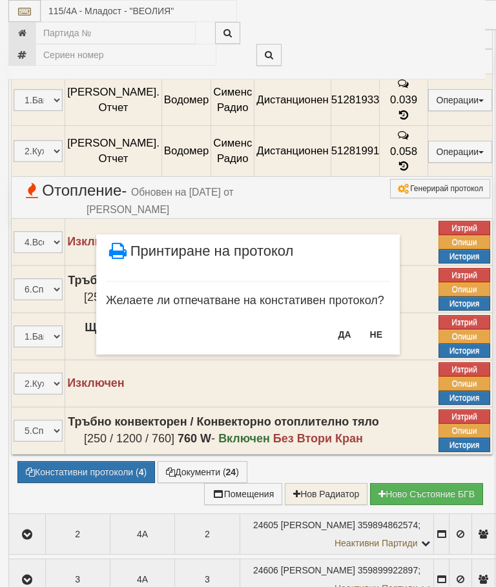
click at [341, 333] on button "ДА" at bounding box center [344, 334] width 28 height 21
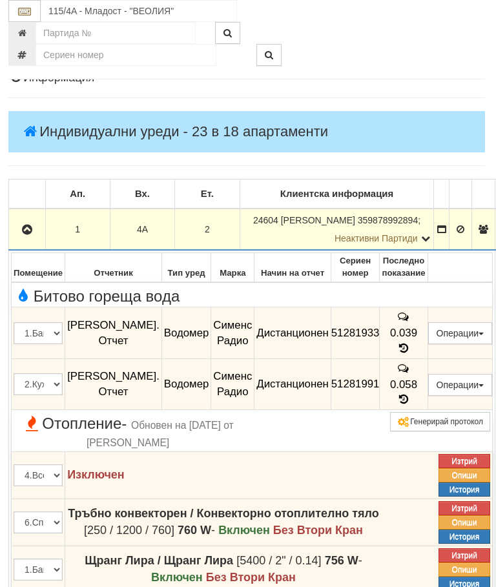
scroll to position [129, 1]
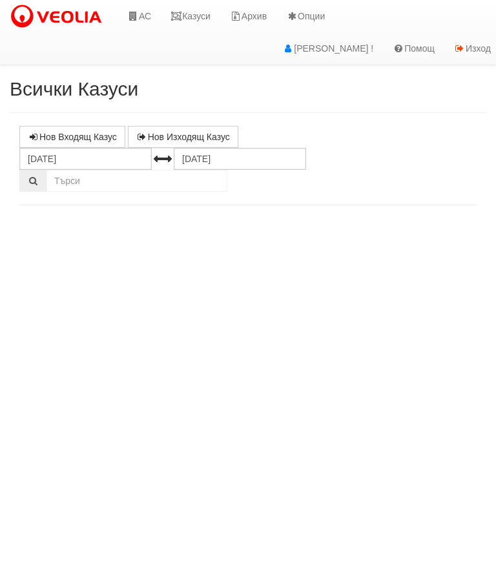
select select "10"
select select "1"
